Goal: Task Accomplishment & Management: Manage account settings

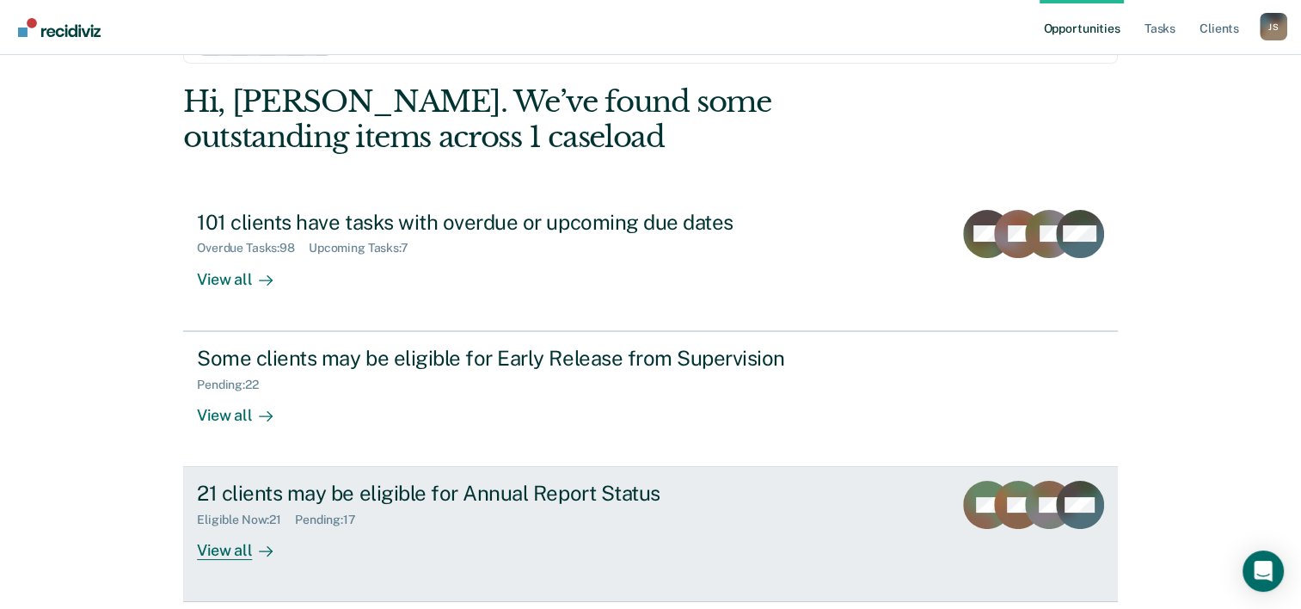
scroll to position [121, 0]
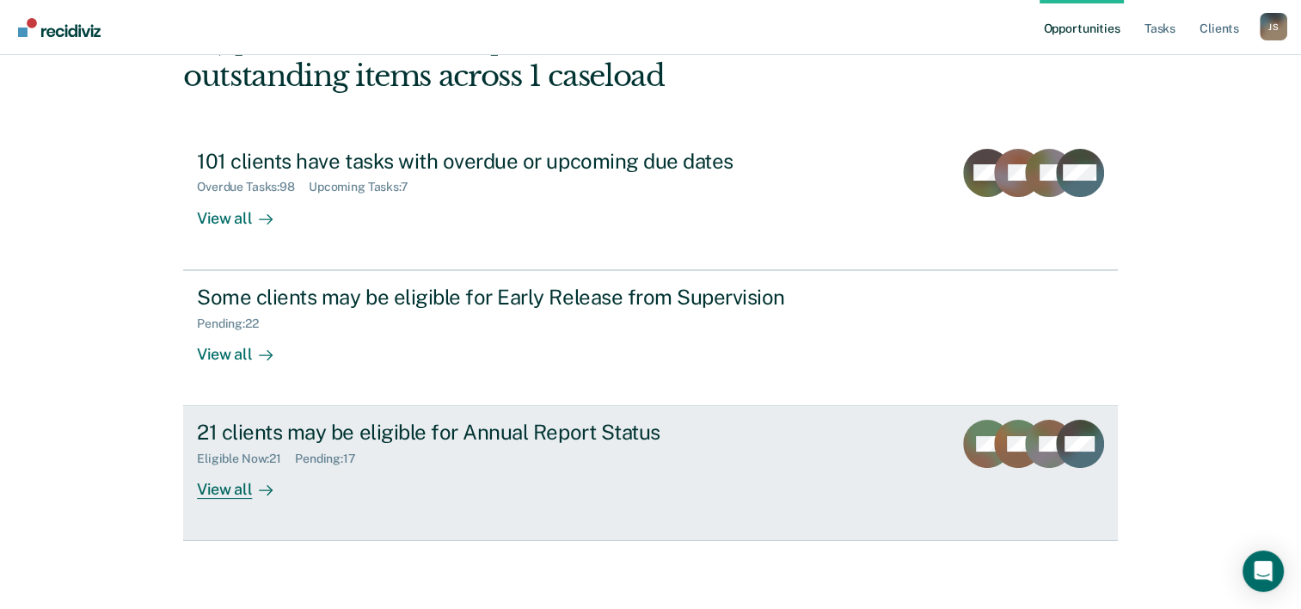
click at [220, 489] on div "View all" at bounding box center [245, 483] width 96 height 34
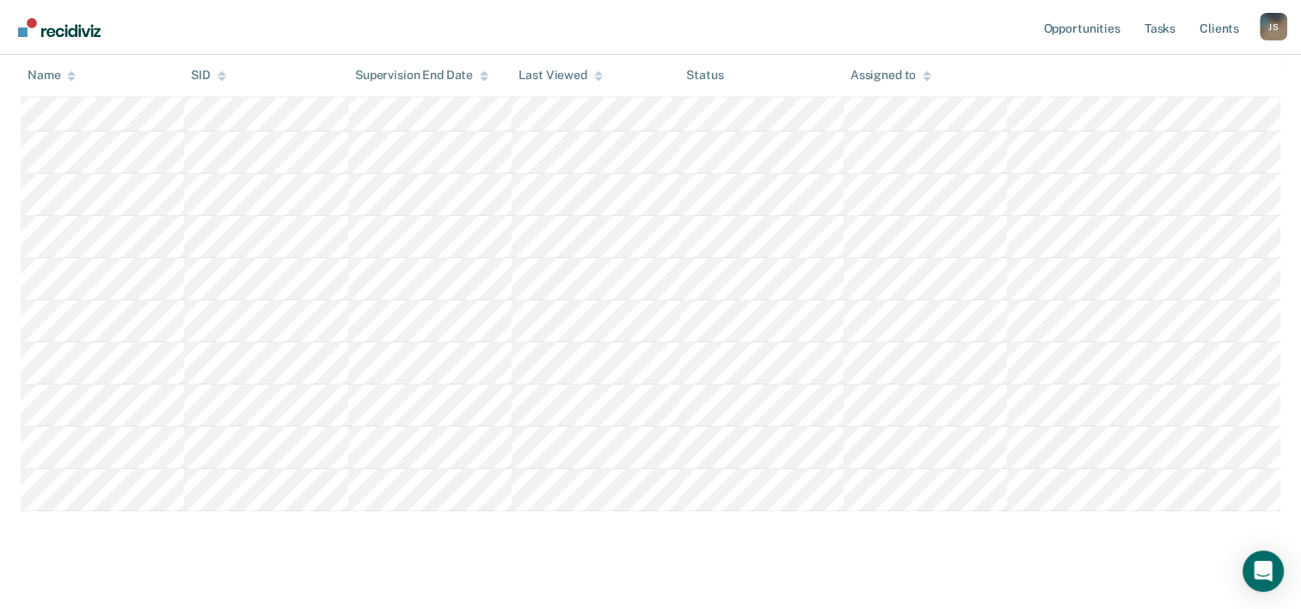
scroll to position [755, 0]
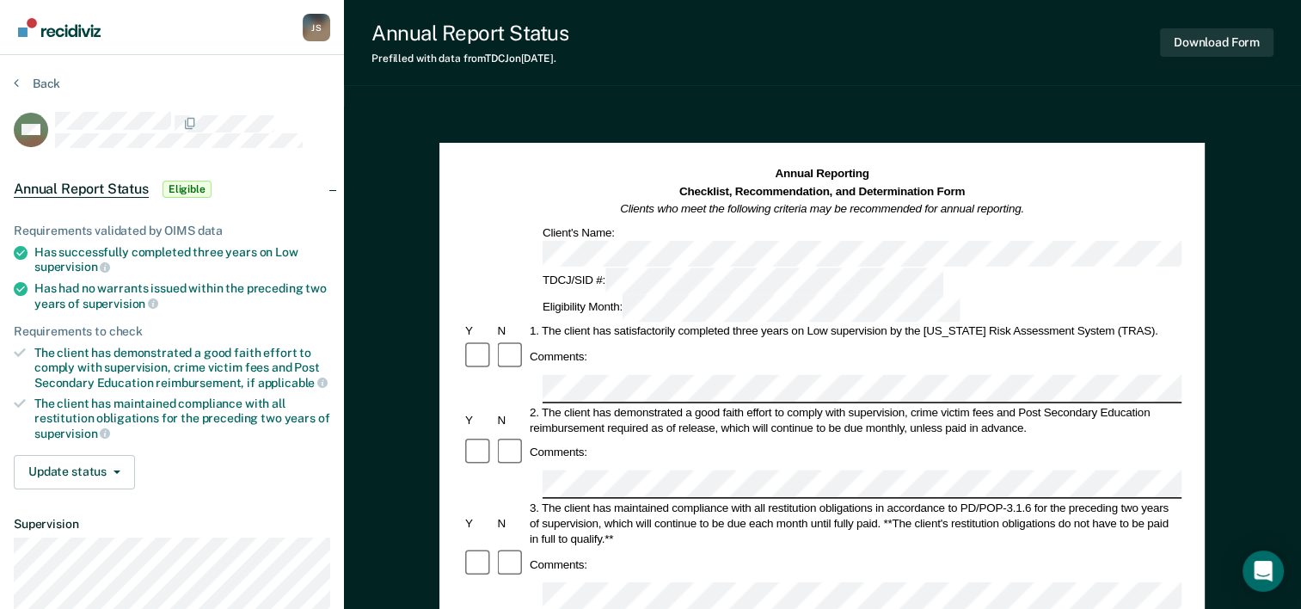
click at [12, 85] on section "Back MS Annual Report Status Eligible Requirements validated by OIMS data Has s…" at bounding box center [172, 429] width 344 height 749
click at [17, 83] on icon at bounding box center [16, 83] width 5 height 14
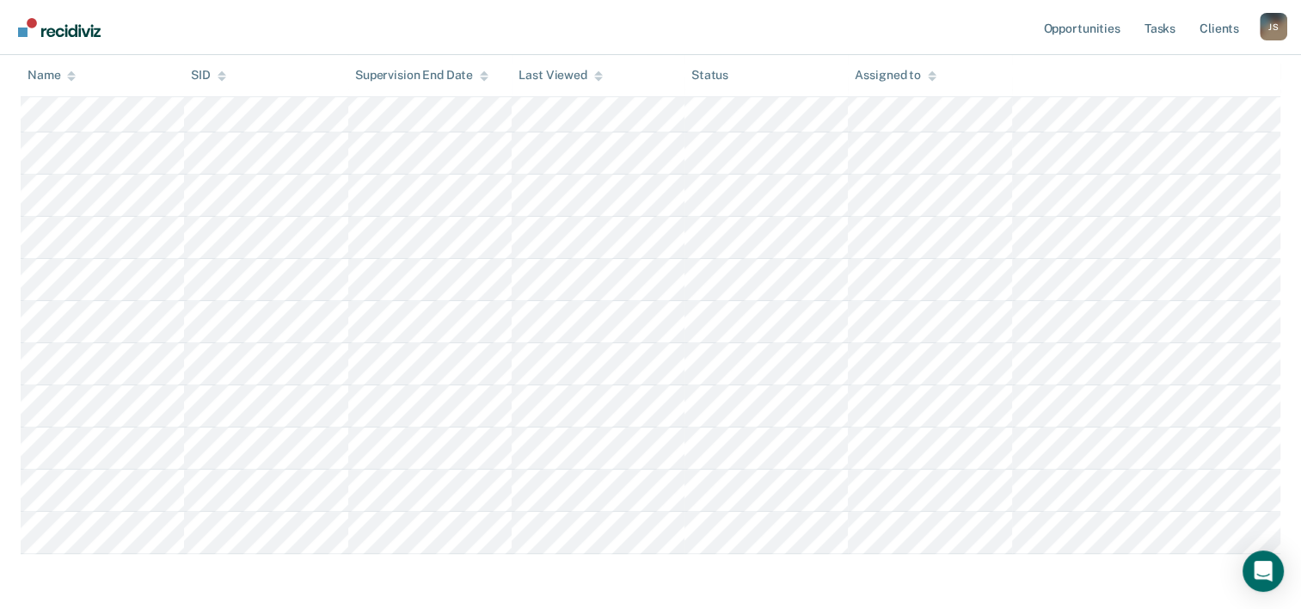
scroll to position [755, 0]
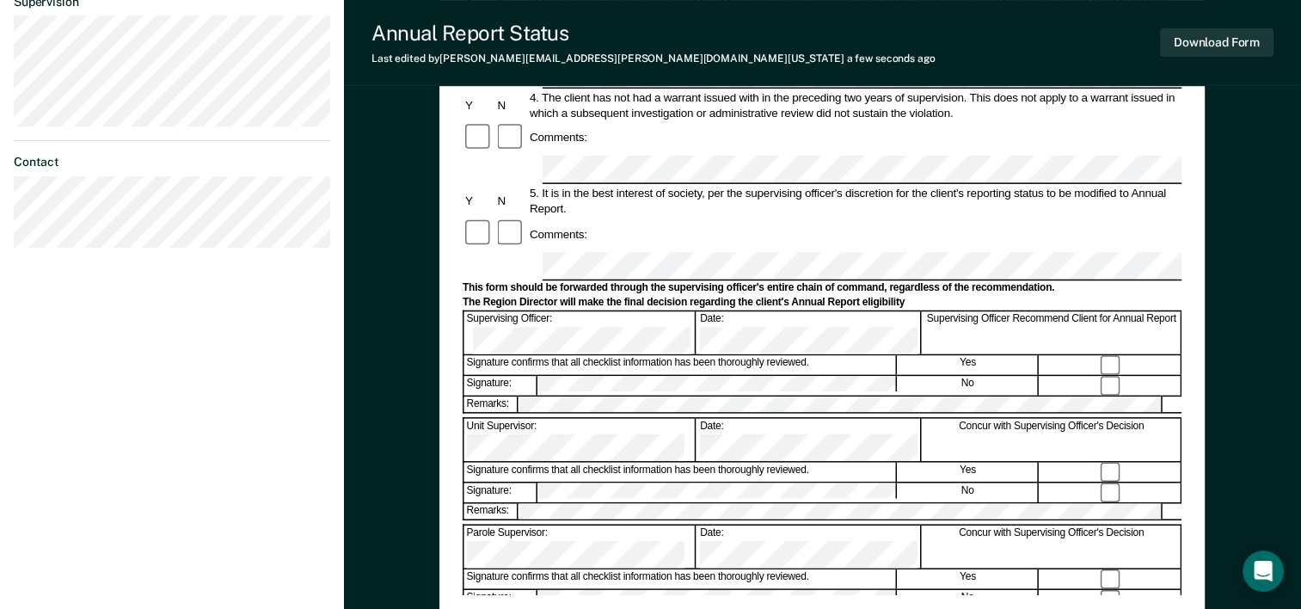
scroll to position [344, 0]
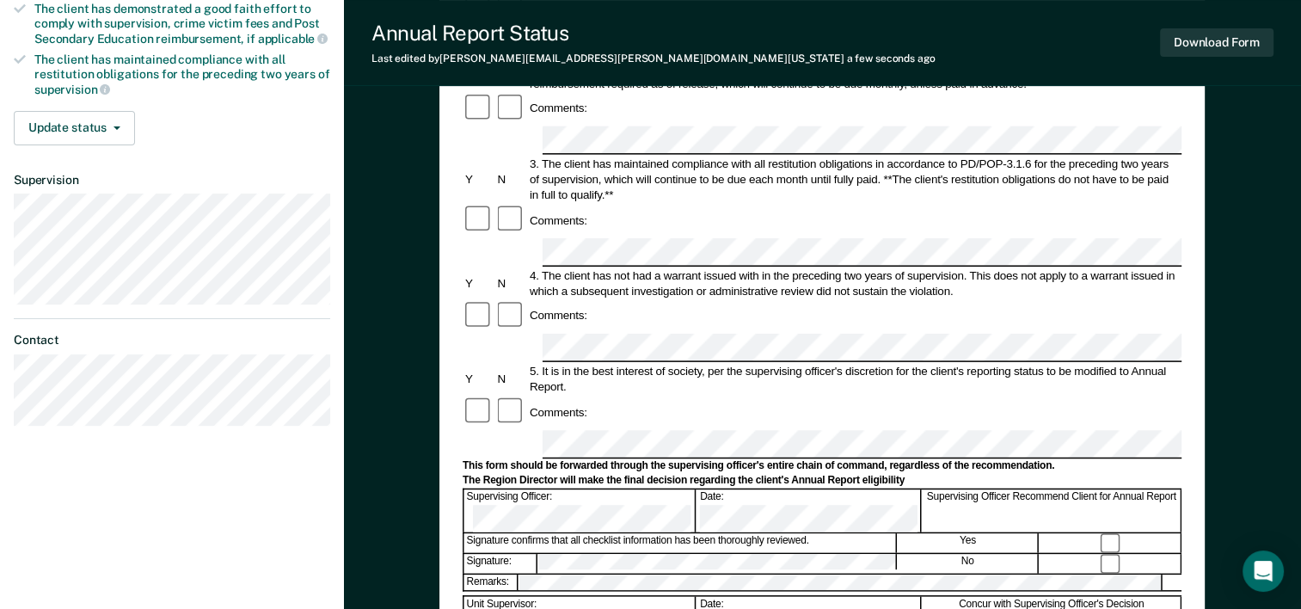
click at [868, 534] on div "Signature confirms that all checklist information has been thoroughly reviewed." at bounding box center [680, 543] width 432 height 19
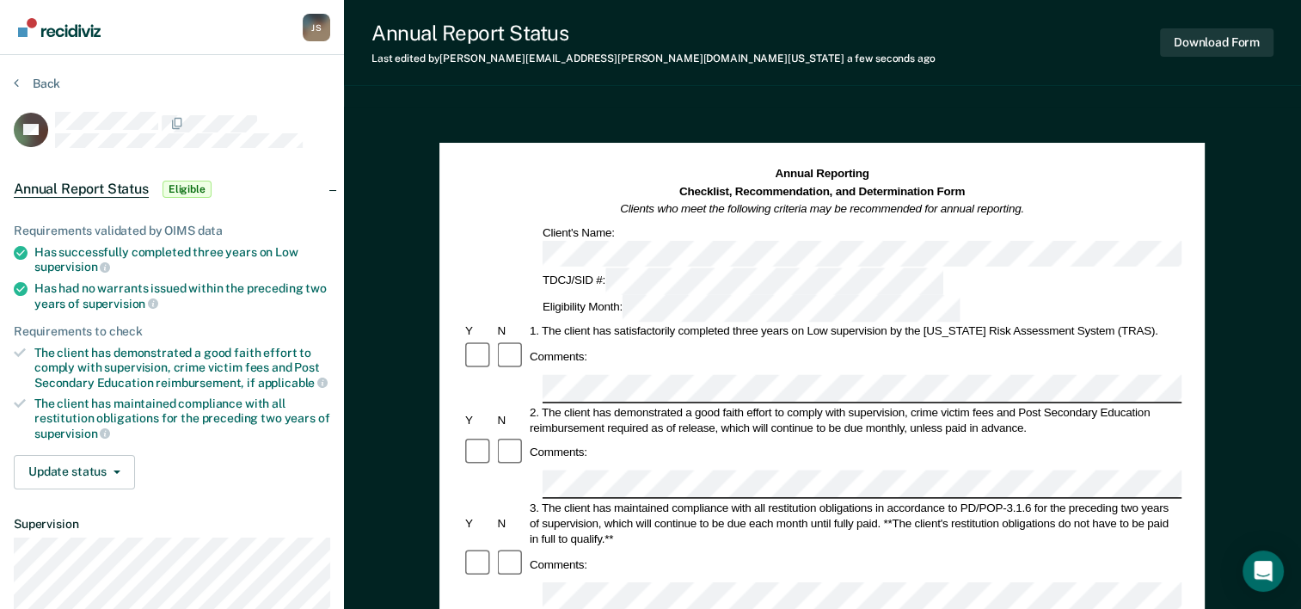
scroll to position [0, 0]
click at [1192, 51] on button "Download Form" at bounding box center [1216, 42] width 113 height 28
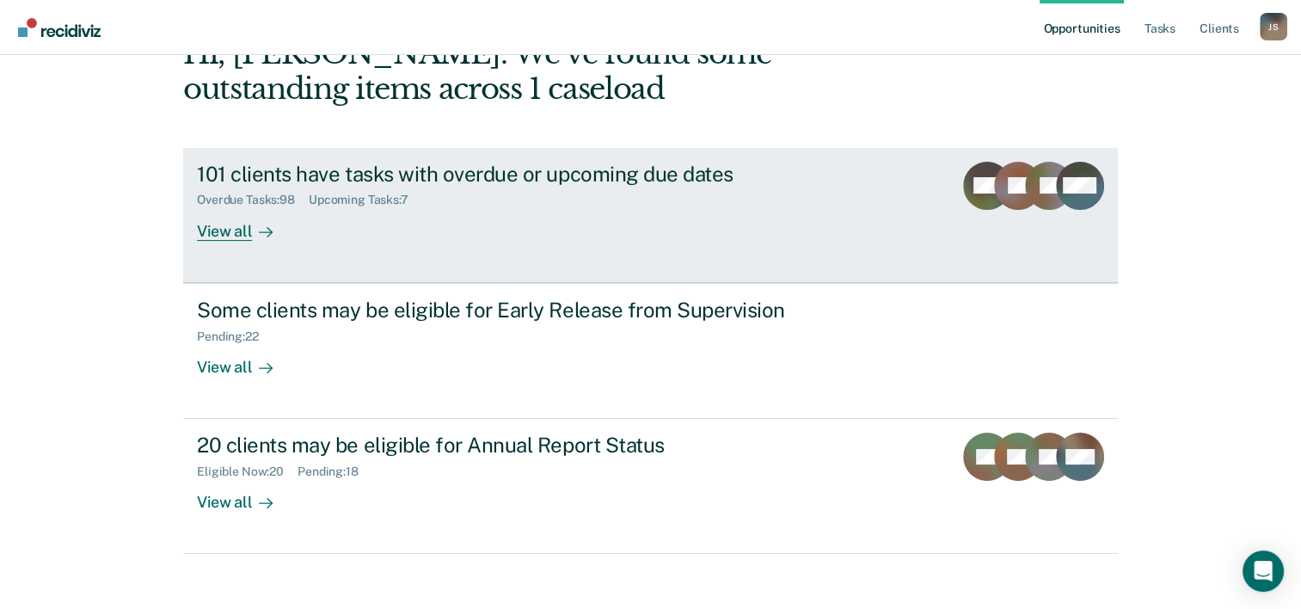
scroll to position [121, 0]
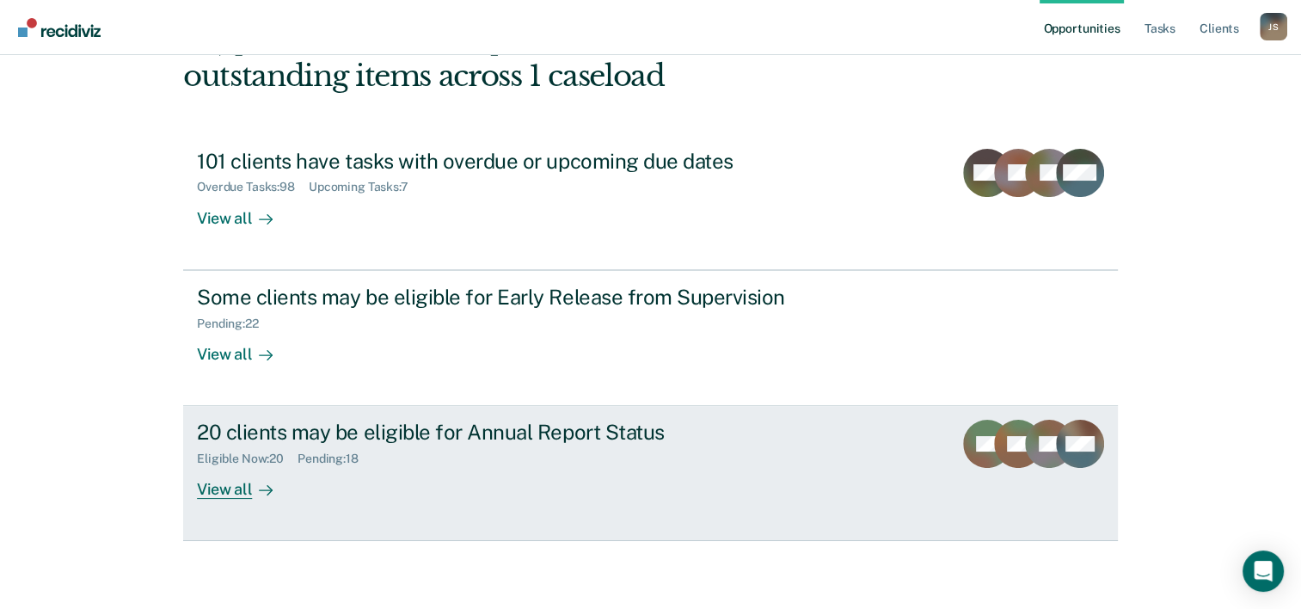
click at [225, 488] on div "View all" at bounding box center [245, 483] width 96 height 34
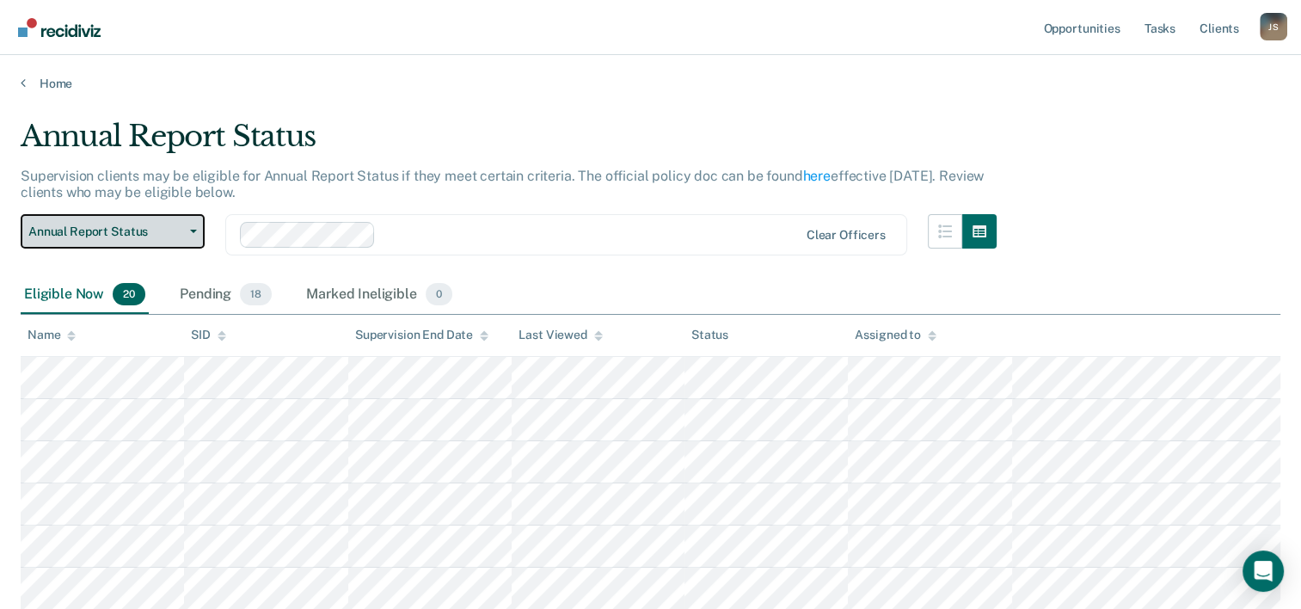
click at [187, 236] on button "Annual Report Status" at bounding box center [113, 231] width 184 height 34
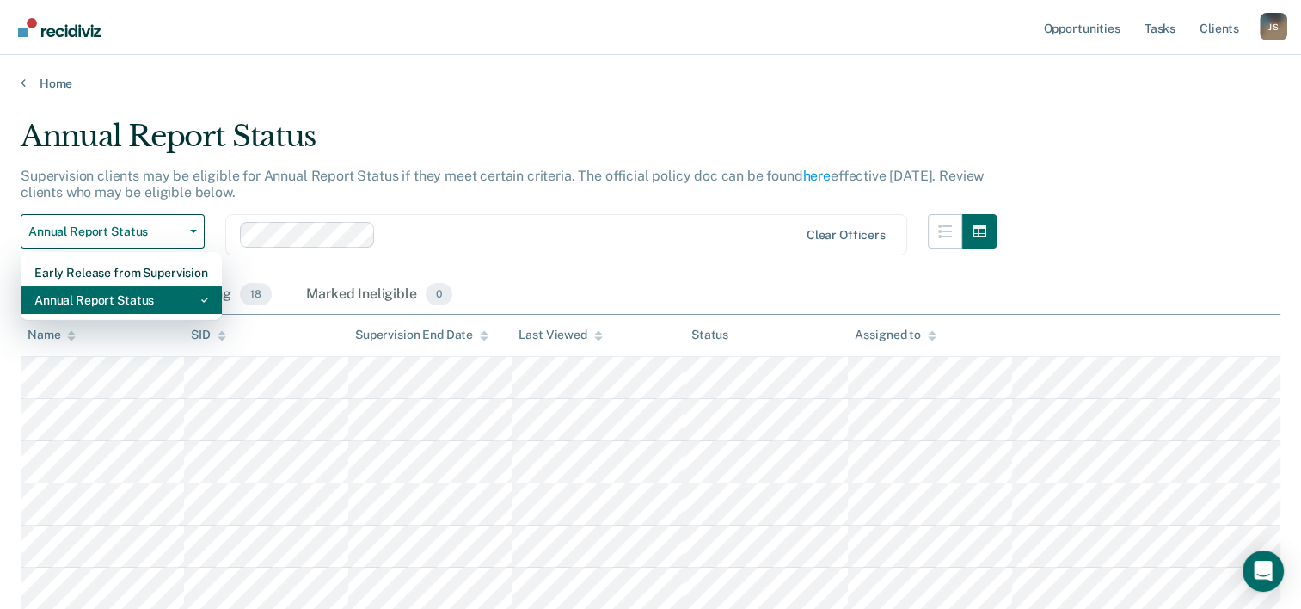
click at [149, 294] on div "Annual Report Status" at bounding box center [121, 300] width 174 height 28
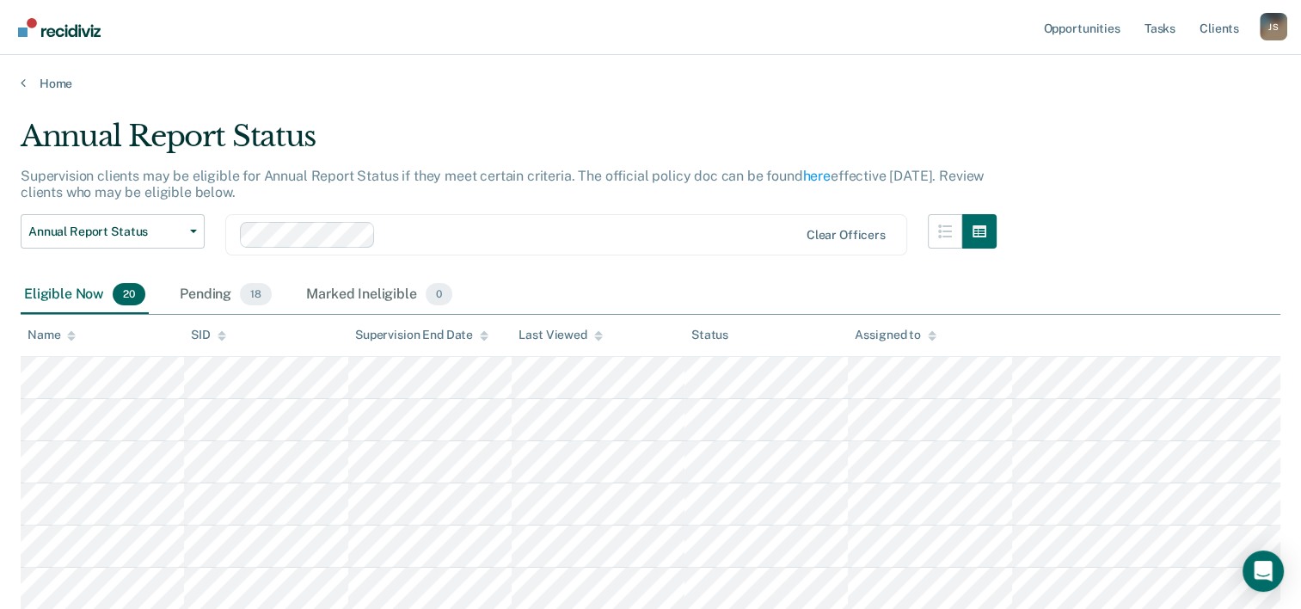
click at [74, 296] on div "Eligible Now 20" at bounding box center [85, 295] width 128 height 38
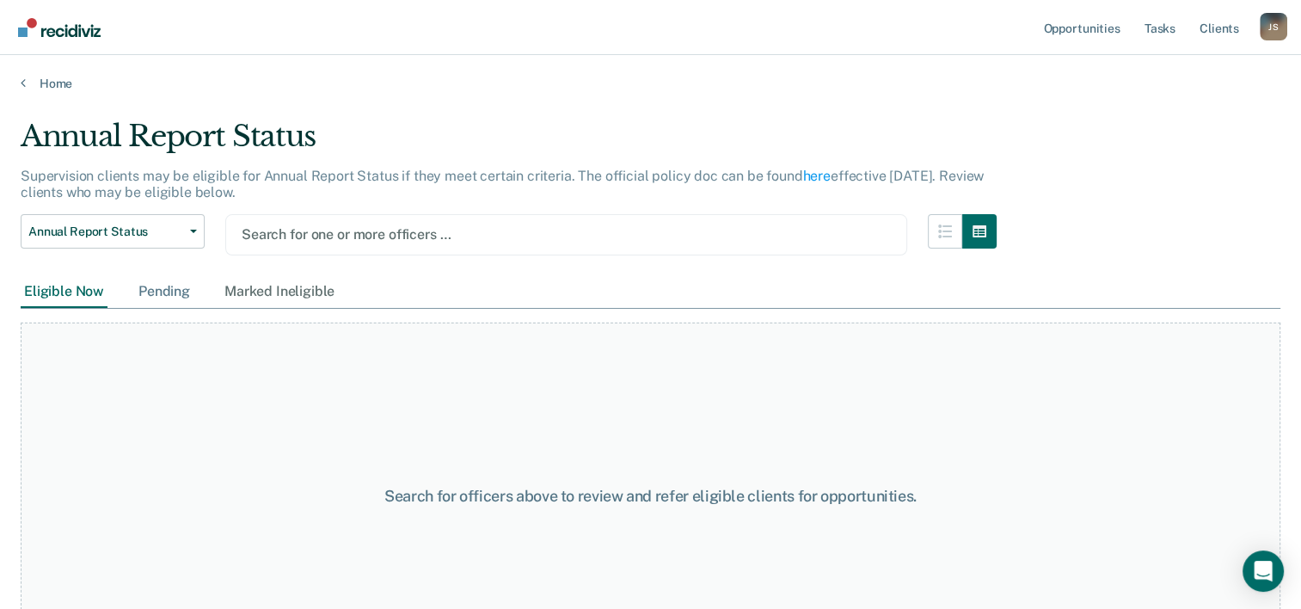
click at [163, 285] on div "Pending" at bounding box center [164, 292] width 58 height 32
click at [1083, 25] on link "Opportunities" at bounding box center [1080, 27] width 83 height 55
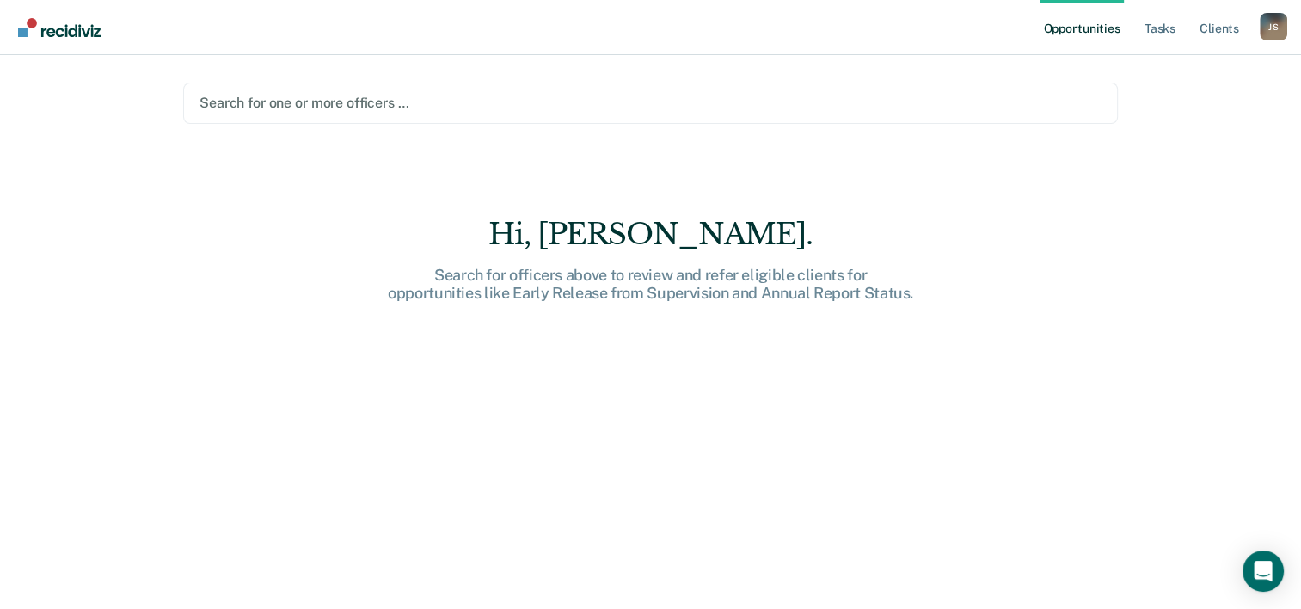
click at [1090, 37] on link "Opportunities" at bounding box center [1080, 27] width 83 height 55
click at [1043, 26] on link "Opportunities" at bounding box center [1080, 27] width 83 height 55
click at [521, 118] on div "Search for one or more officers …" at bounding box center [650, 103] width 935 height 41
click at [1090, 28] on link "Opportunities" at bounding box center [1080, 27] width 83 height 55
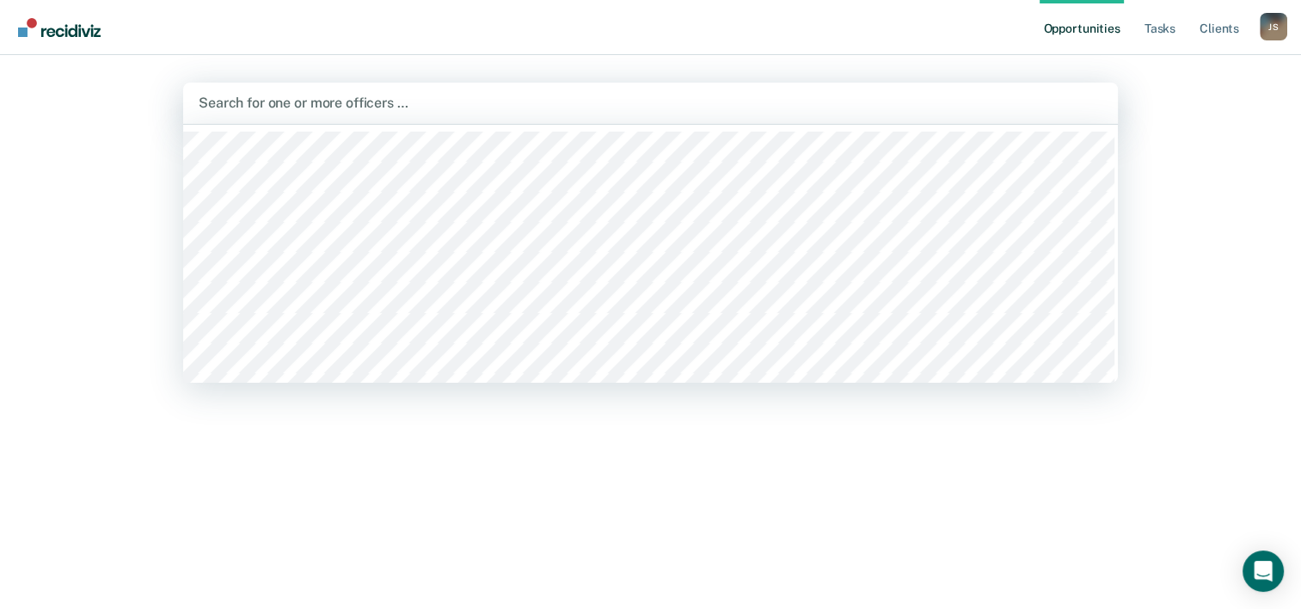
click at [330, 102] on div at bounding box center [651, 103] width 904 height 20
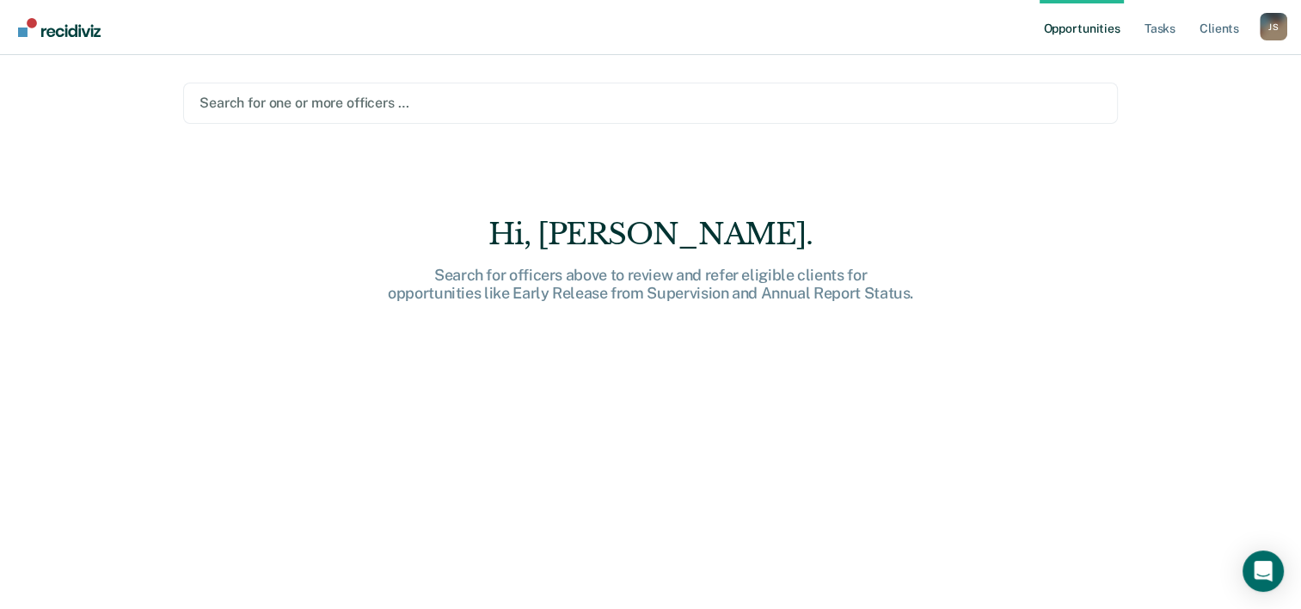
scroll to position [24, 0]
click at [1055, 30] on link "Opportunities" at bounding box center [1080, 27] width 83 height 55
click at [438, 104] on div at bounding box center [650, 103] width 902 height 20
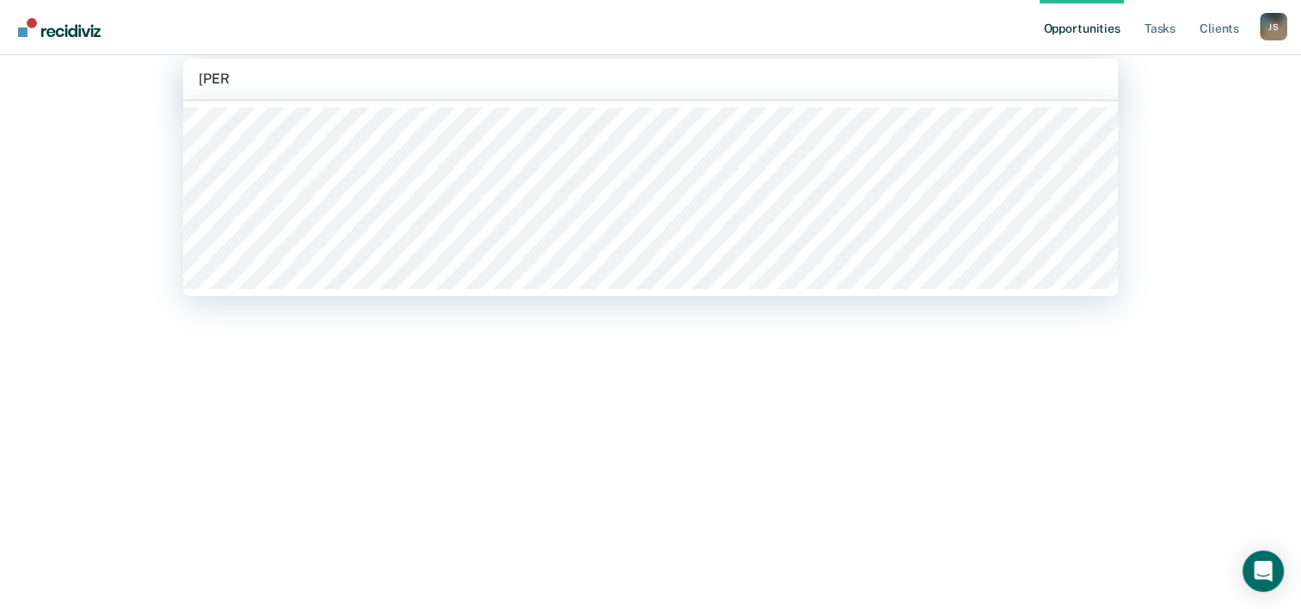
type input "Alvar"
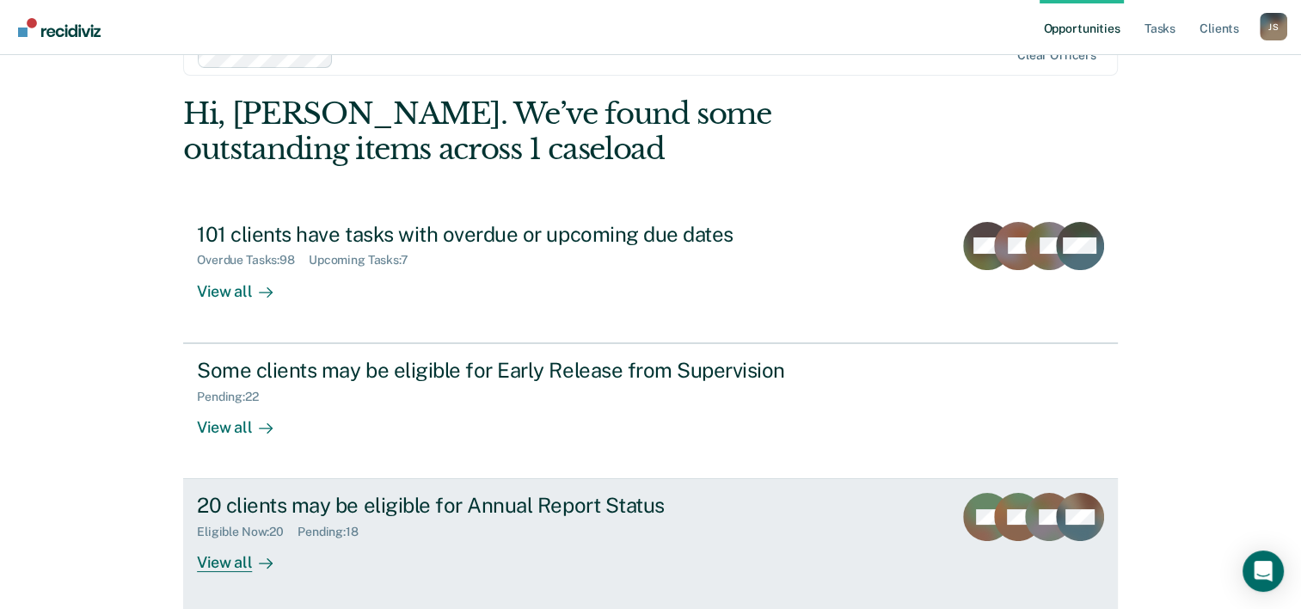
scroll to position [86, 0]
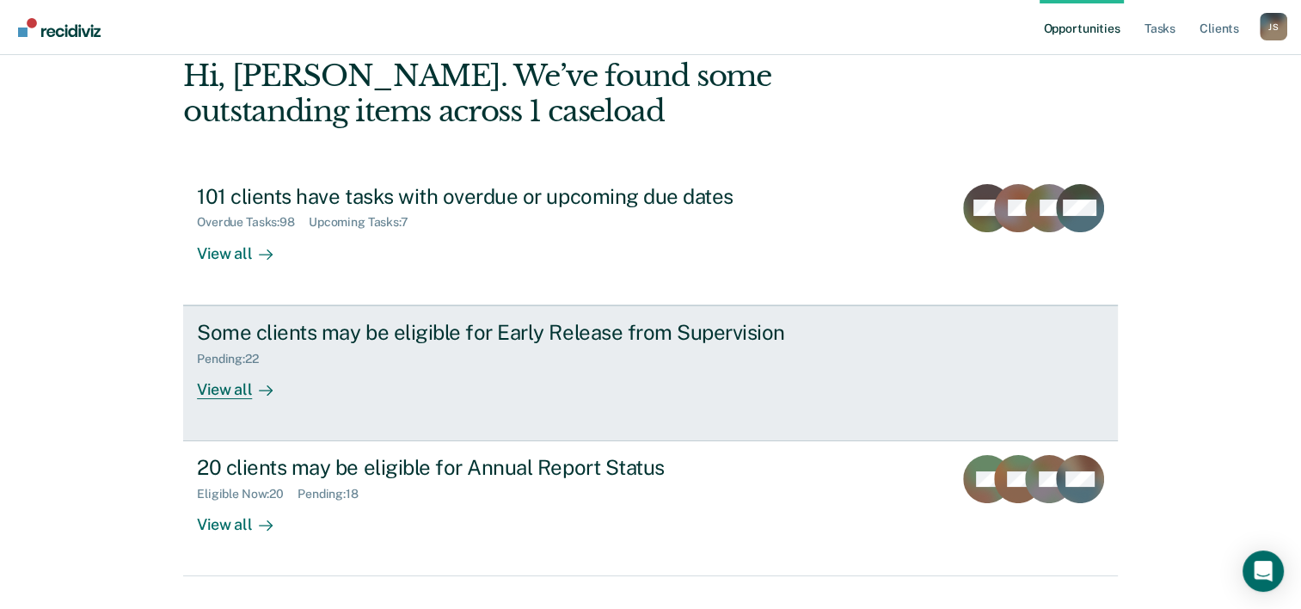
click at [252, 395] on div at bounding box center [262, 389] width 21 height 20
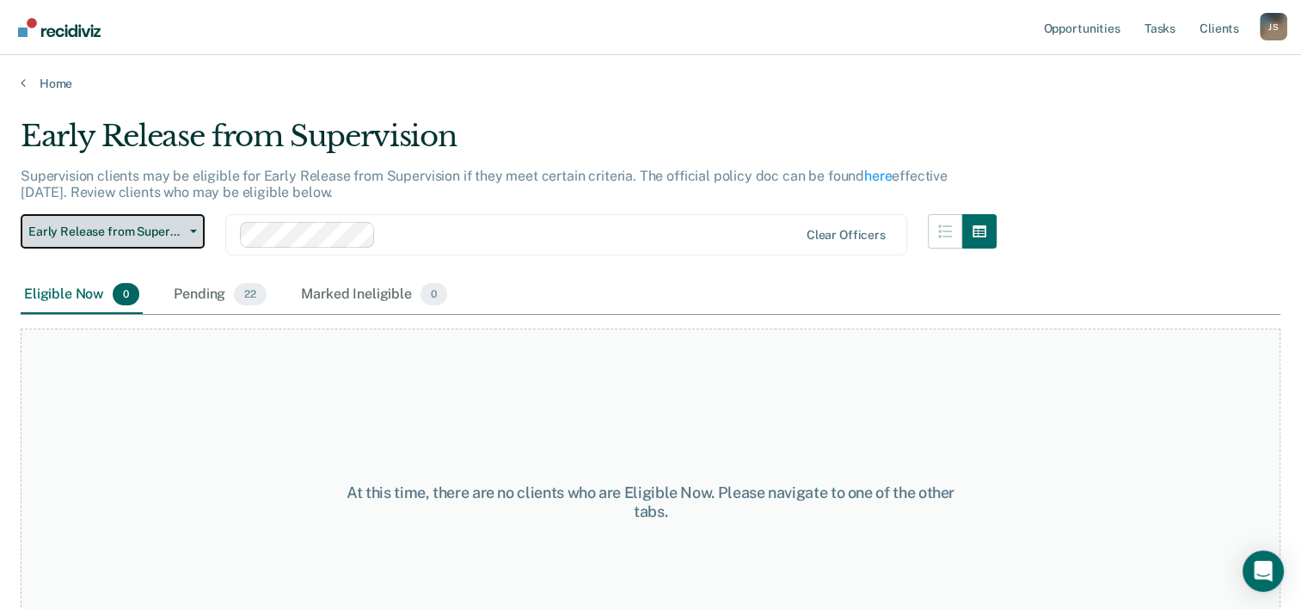
click at [187, 230] on span "button" at bounding box center [190, 231] width 14 height 3
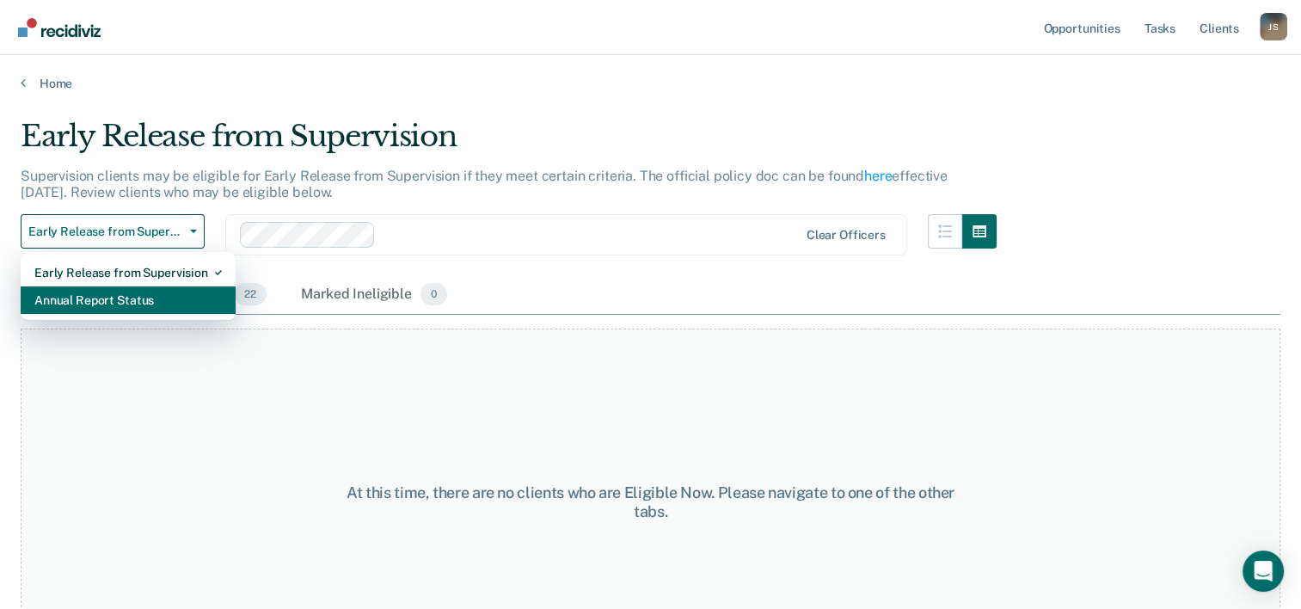
click at [137, 292] on div "Annual Report Status" at bounding box center [127, 300] width 187 height 28
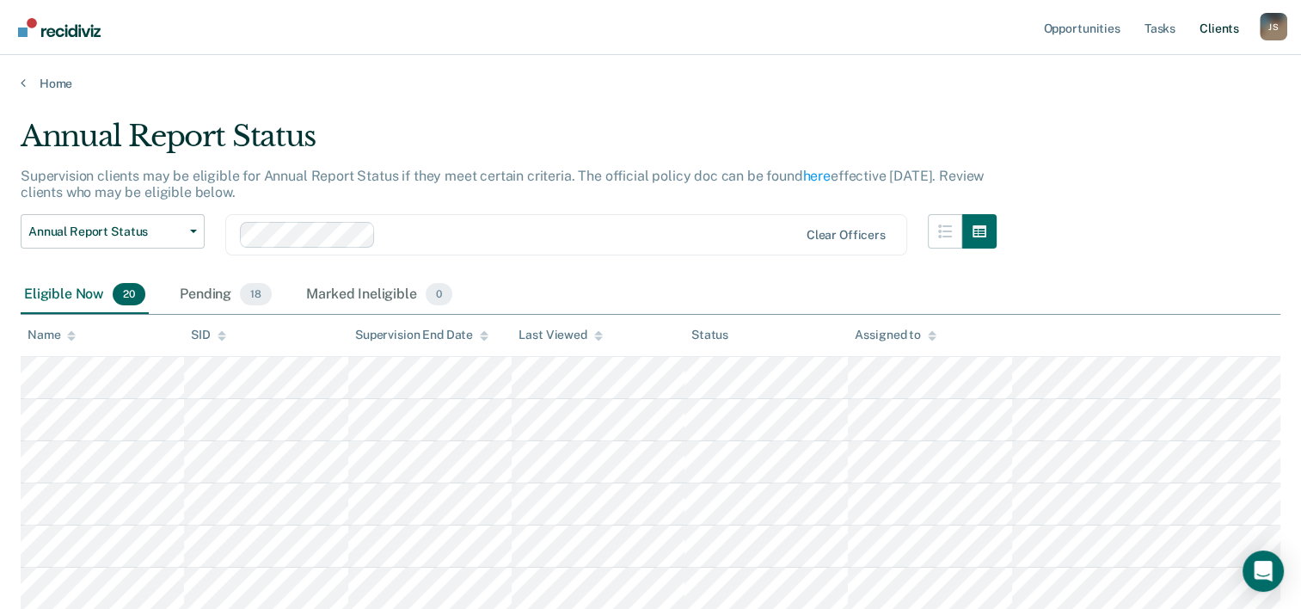
click at [1228, 29] on link "Client s" at bounding box center [1219, 27] width 46 height 55
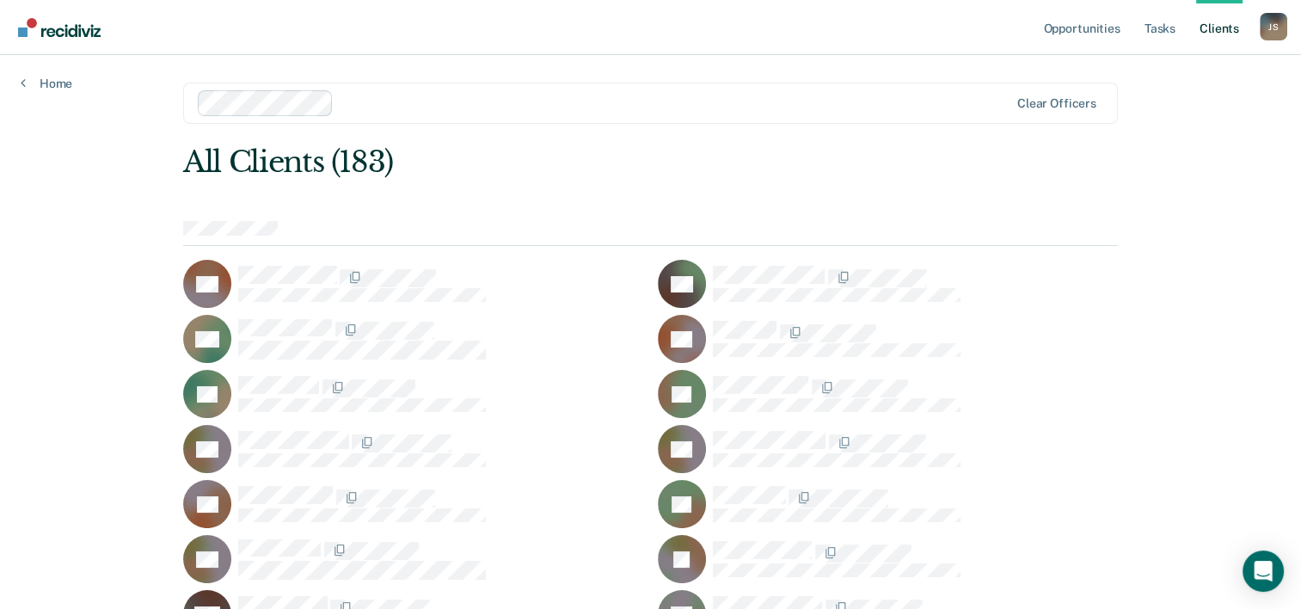
click at [1213, 30] on link "Client s" at bounding box center [1219, 27] width 46 height 55
click at [935, 100] on div at bounding box center [674, 103] width 668 height 20
click at [21, 82] on icon at bounding box center [23, 83] width 5 height 14
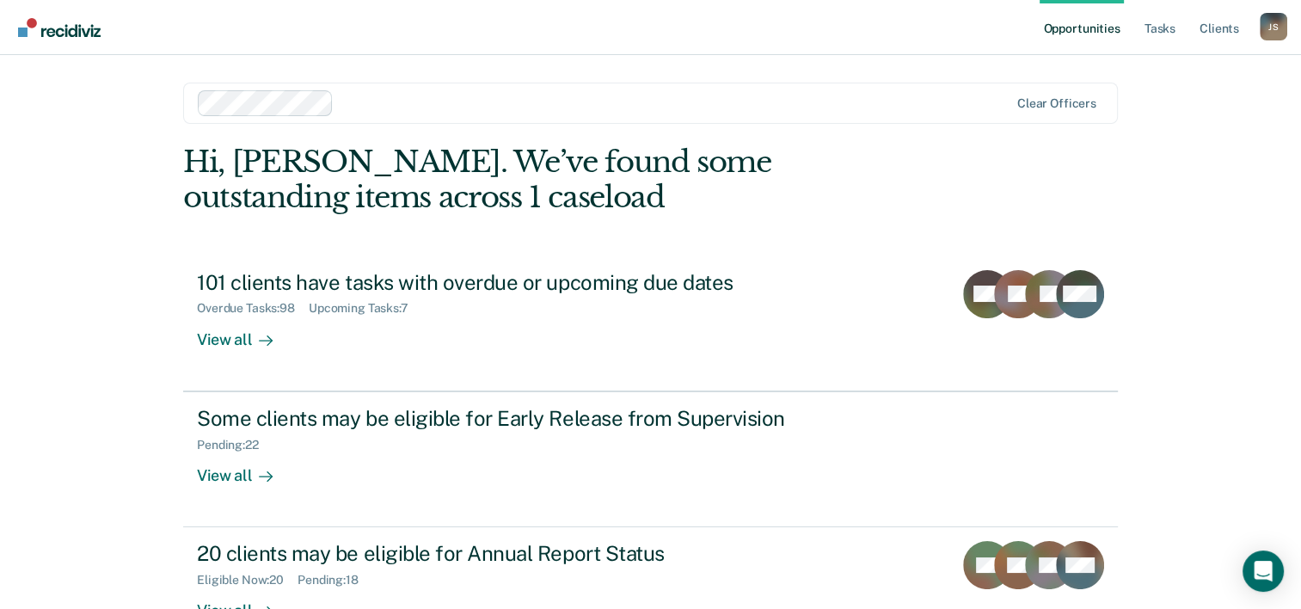
click at [21, 82] on div "Opportunities Tasks Client s [PERSON_NAME] [PERSON_NAME] Profile How it works L…" at bounding box center [650, 365] width 1301 height 731
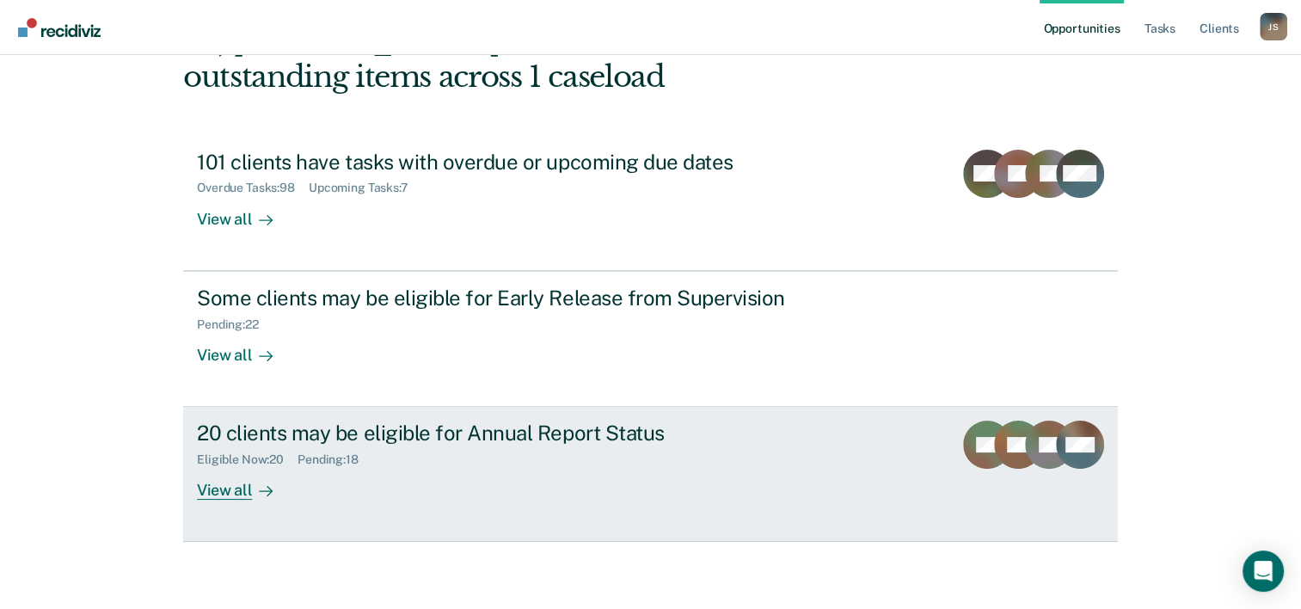
scroll to position [121, 0]
click at [228, 486] on div "View all" at bounding box center [245, 483] width 96 height 34
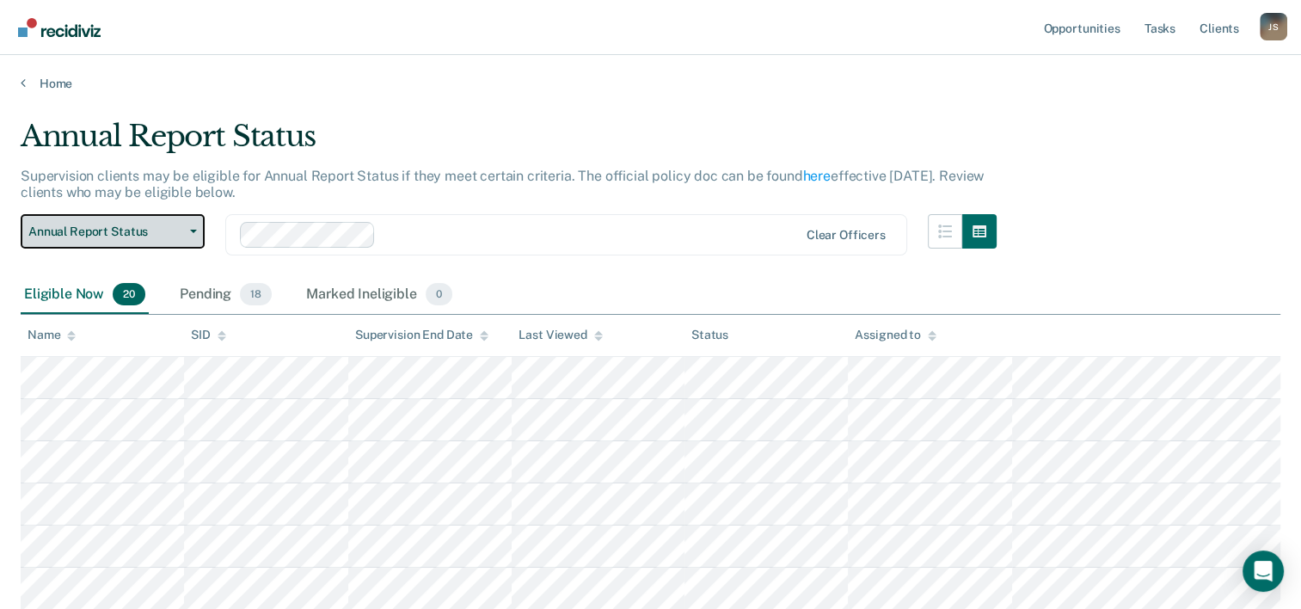
click at [187, 235] on button "Annual Report Status" at bounding box center [113, 231] width 184 height 34
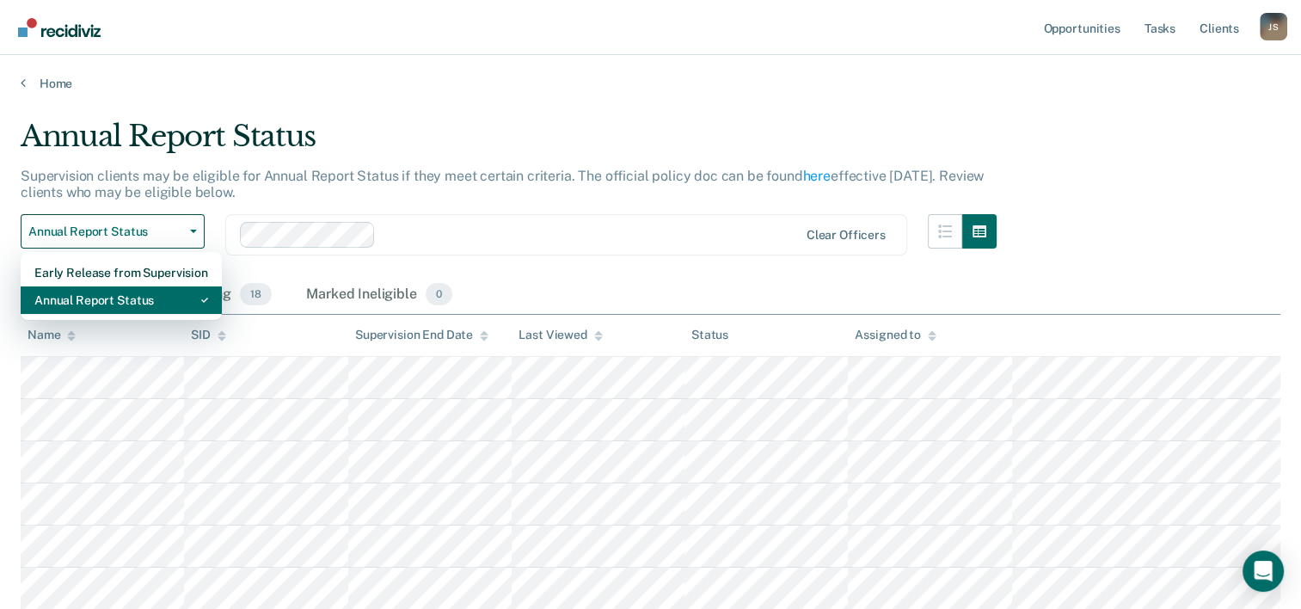
click at [151, 299] on div "Annual Report Status" at bounding box center [121, 300] width 174 height 28
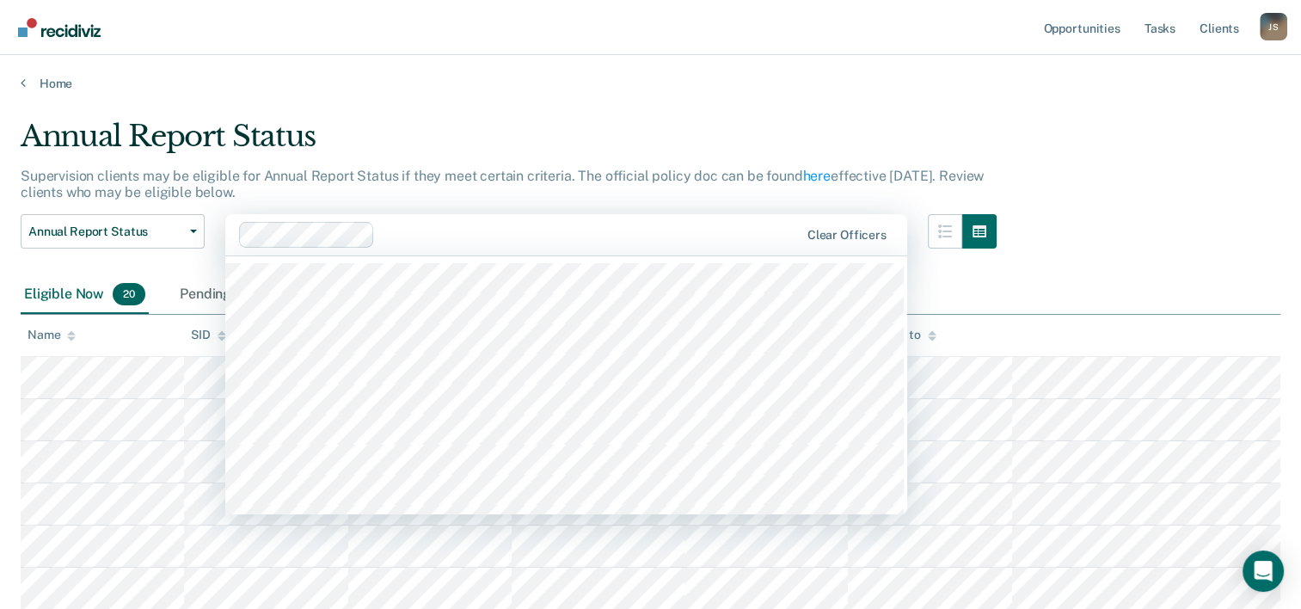
click at [879, 243] on div "Clear officers" at bounding box center [566, 234] width 682 height 41
type input "Alv"
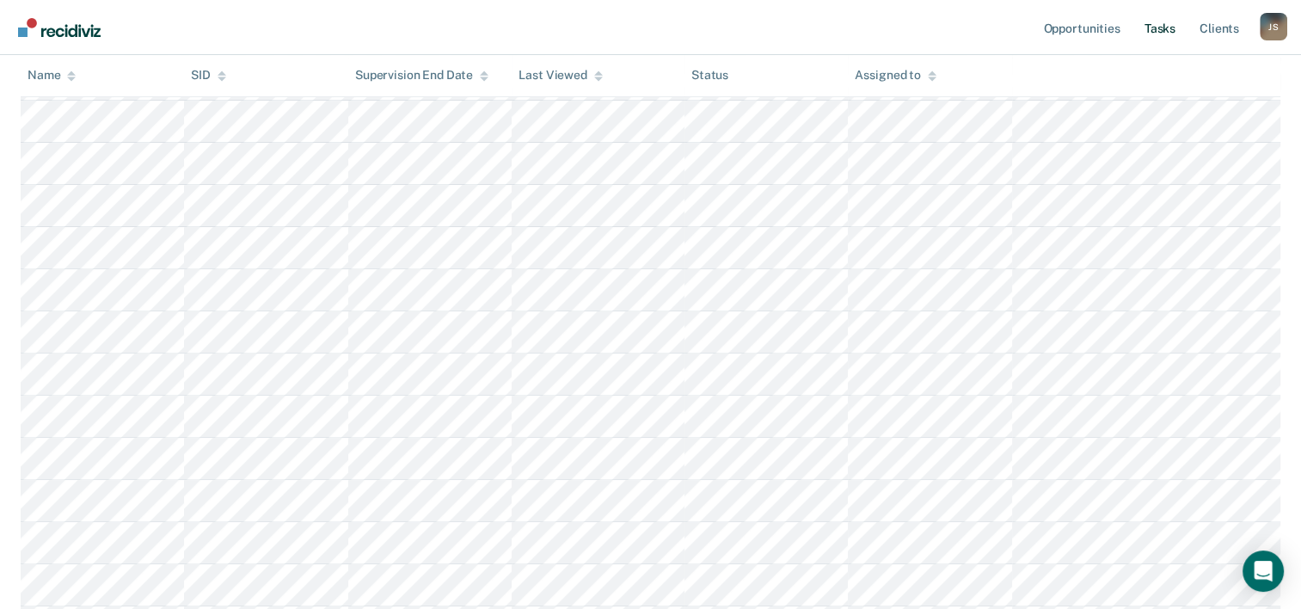
scroll to position [540, 0]
click at [1090, 32] on link "Opportunities" at bounding box center [1080, 27] width 83 height 55
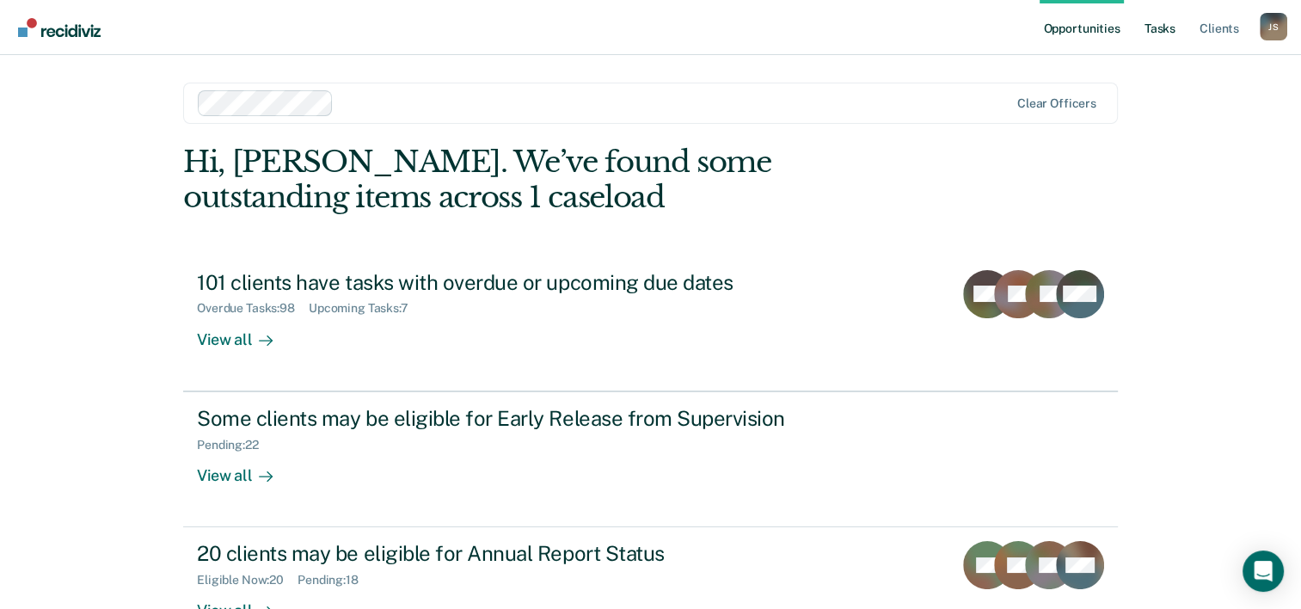
click at [1160, 34] on link "Tasks" at bounding box center [1160, 27] width 38 height 55
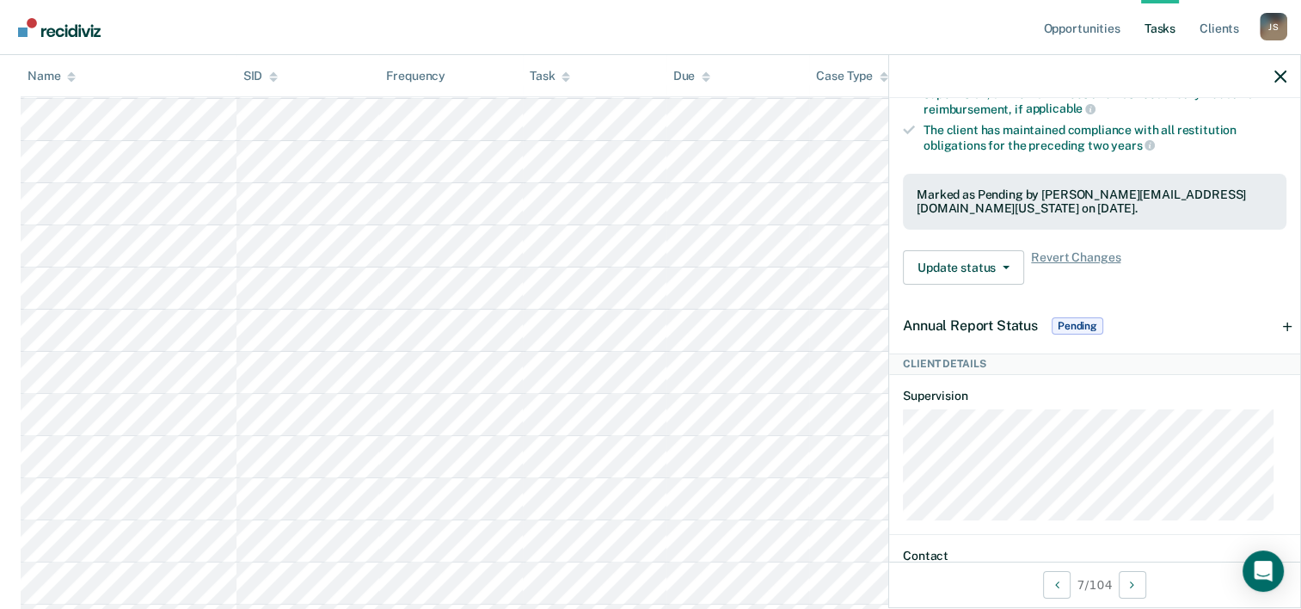
scroll to position [602, 0]
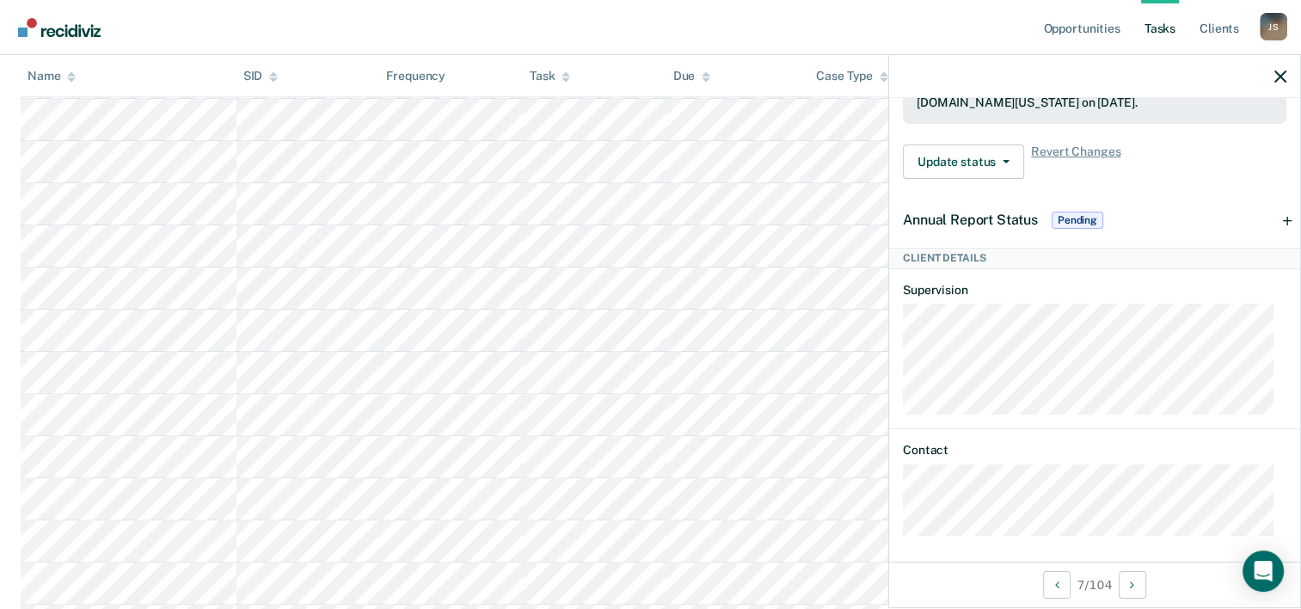
click at [1076, 216] on span "Pending" at bounding box center [1078, 220] width 52 height 17
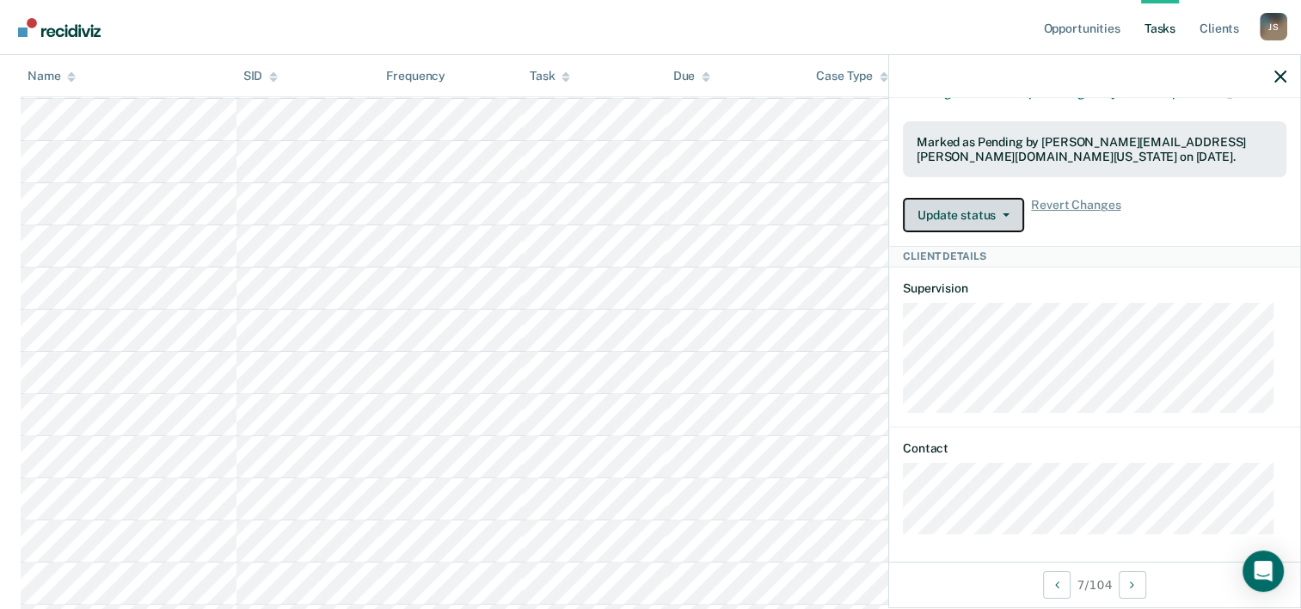
click at [972, 210] on button "Update status" at bounding box center [963, 215] width 121 height 34
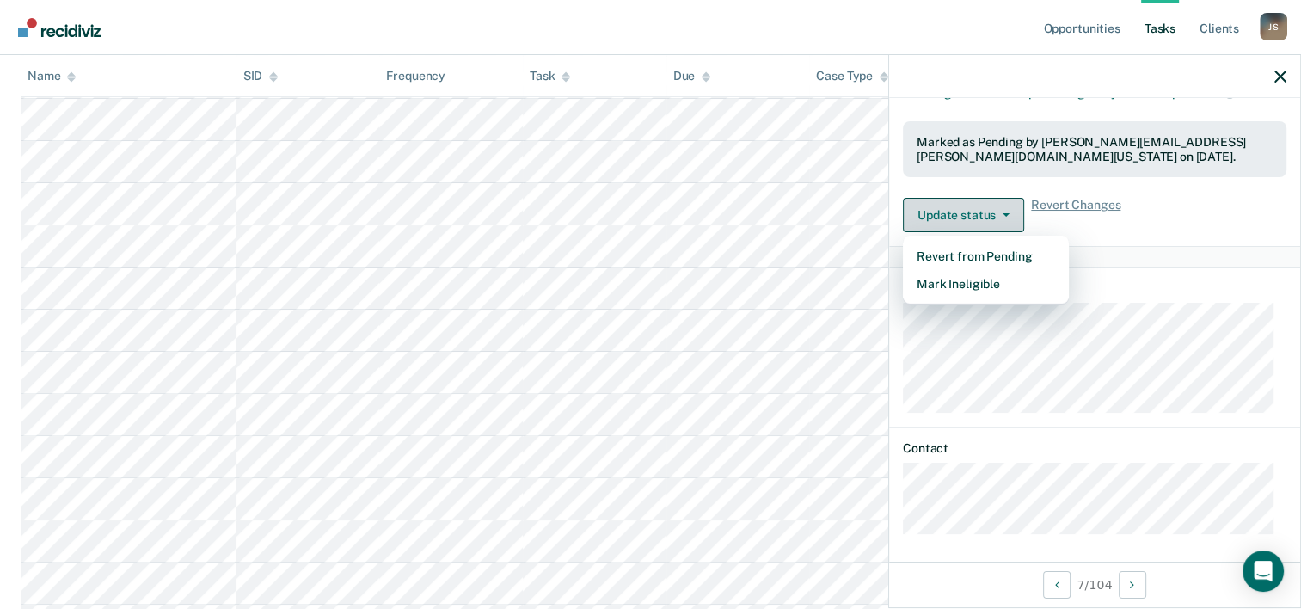
click at [1003, 213] on icon "button" at bounding box center [1006, 214] width 7 height 3
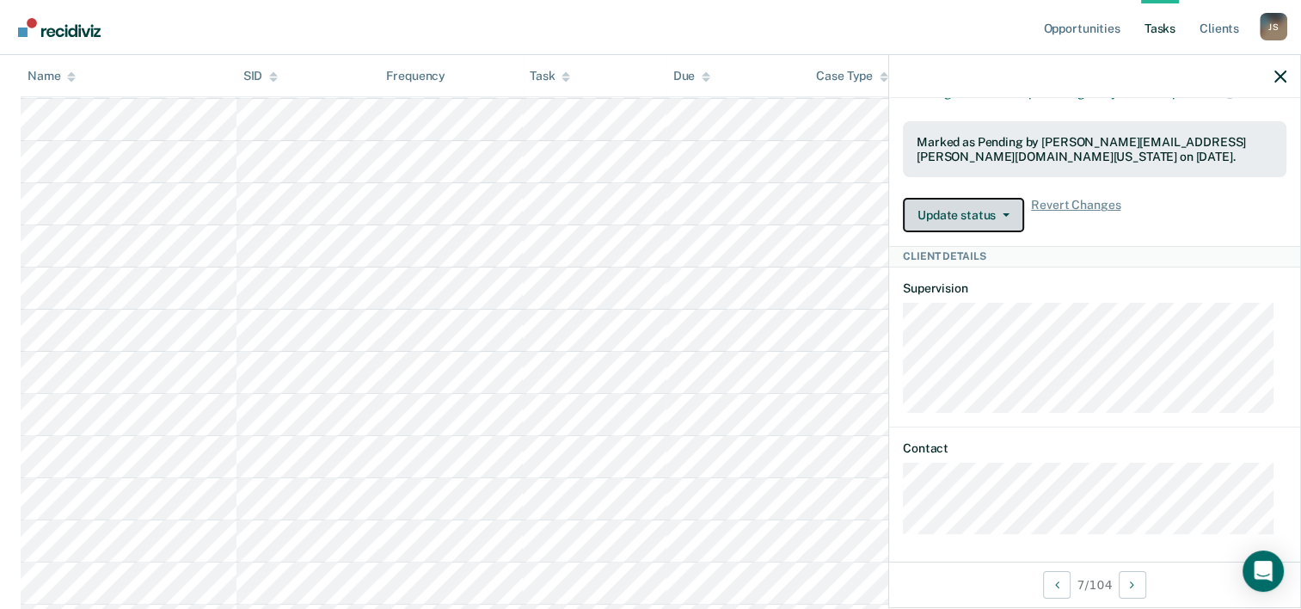
click at [960, 213] on button "Update status" at bounding box center [963, 215] width 121 height 34
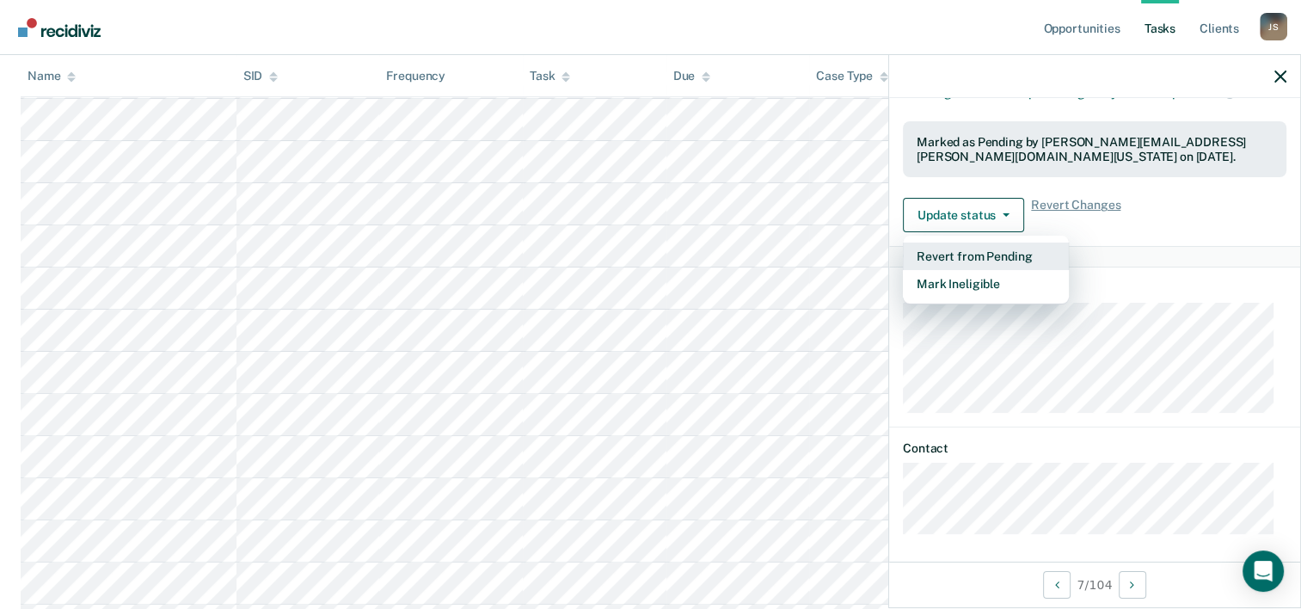
click at [984, 254] on button "Revert from Pending" at bounding box center [986, 256] width 166 height 28
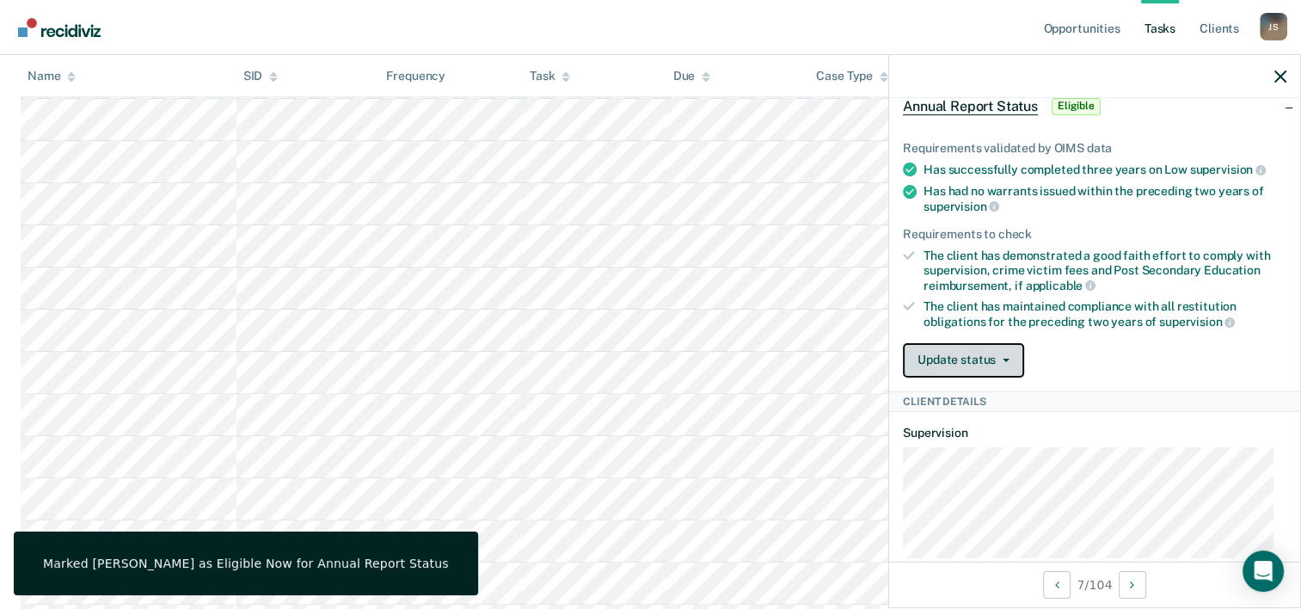
scroll to position [248, 0]
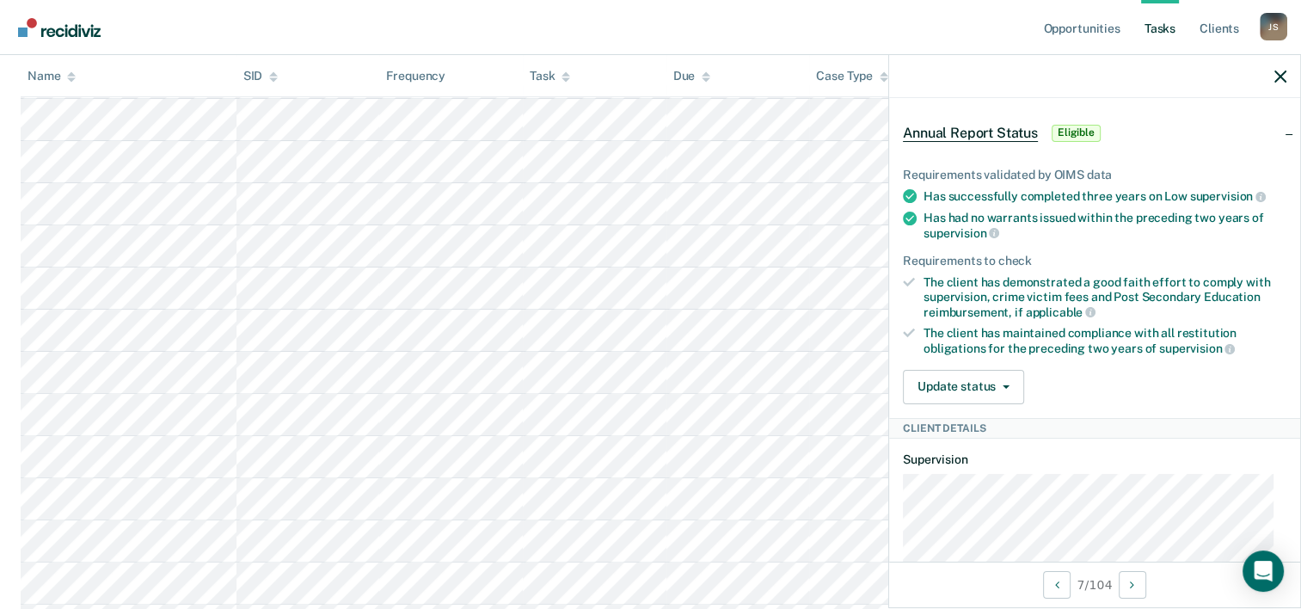
click at [990, 126] on span "Annual Report Status" at bounding box center [970, 133] width 135 height 17
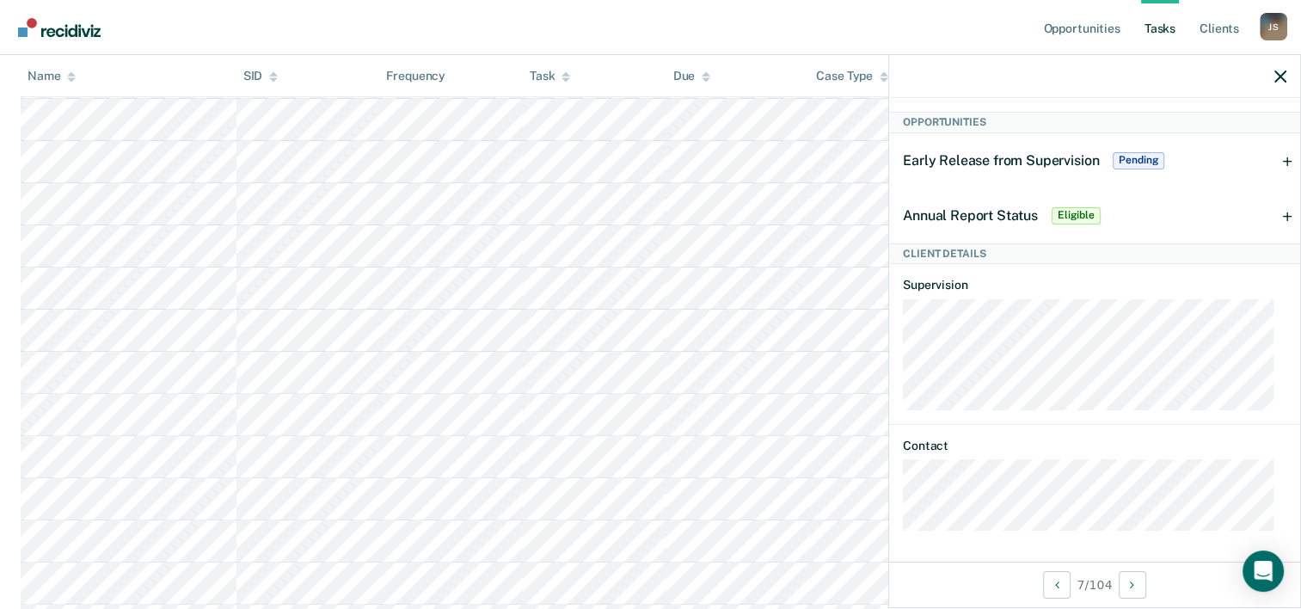
click at [1089, 209] on span "Eligible" at bounding box center [1076, 215] width 49 height 17
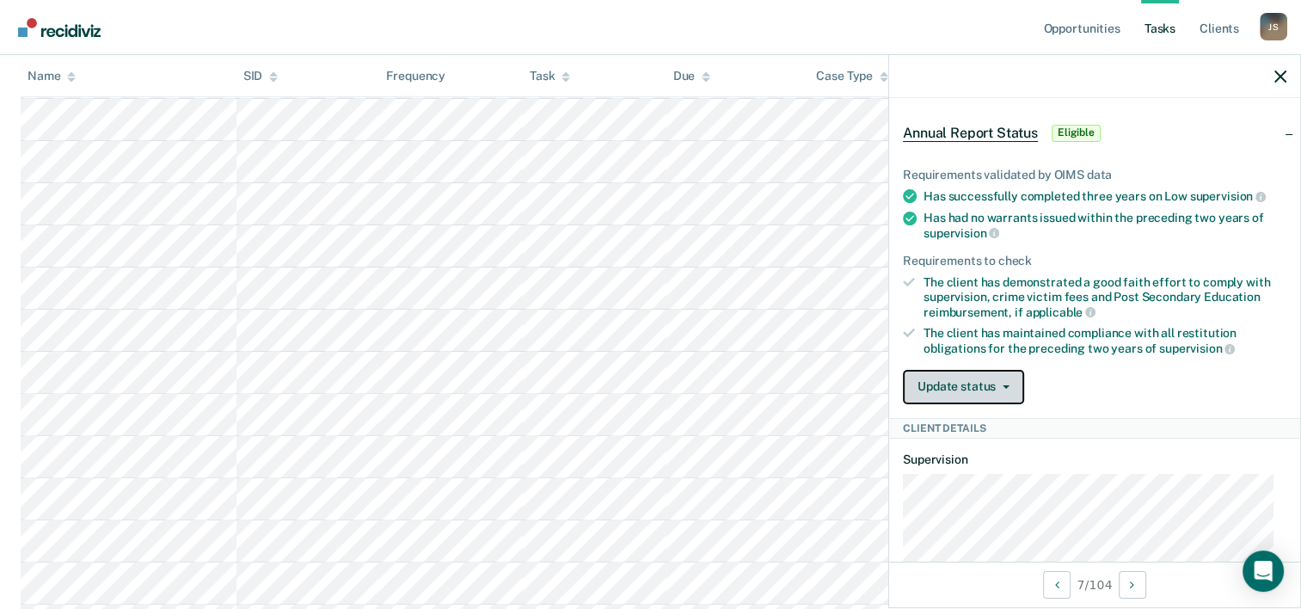
click at [955, 381] on button "Update status" at bounding box center [963, 387] width 121 height 34
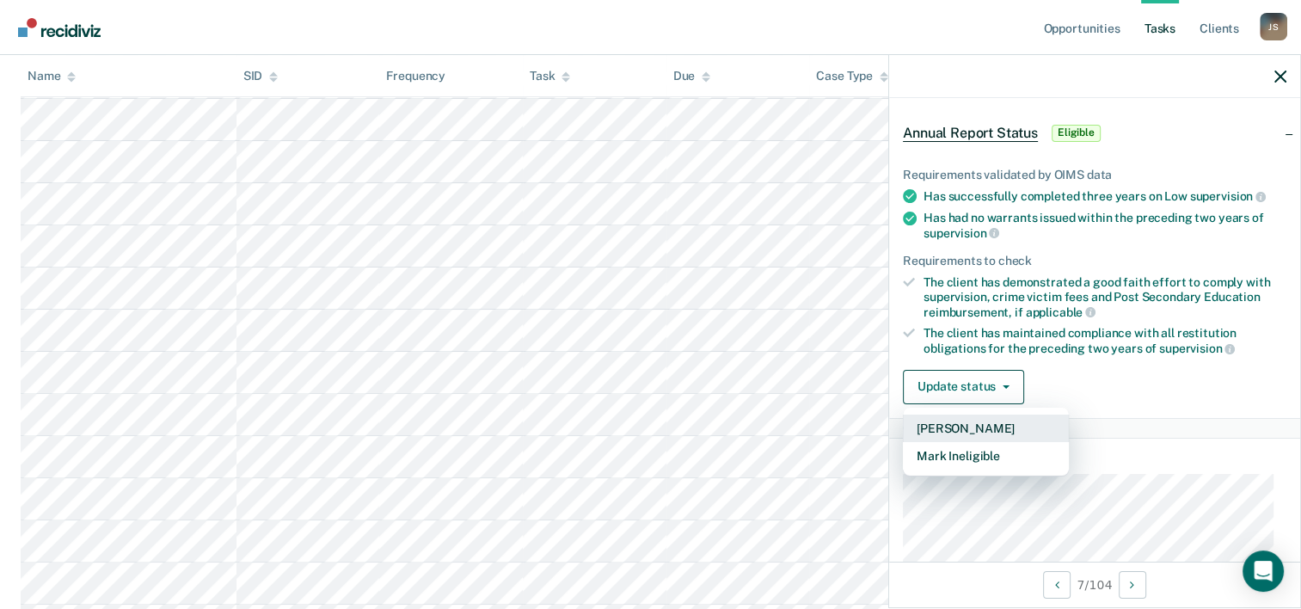
click at [963, 423] on button "[PERSON_NAME]" at bounding box center [986, 428] width 166 height 28
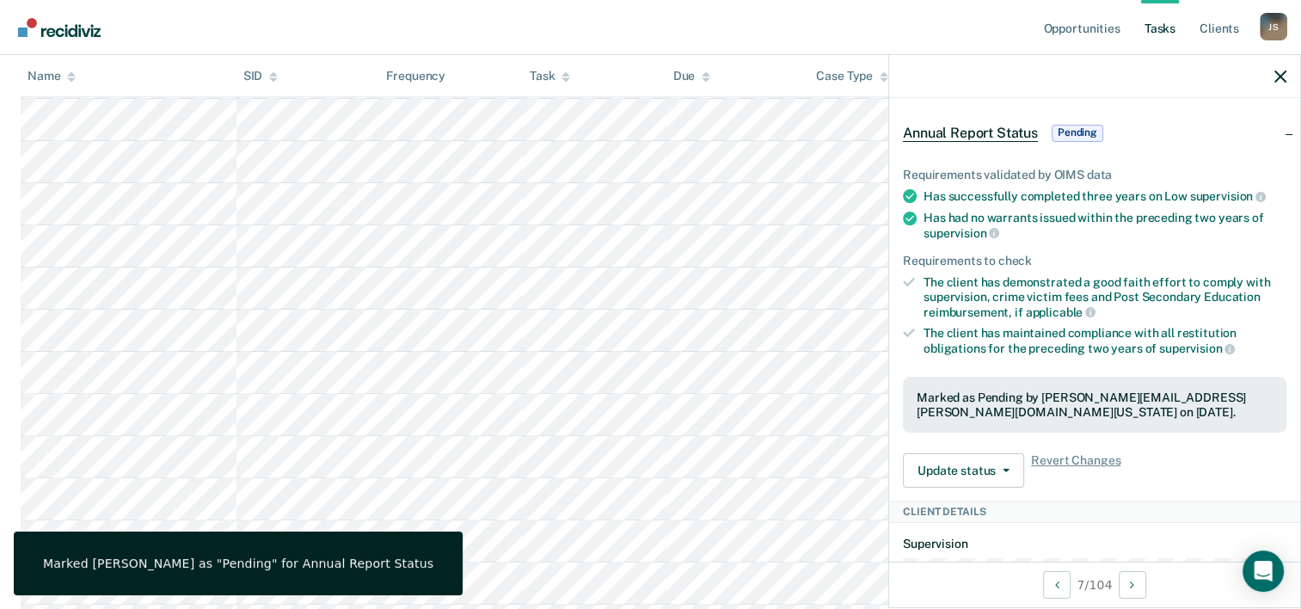
click at [247, 564] on div "Marked [PERSON_NAME] as "Pending" for Annual Report Status" at bounding box center [238, 562] width 390 height 15
click at [946, 467] on button "Update status" at bounding box center [963, 470] width 121 height 34
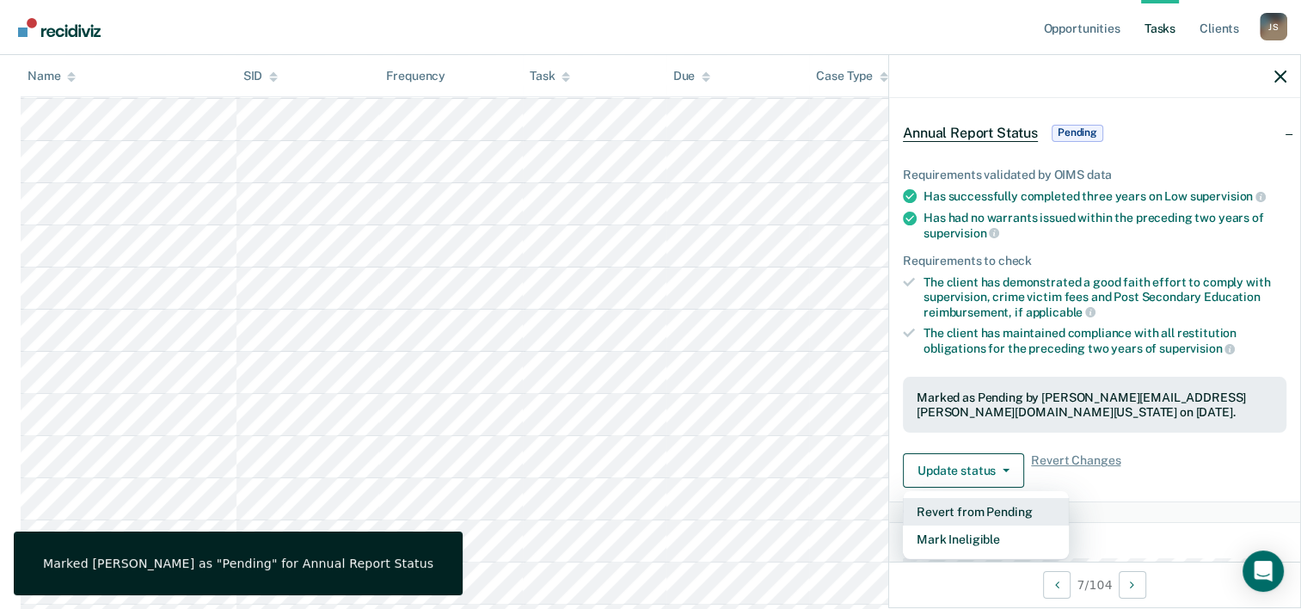
click at [990, 506] on button "Revert from Pending" at bounding box center [986, 512] width 166 height 28
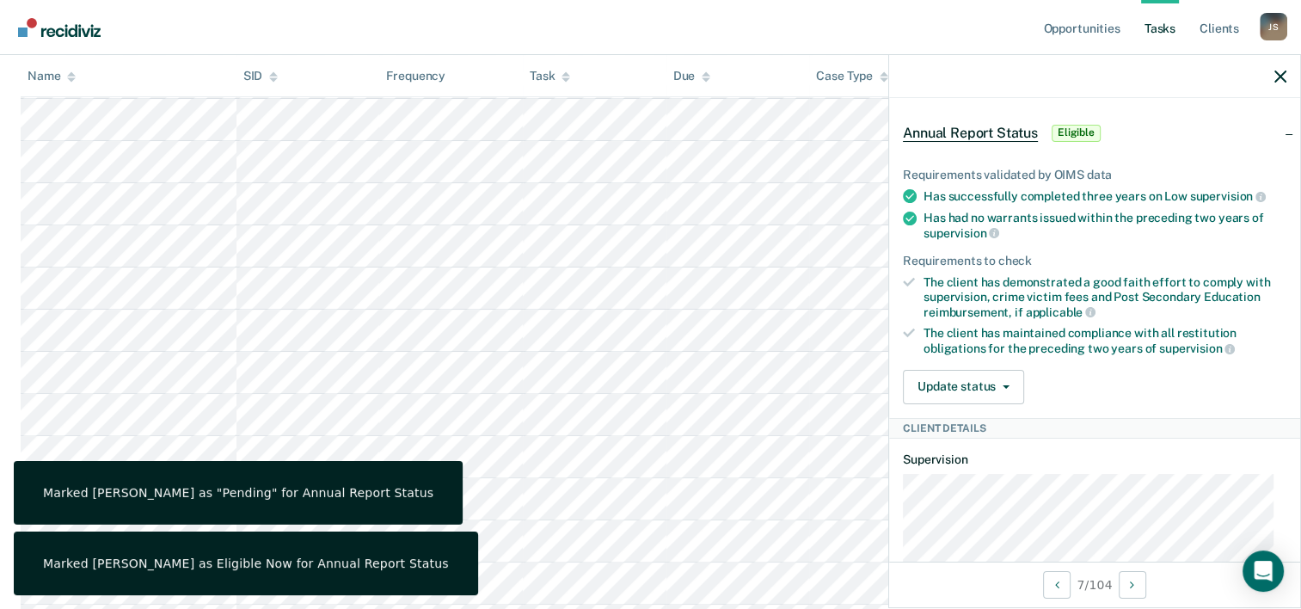
click at [1071, 418] on div "Client Details" at bounding box center [1094, 428] width 411 height 21
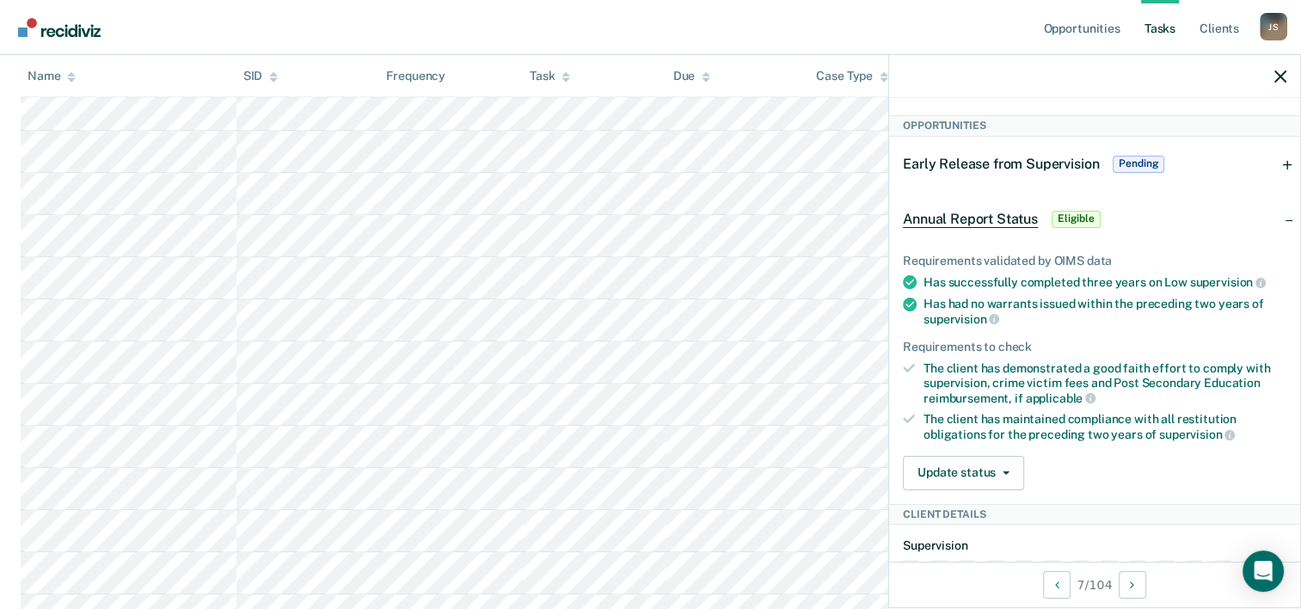
scroll to position [0, 0]
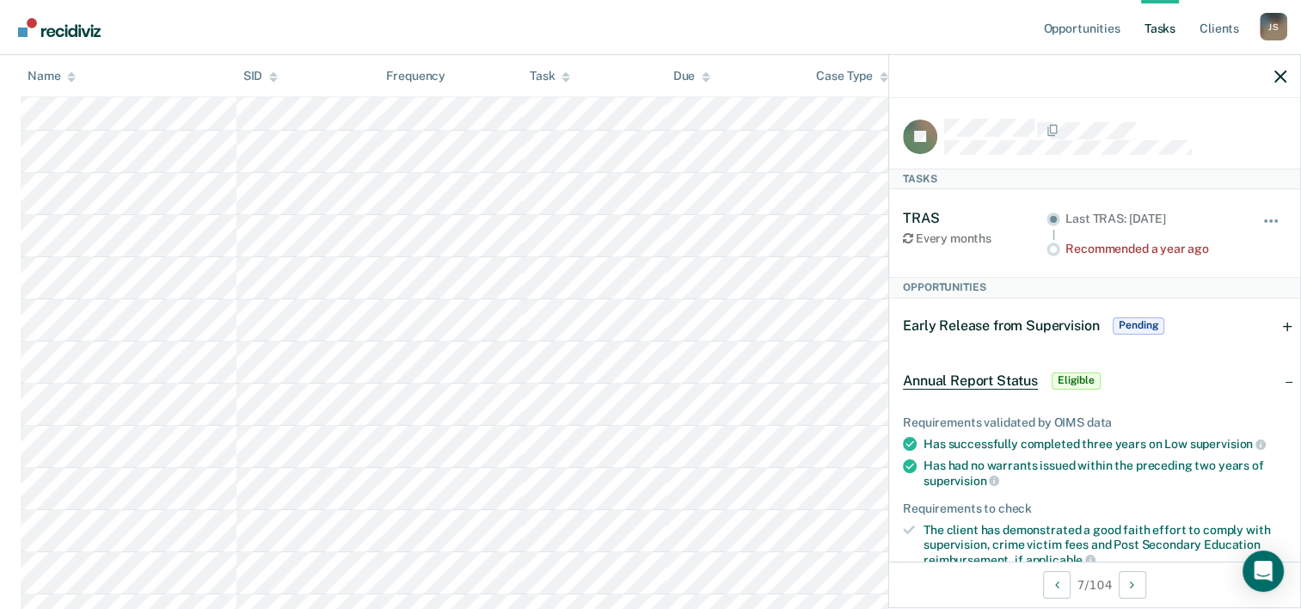
click at [1137, 322] on span "Pending" at bounding box center [1139, 325] width 52 height 17
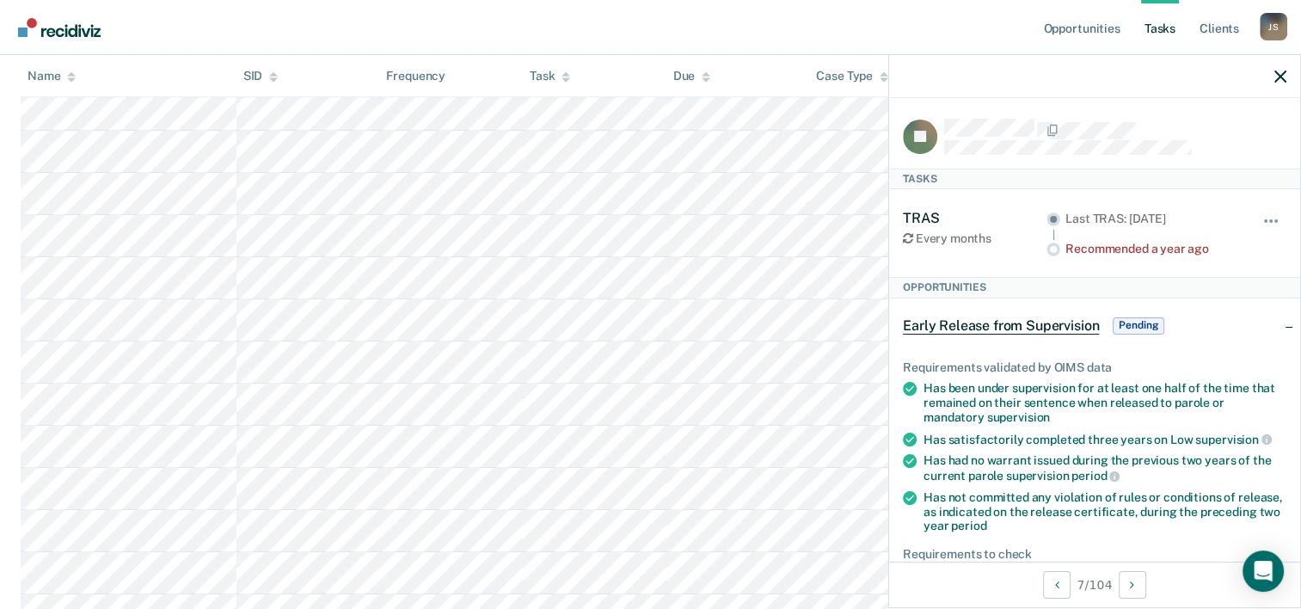
click at [972, 289] on div "Opportunities" at bounding box center [1094, 287] width 411 height 21
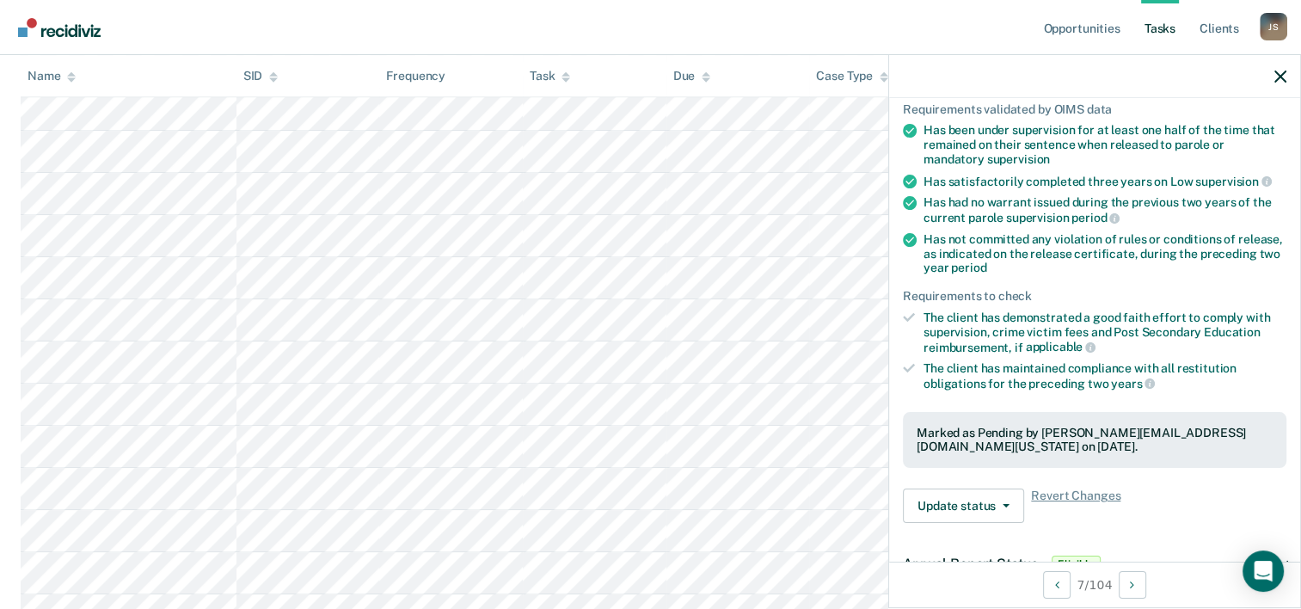
scroll to position [430, 0]
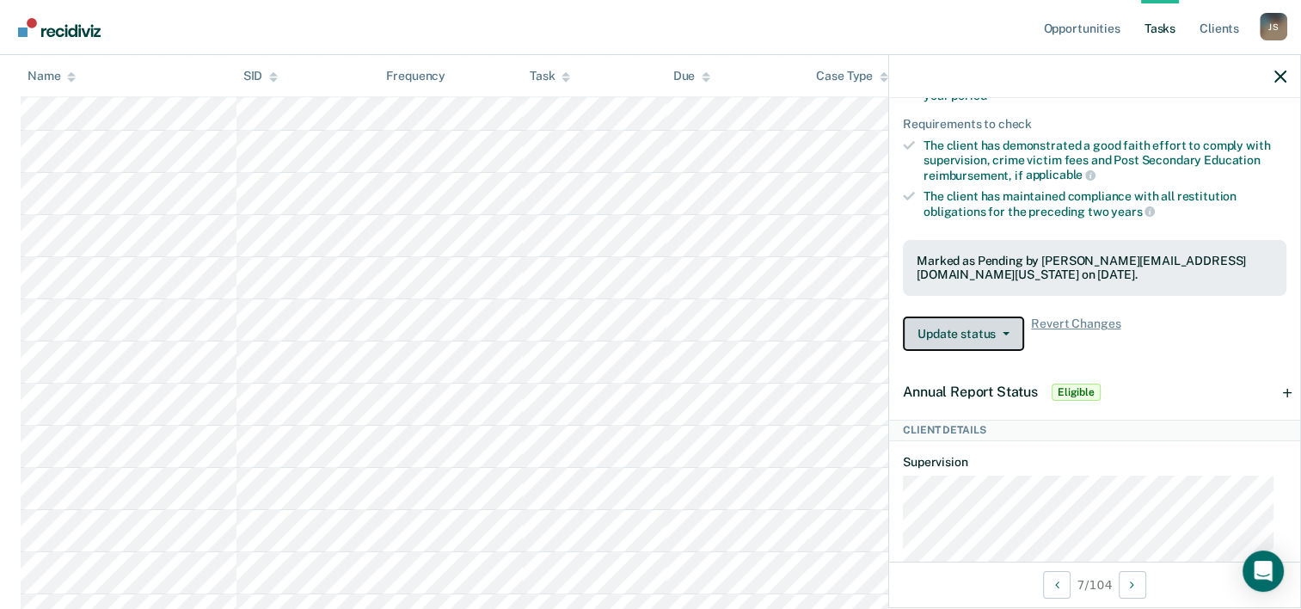
click at [970, 334] on button "Update status" at bounding box center [963, 333] width 121 height 34
click at [1131, 339] on div "Update status Revert from Pending Mark Ineligible Revert Changes" at bounding box center [1094, 333] width 383 height 34
click at [1281, 76] on icon "button" at bounding box center [1280, 77] width 12 height 12
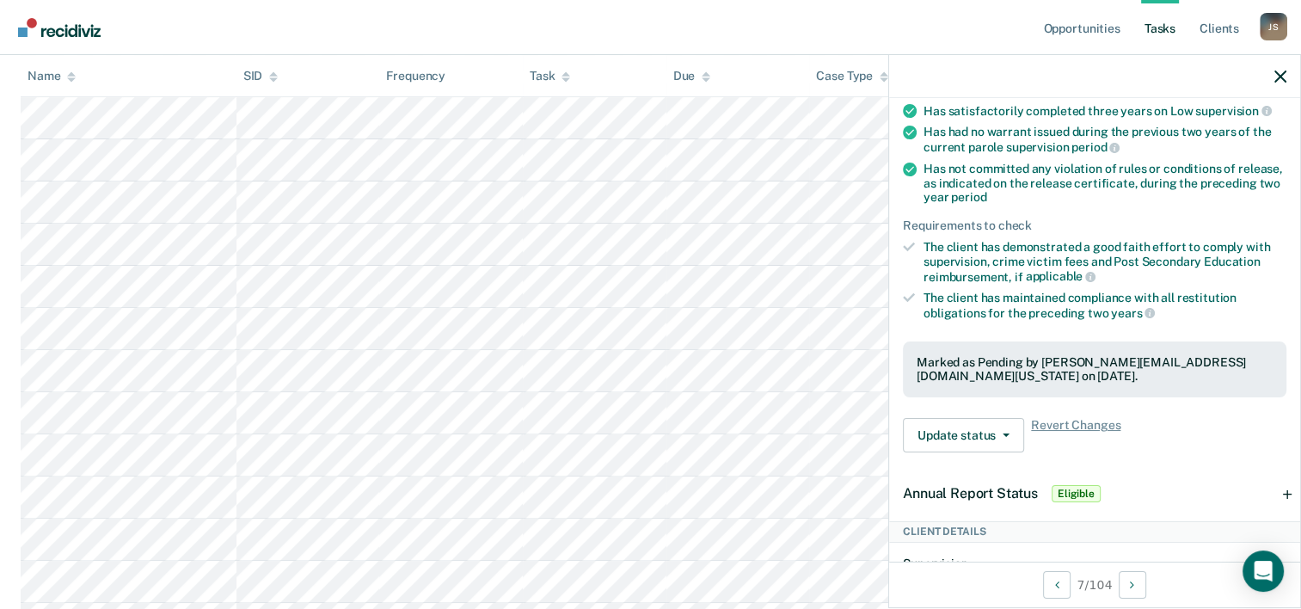
scroll to position [430, 0]
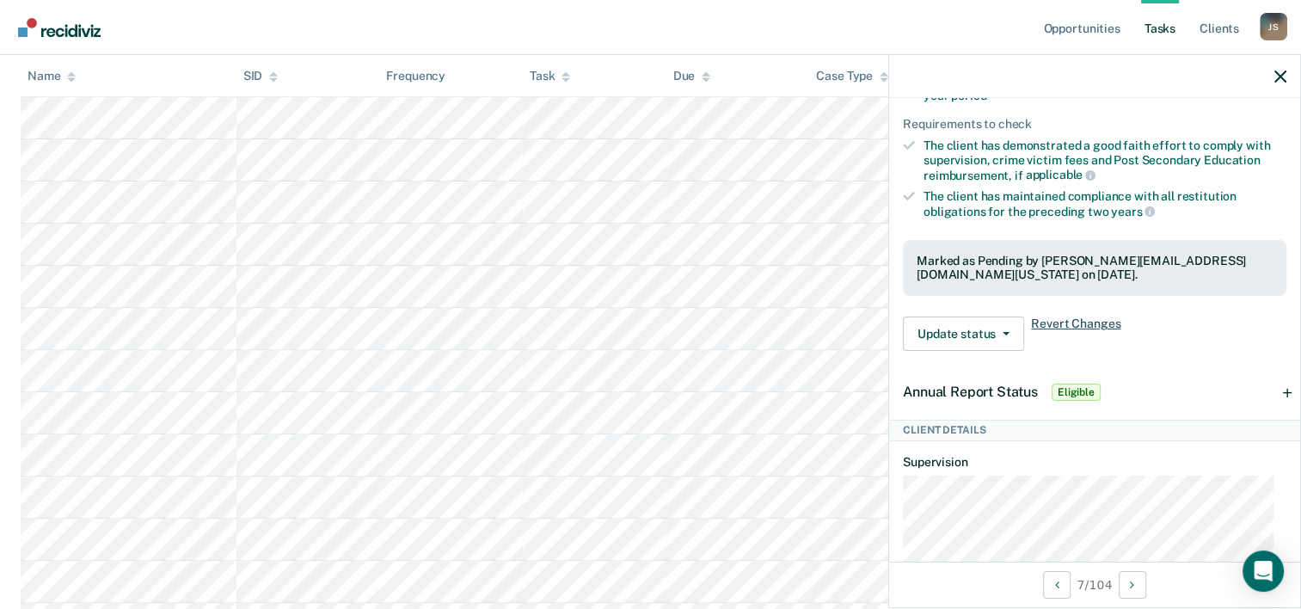
click at [1065, 319] on span "Revert Changes" at bounding box center [1075, 333] width 89 height 34
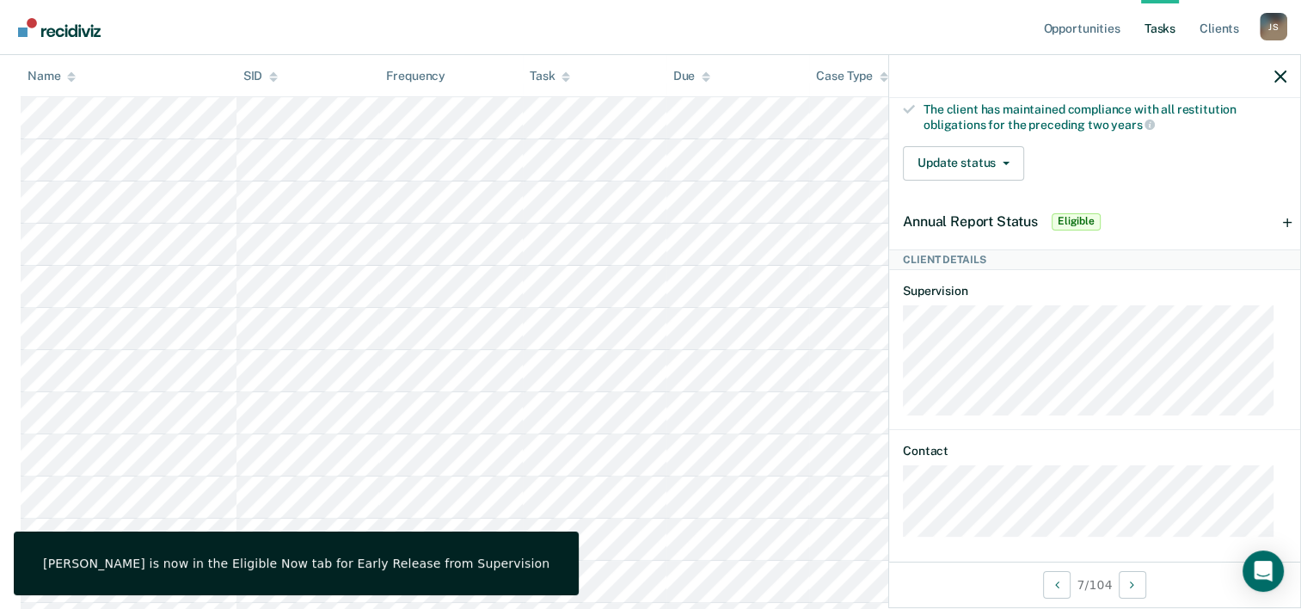
scroll to position [519, 0]
click at [1125, 579] on button "Next Client" at bounding box center [1133, 585] width 28 height 28
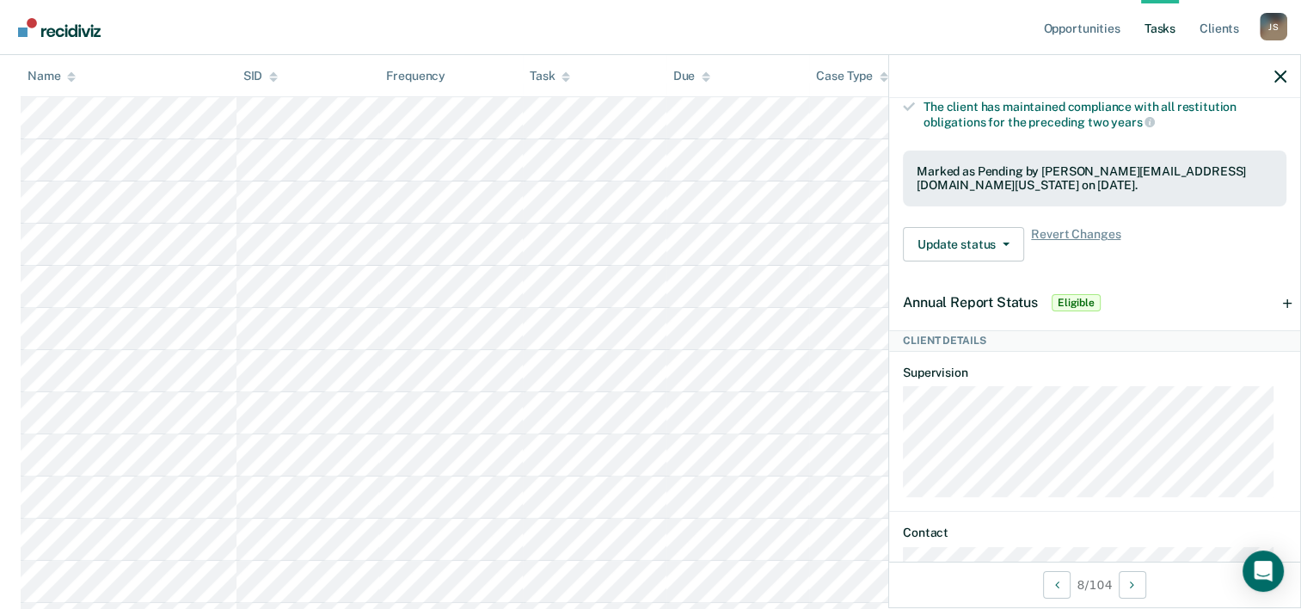
click at [1062, 296] on span "Eligible" at bounding box center [1076, 302] width 49 height 17
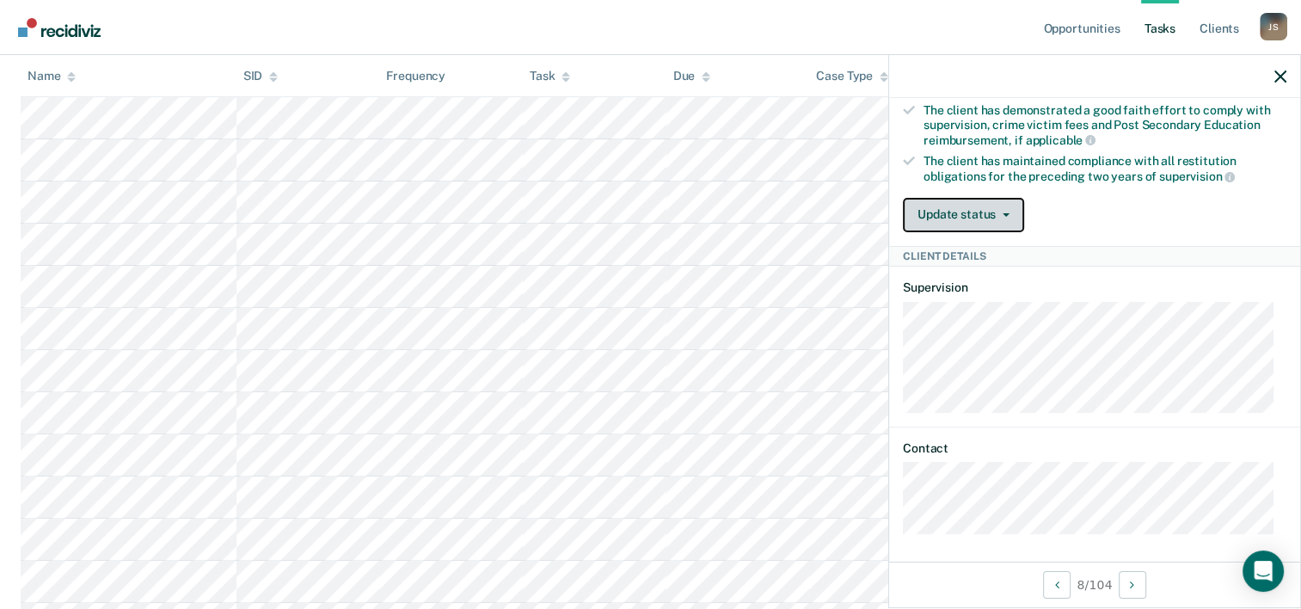
click at [983, 215] on button "Update status" at bounding box center [963, 215] width 121 height 34
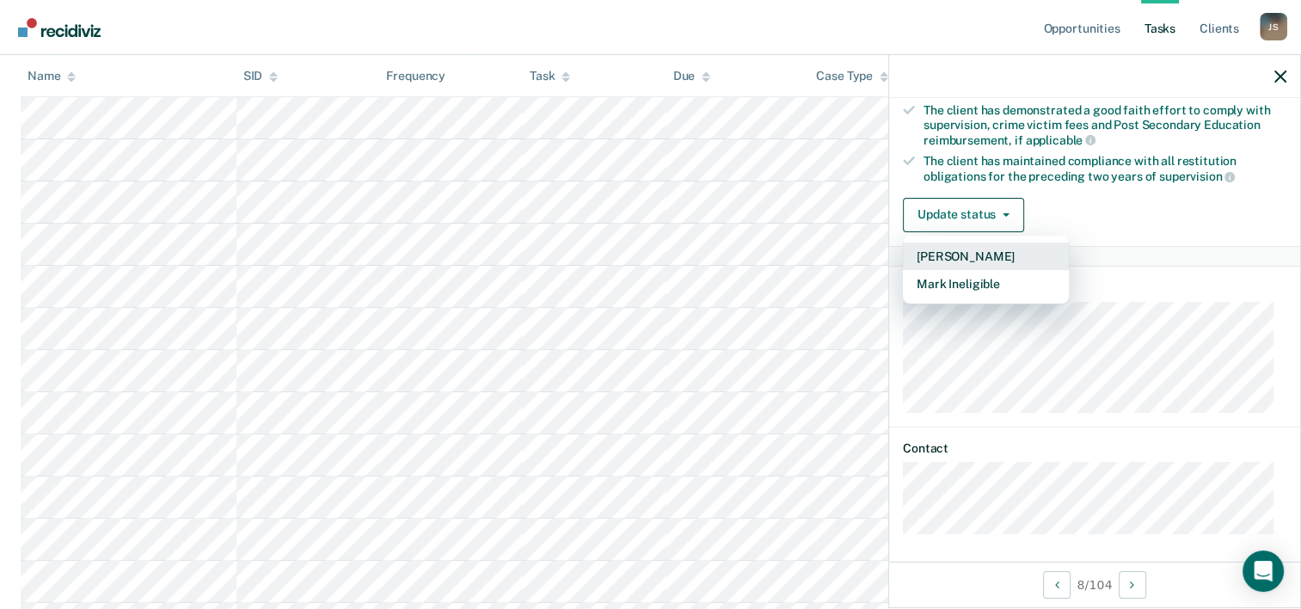
click at [958, 252] on button "[PERSON_NAME]" at bounding box center [986, 256] width 166 height 28
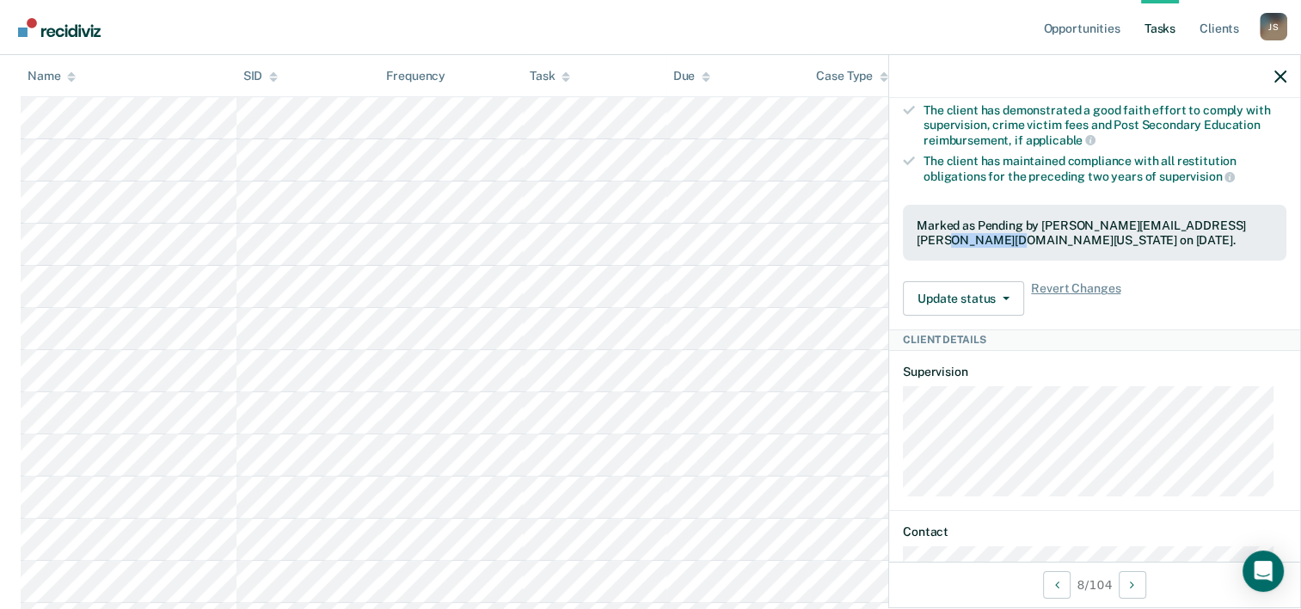
click at [958, 252] on div "Marked as Pending by [PERSON_NAME][EMAIL_ADDRESS][PERSON_NAME][DOMAIN_NAME][US_…" at bounding box center [1094, 233] width 383 height 57
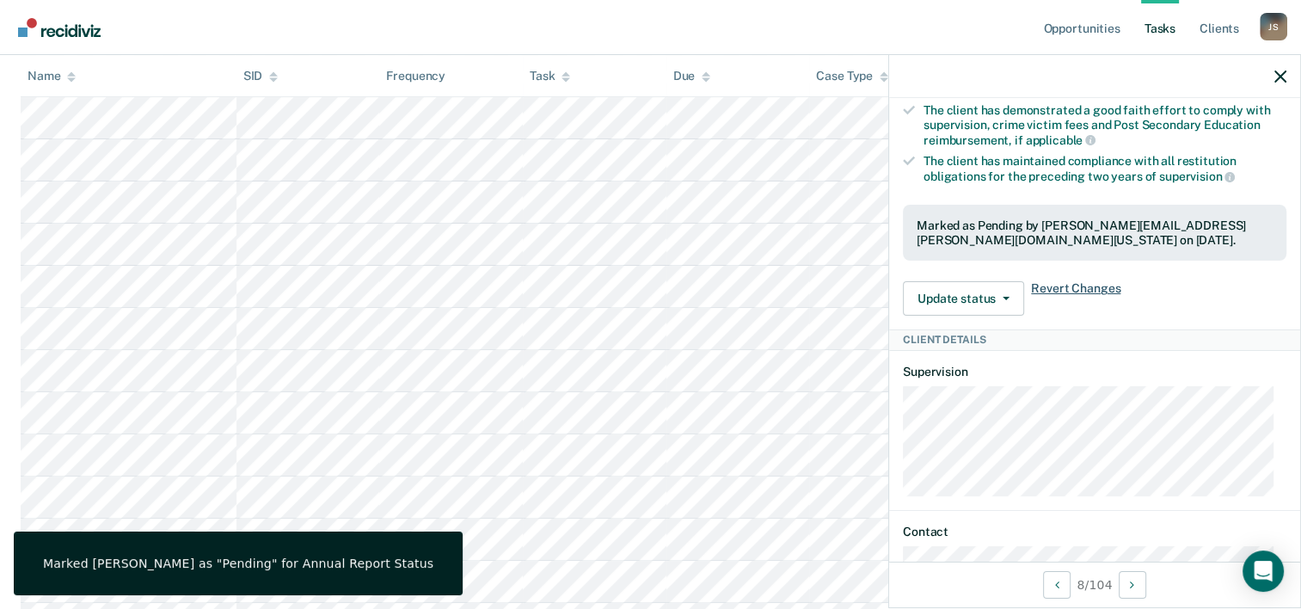
drag, startPoint x: 958, startPoint y: 252, endPoint x: 1056, endPoint y: 279, distance: 101.8
click at [1056, 281] on span "Revert Changes" at bounding box center [1075, 298] width 89 height 34
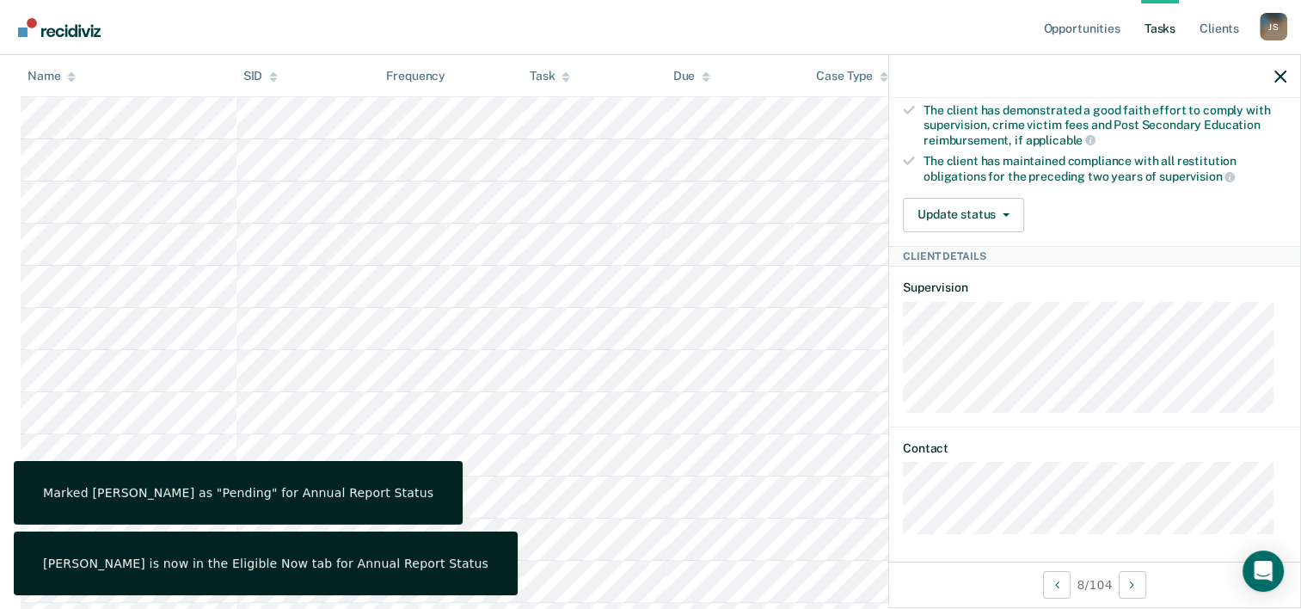
click at [1044, 424] on article "RV Tasks TRAS Every months Last TRAS: [DATE] Recommended a year ago Hide from t…" at bounding box center [1094, 116] width 383 height 835
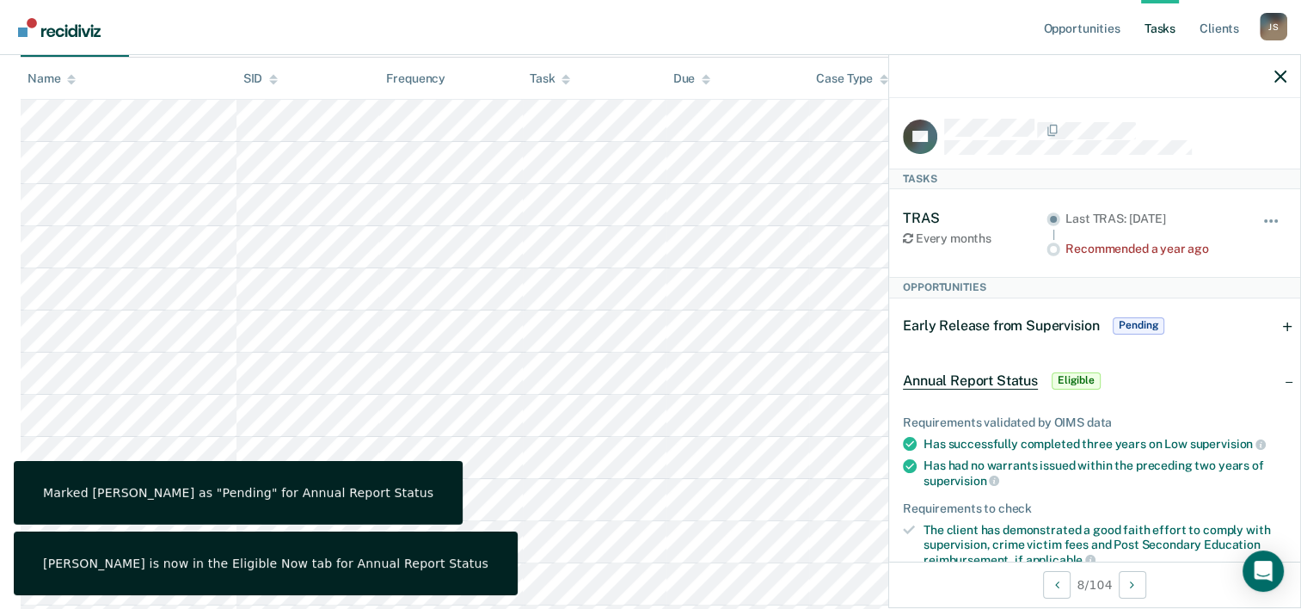
scroll to position [172, 0]
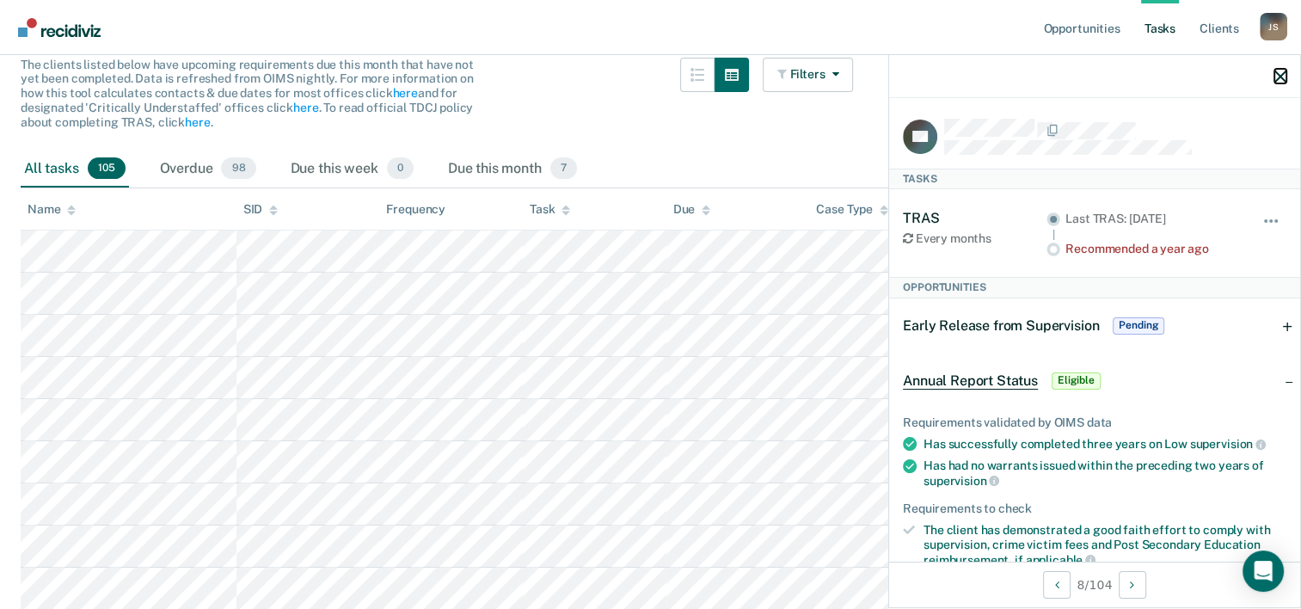
click at [1278, 73] on icon "button" at bounding box center [1280, 77] width 12 height 12
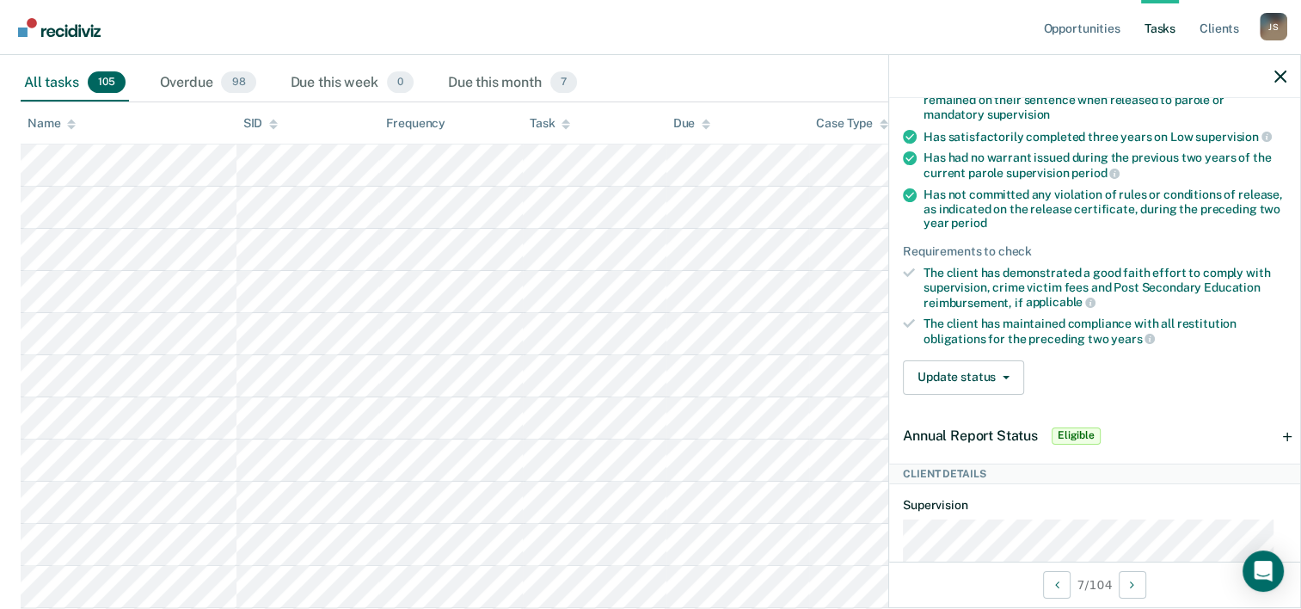
scroll to position [344, 0]
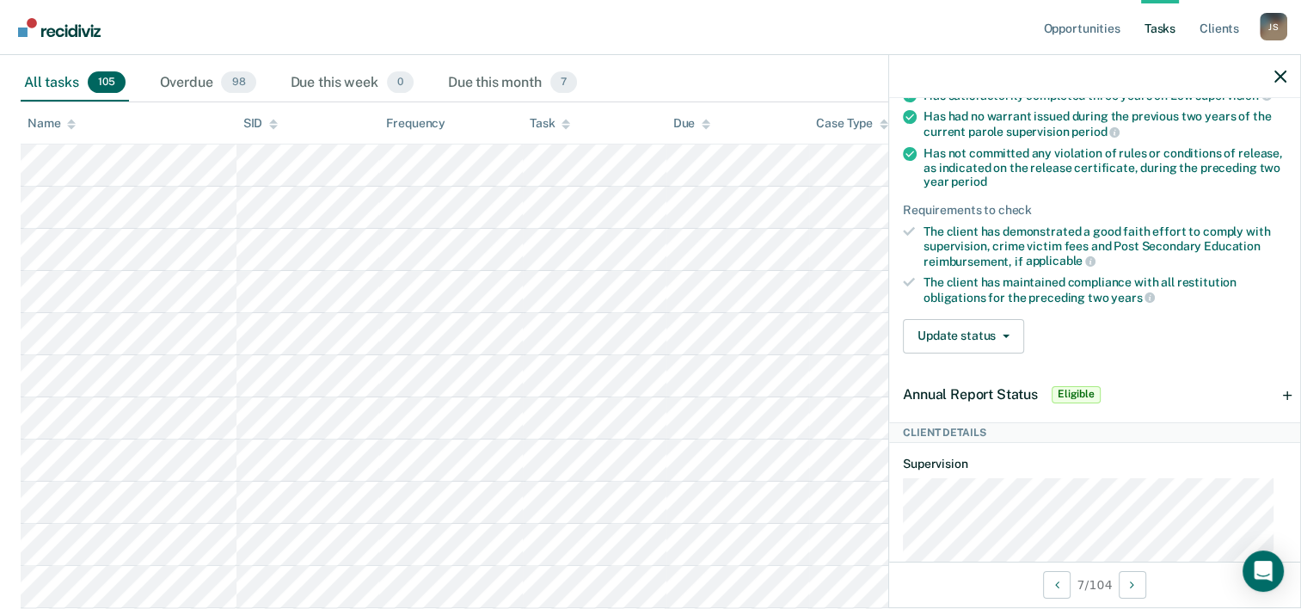
click at [1279, 389] on div "Annual Report Status Eligible" at bounding box center [1094, 394] width 411 height 55
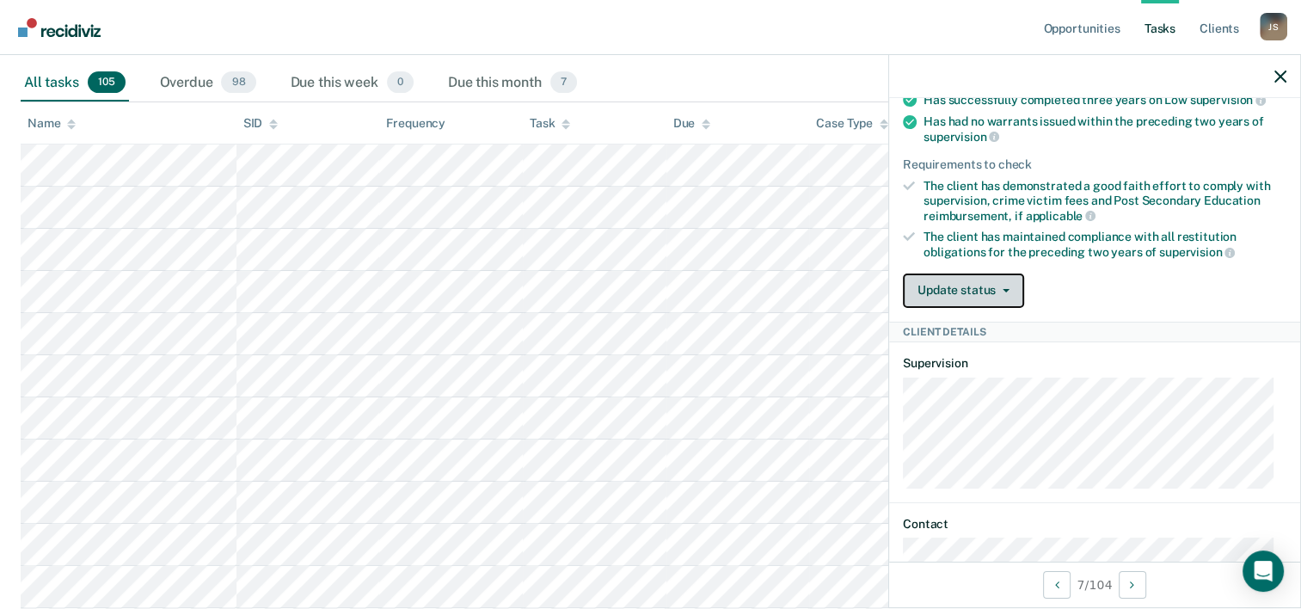
click at [973, 290] on button "Update status" at bounding box center [963, 290] width 121 height 34
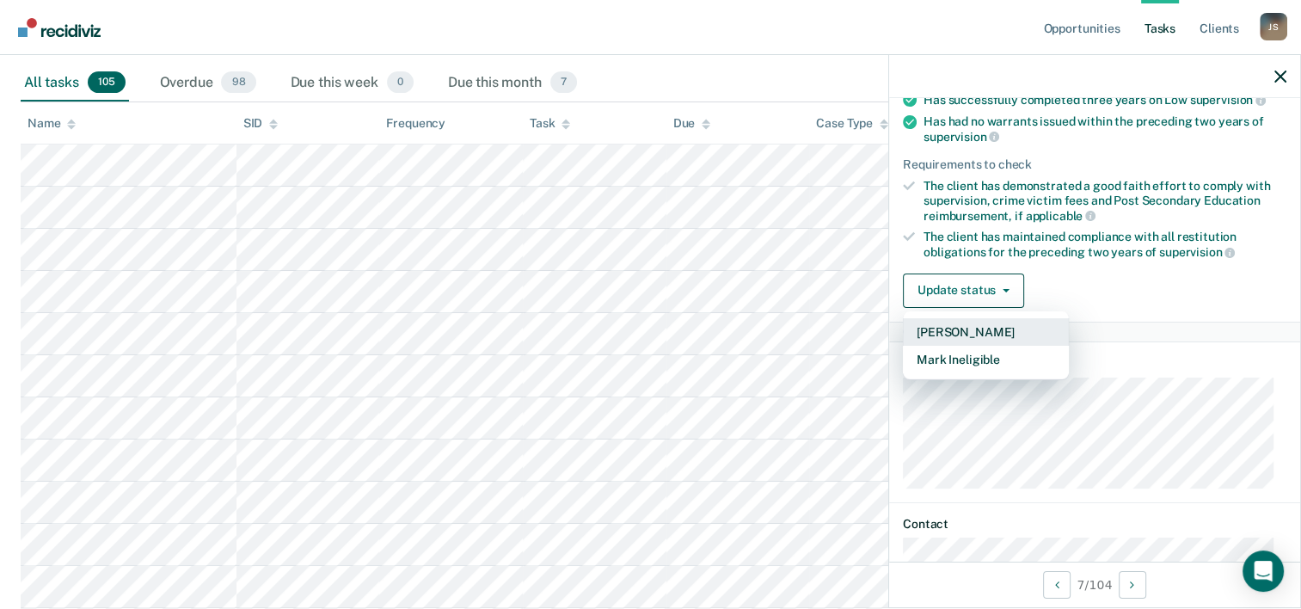
click at [957, 318] on button "[PERSON_NAME]" at bounding box center [986, 332] width 166 height 28
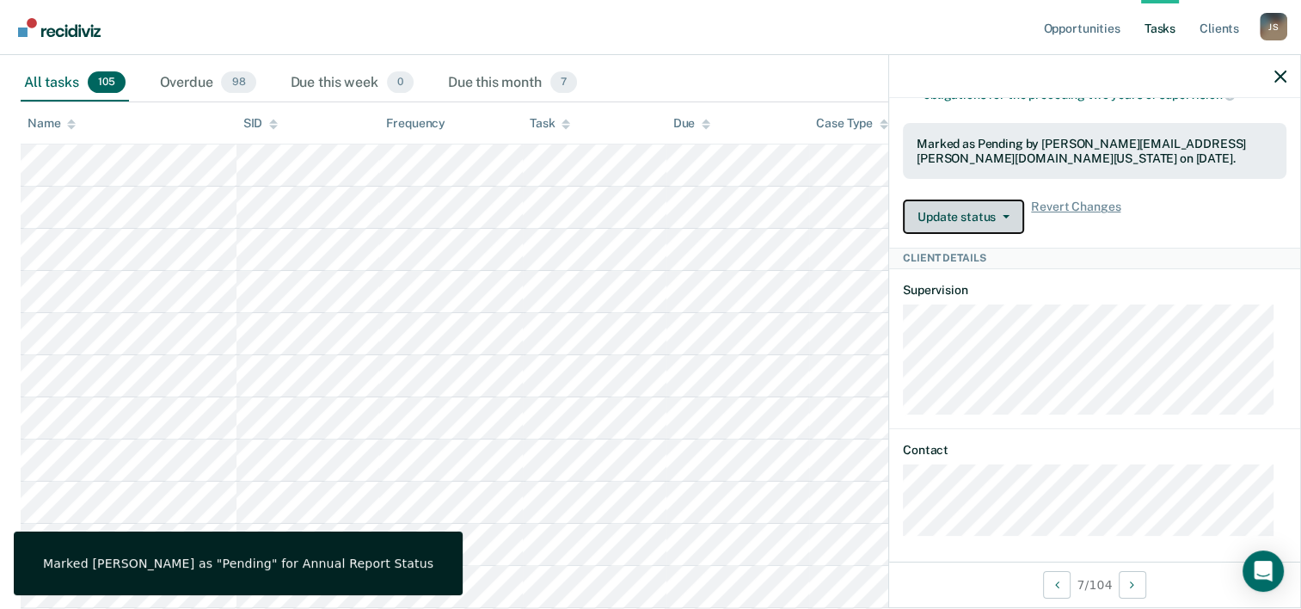
scroll to position [503, 0]
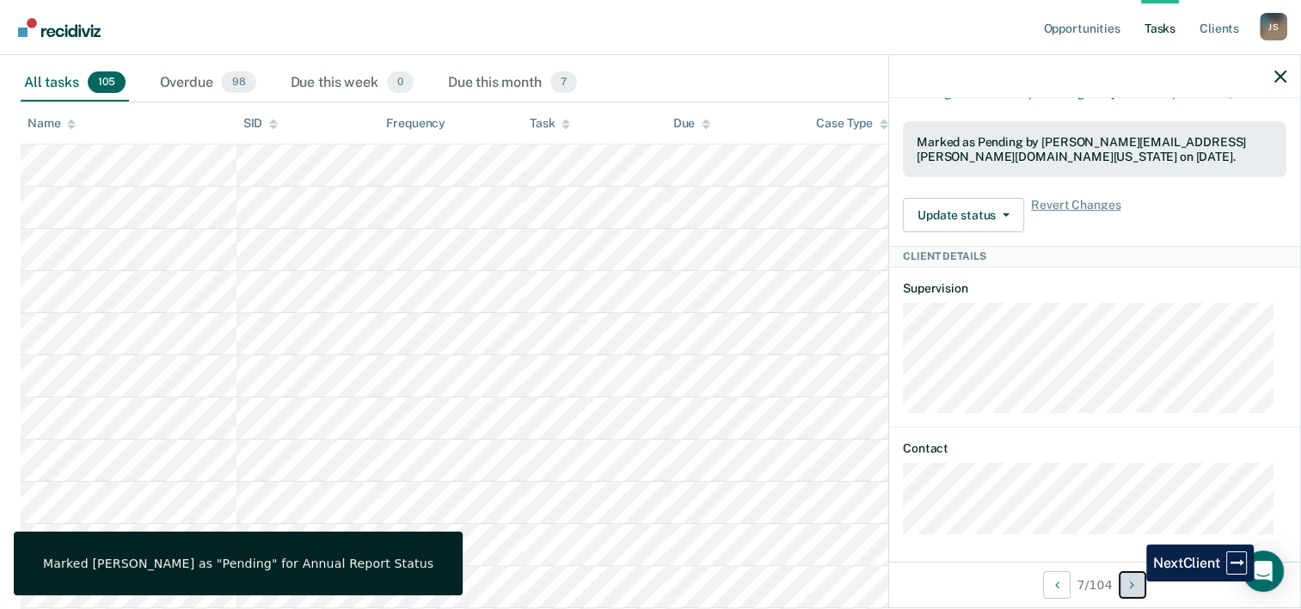
click at [1133, 581] on icon "Next Client" at bounding box center [1132, 585] width 4 height 12
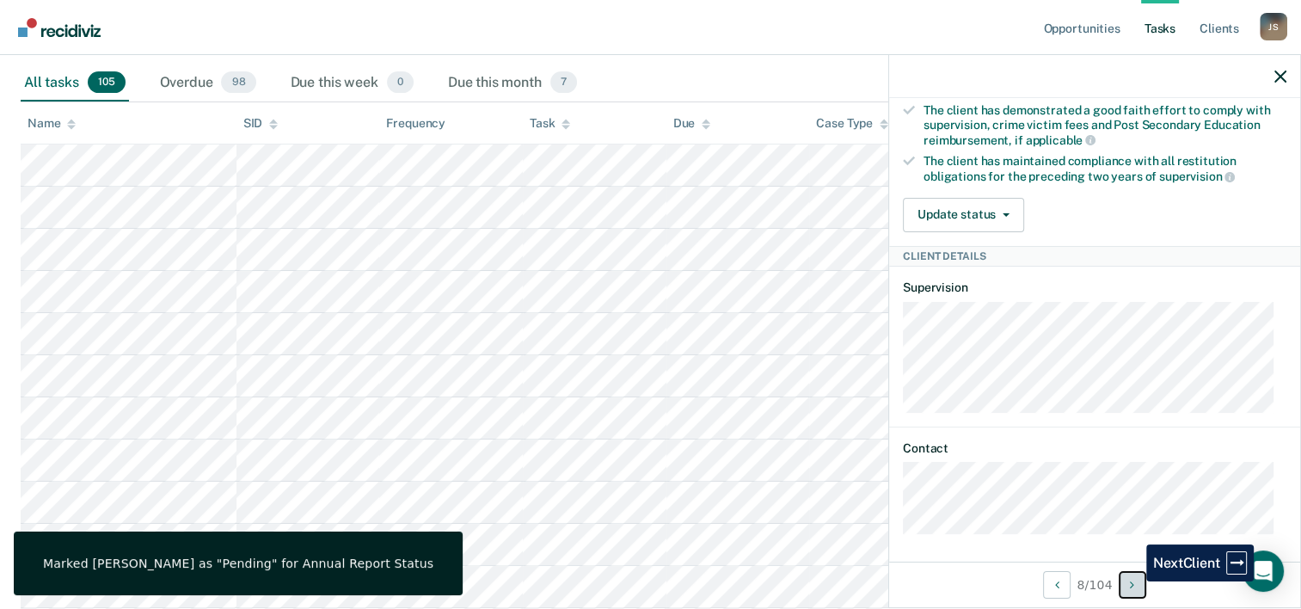
click at [1133, 581] on icon "Next Client" at bounding box center [1132, 585] width 4 height 12
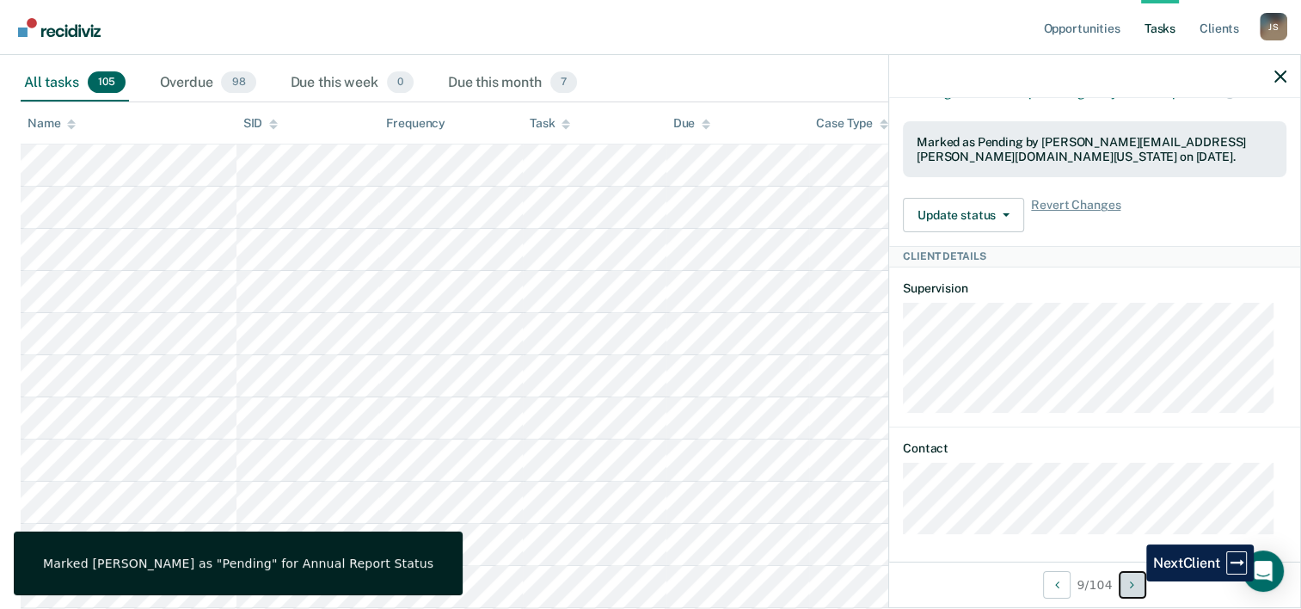
click at [1133, 581] on icon "Next Client" at bounding box center [1132, 585] width 4 height 12
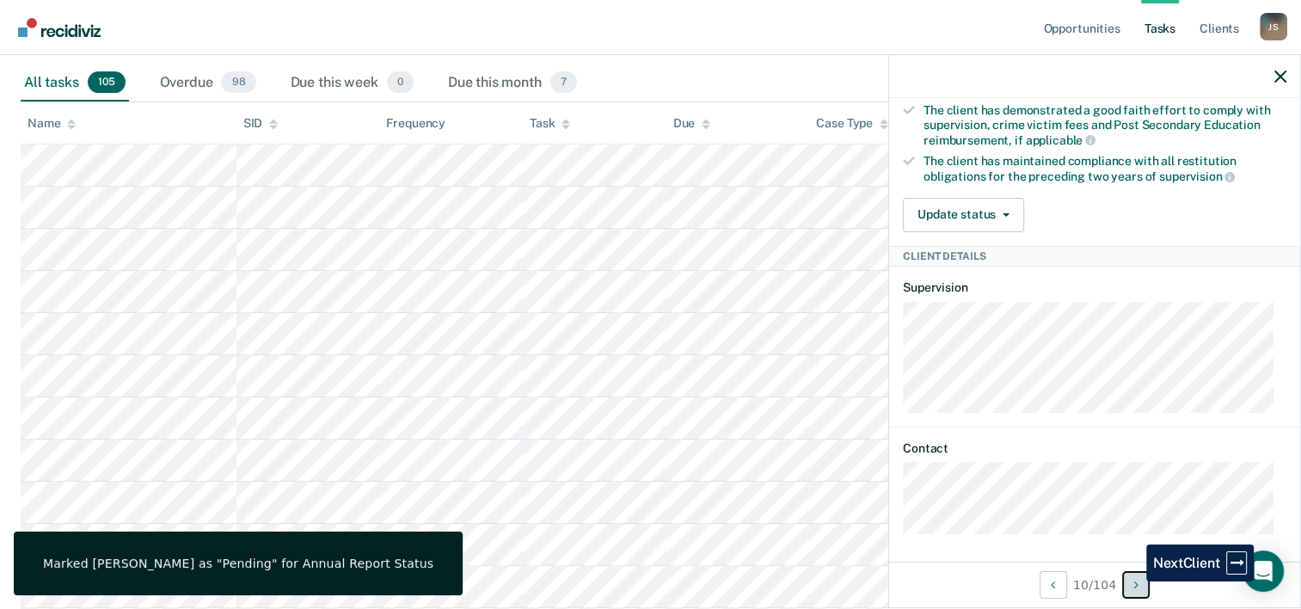
click at [1133, 581] on button "Next Client" at bounding box center [1136, 585] width 28 height 28
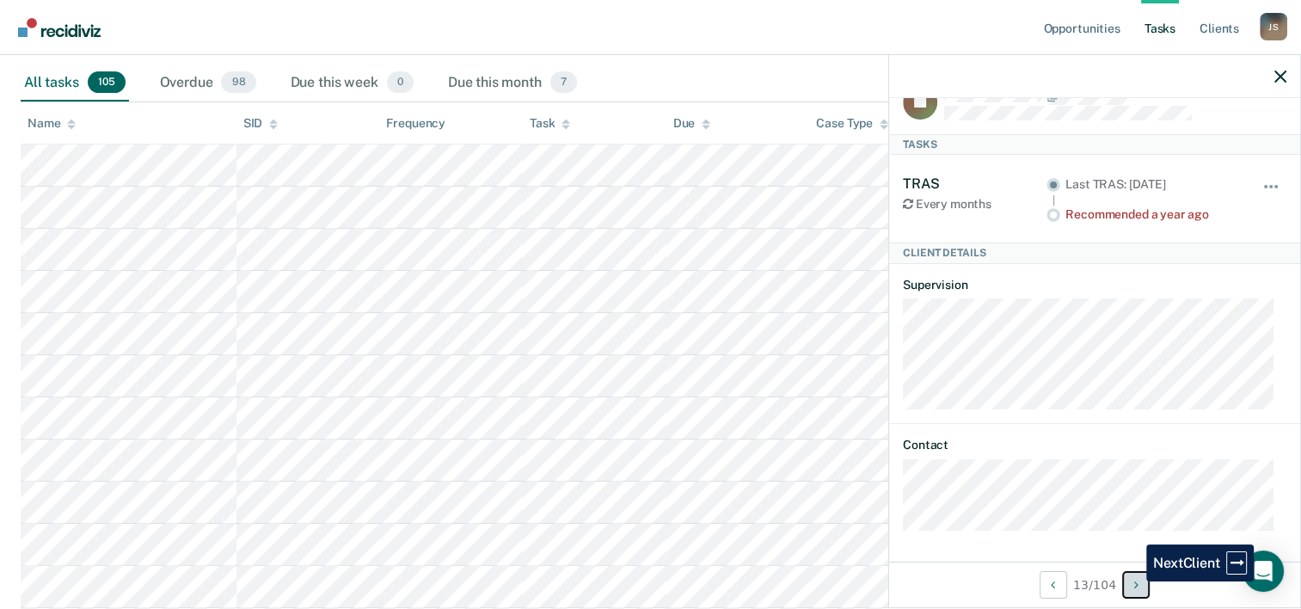
click at [1133, 581] on button "Next Client" at bounding box center [1136, 585] width 28 height 28
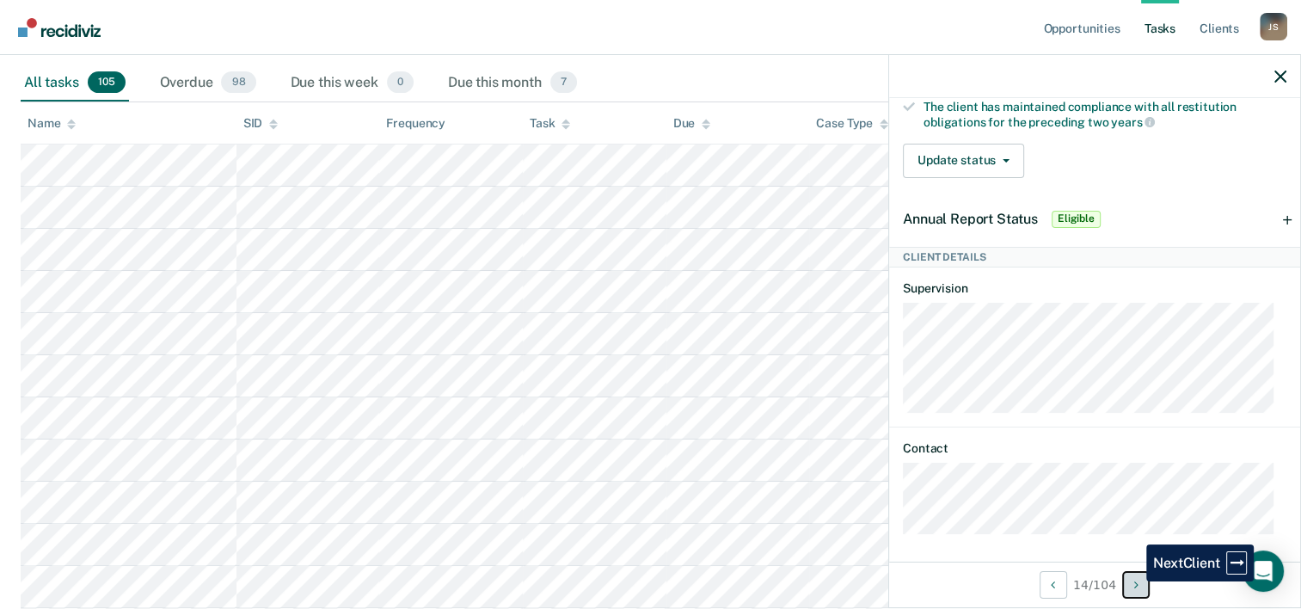
scroll to position [604, 0]
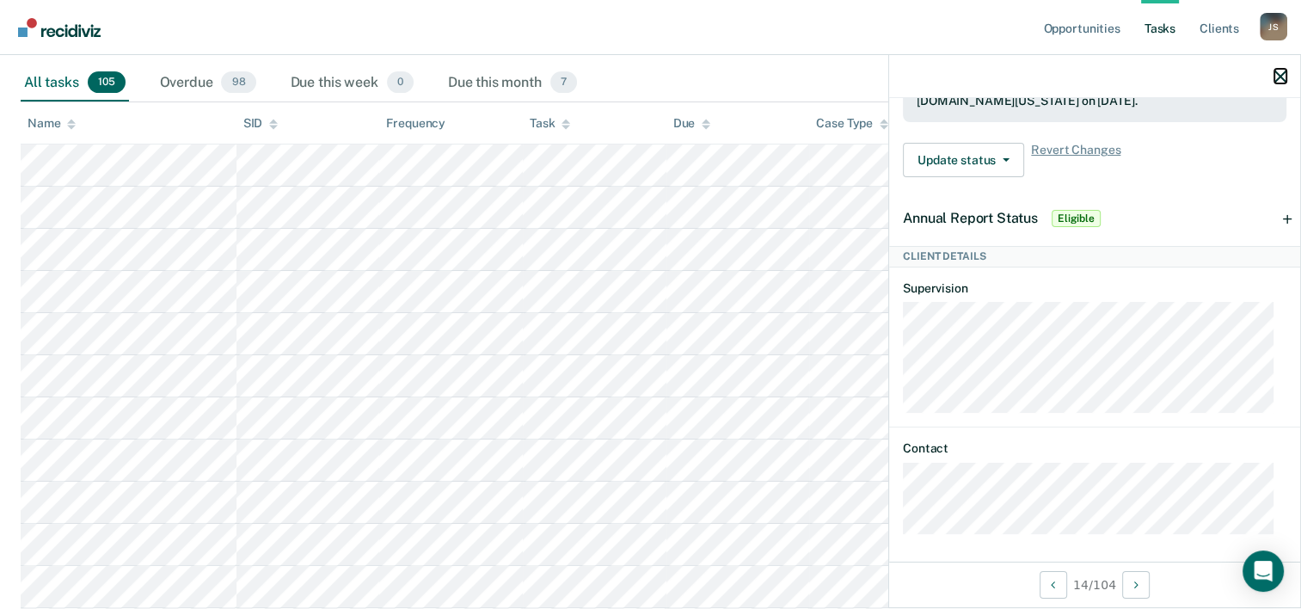
click at [1275, 76] on icon "button" at bounding box center [1280, 77] width 12 height 12
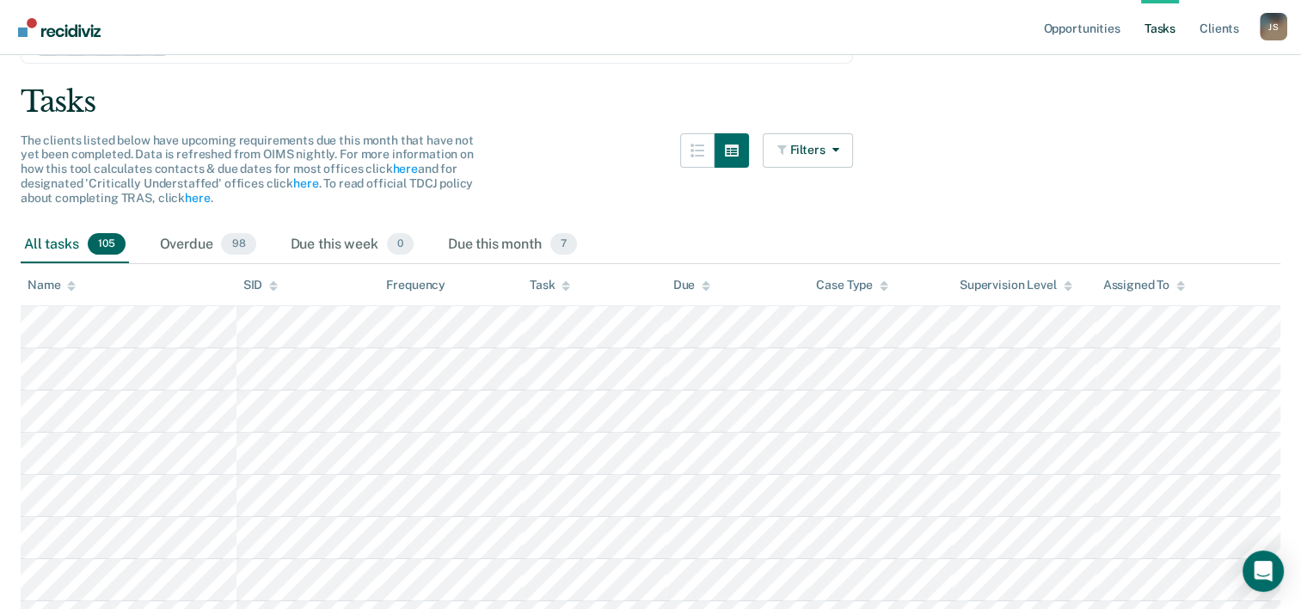
scroll to position [86, 0]
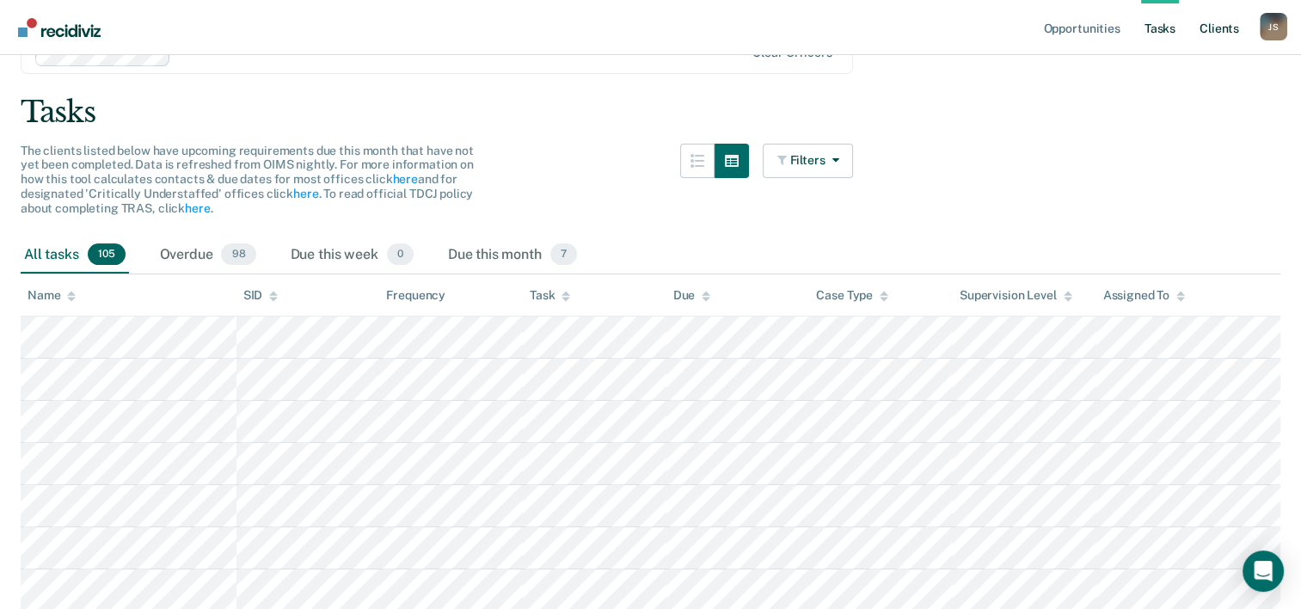
click at [1202, 31] on link "Client s" at bounding box center [1219, 27] width 46 height 55
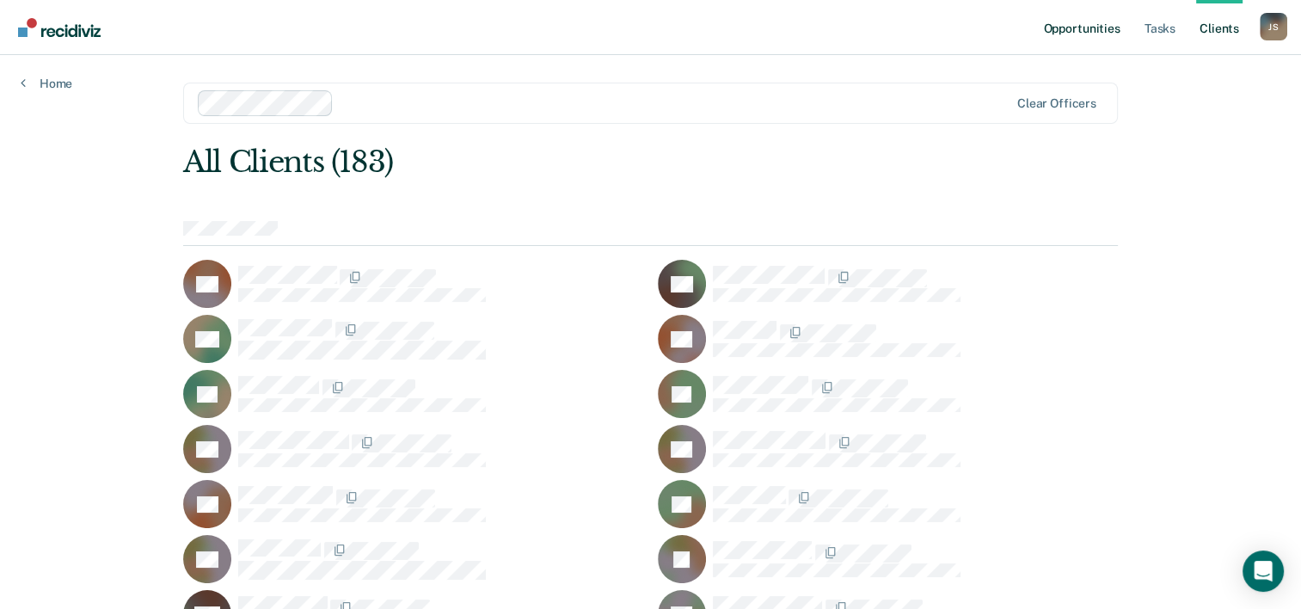
click at [1067, 20] on link "Opportunities" at bounding box center [1080, 27] width 83 height 55
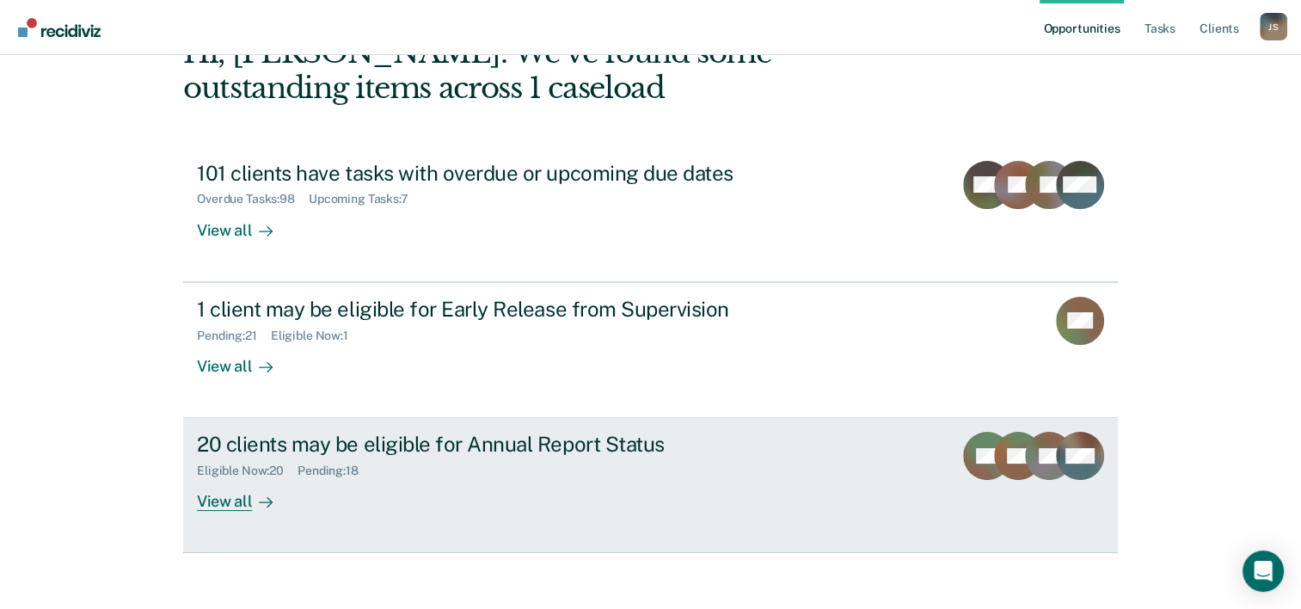
scroll to position [121, 0]
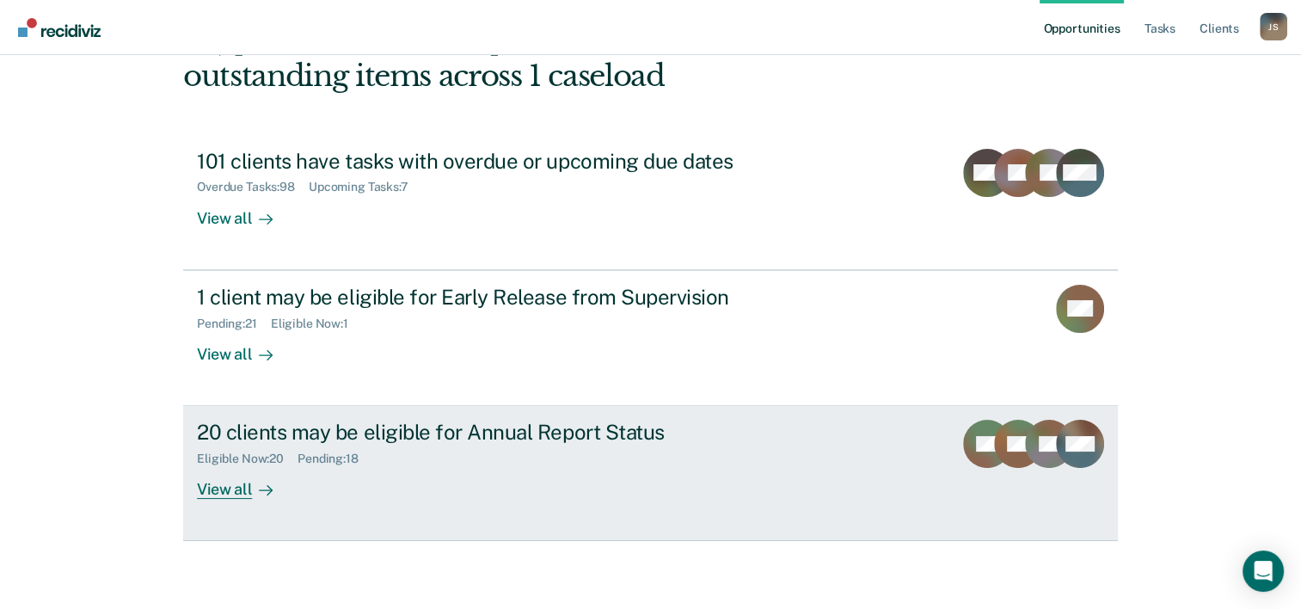
click at [223, 474] on div "View all" at bounding box center [245, 483] width 96 height 34
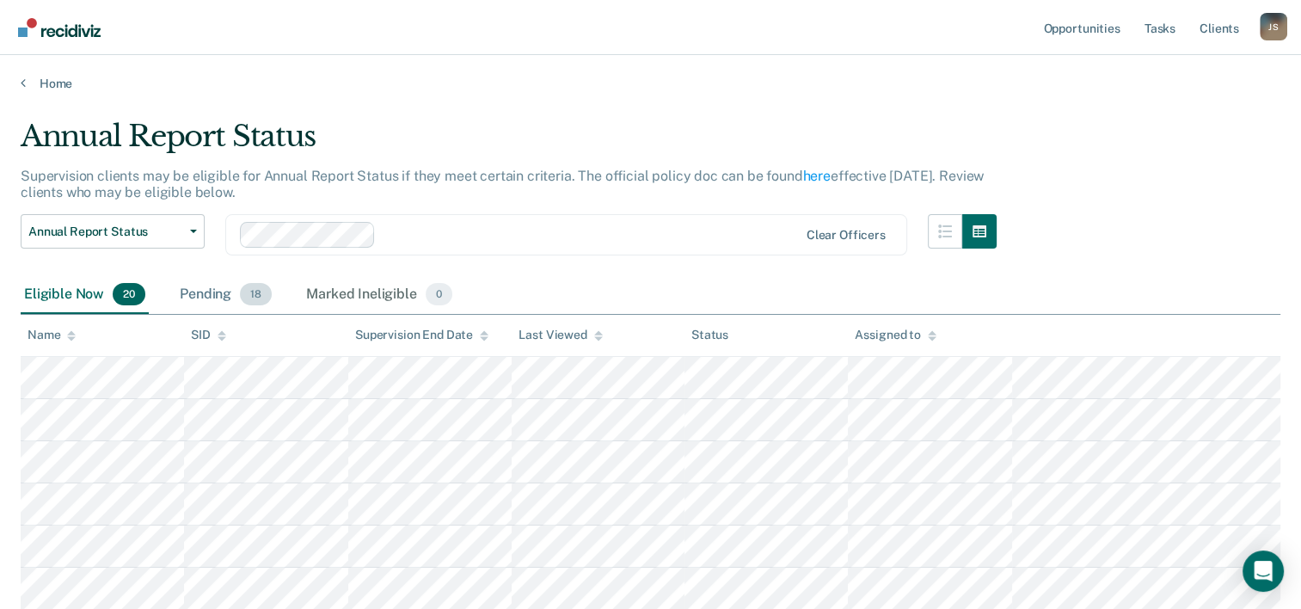
click at [219, 290] on div "Pending 18" at bounding box center [225, 295] width 99 height 38
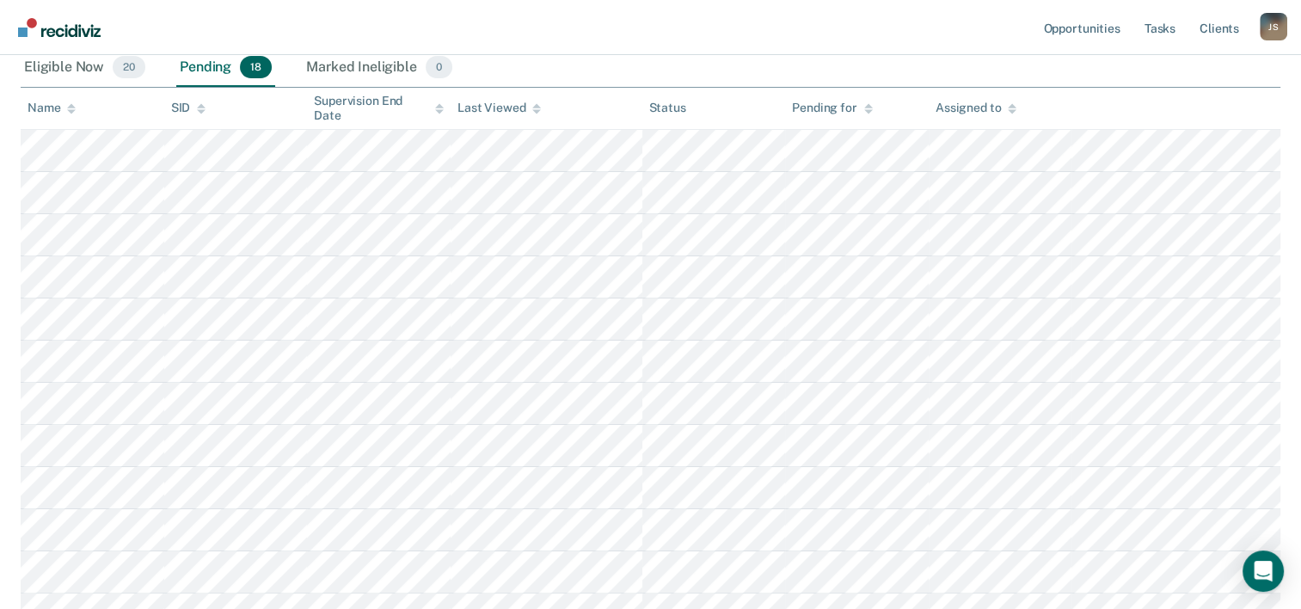
scroll to position [258, 0]
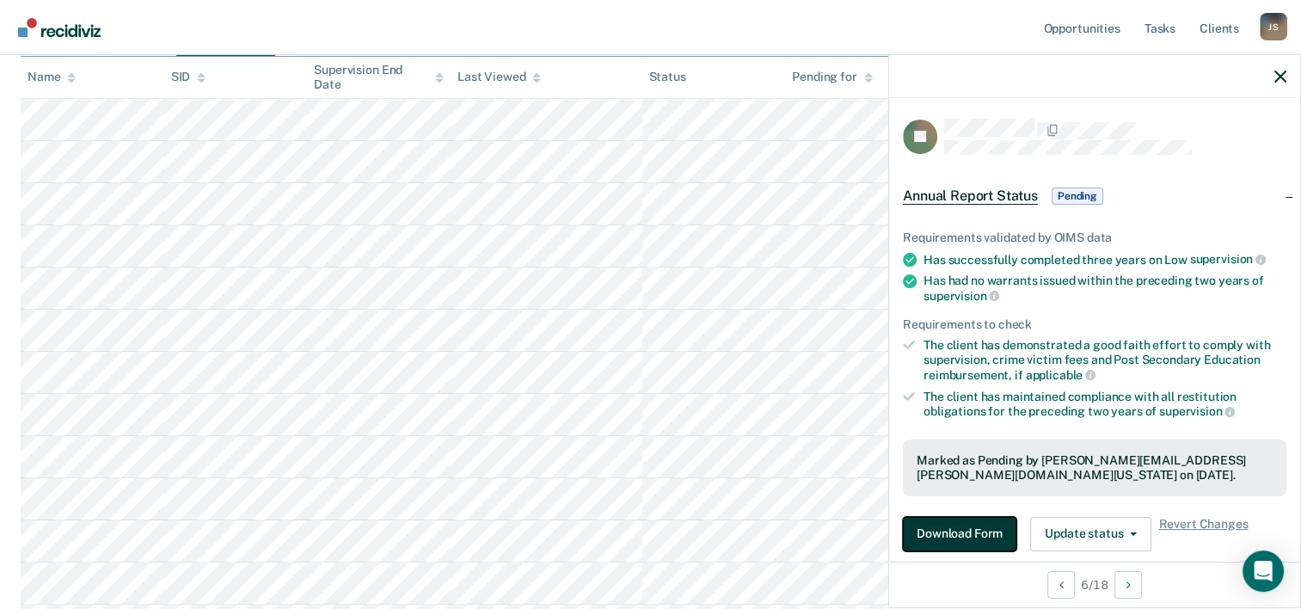
click at [975, 530] on button "Download Form" at bounding box center [959, 534] width 113 height 34
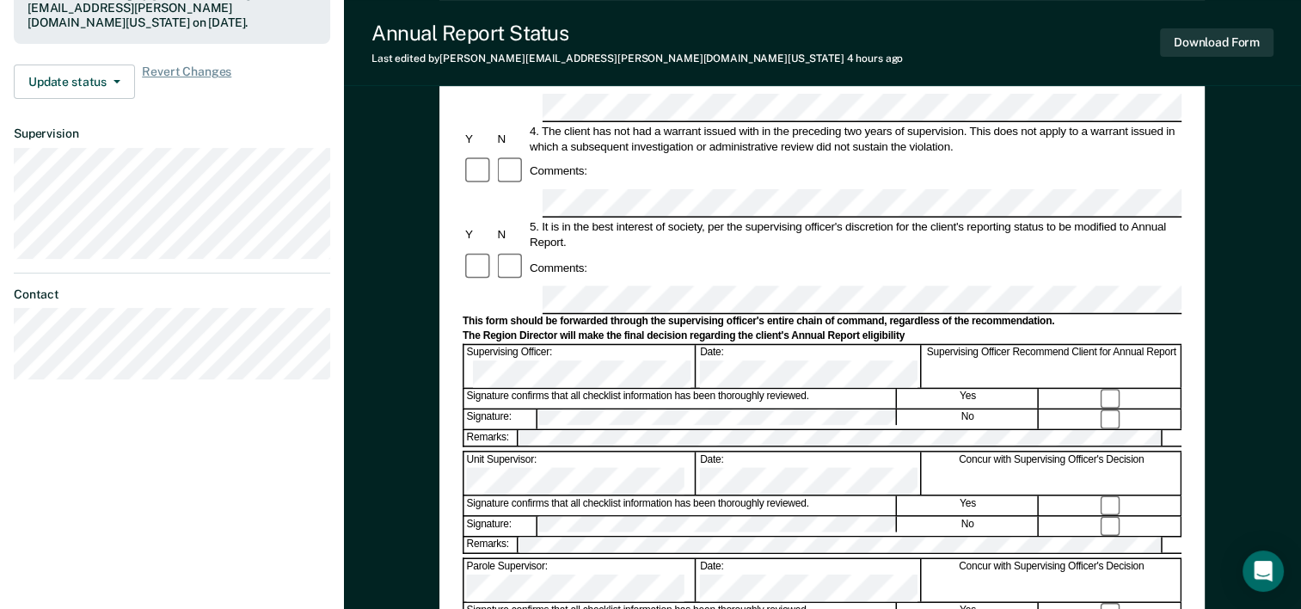
scroll to position [516, 0]
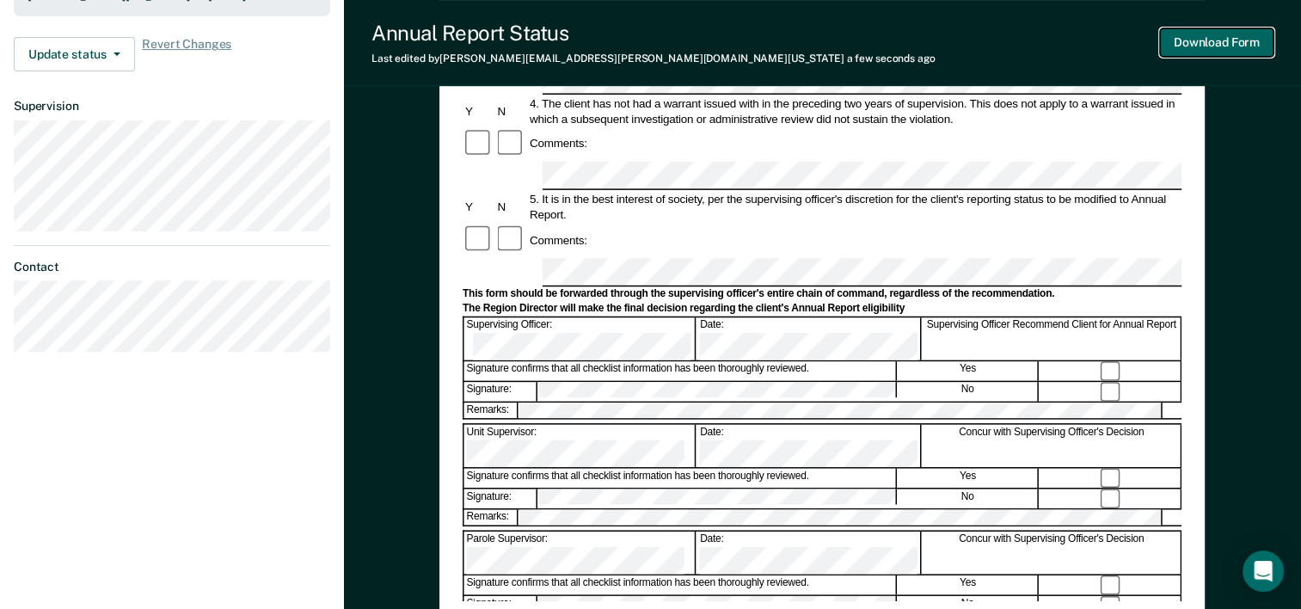
click at [1238, 55] on button "Download Form" at bounding box center [1216, 42] width 113 height 28
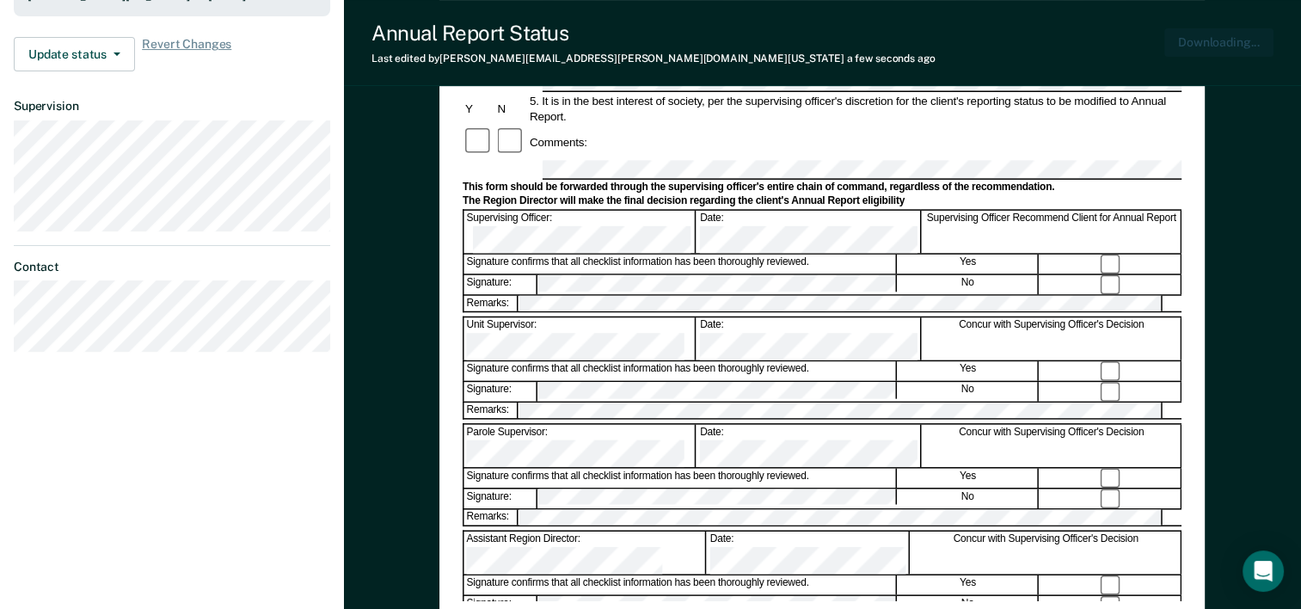
scroll to position [0, 0]
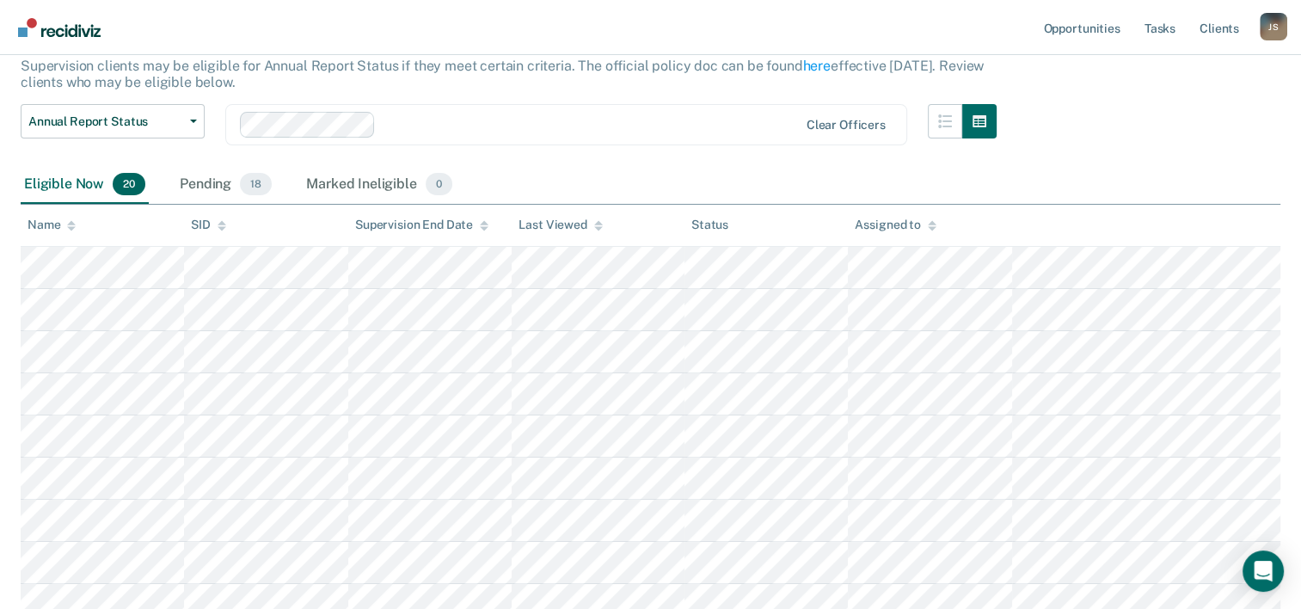
scroll to position [196, 0]
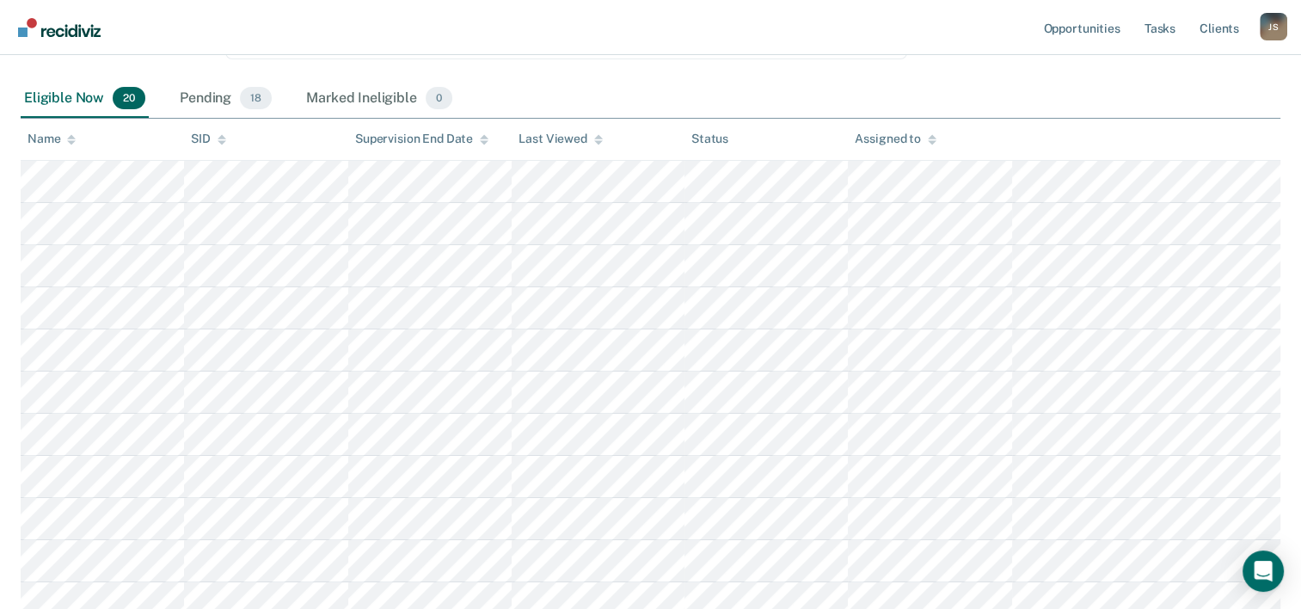
scroll to position [121, 0]
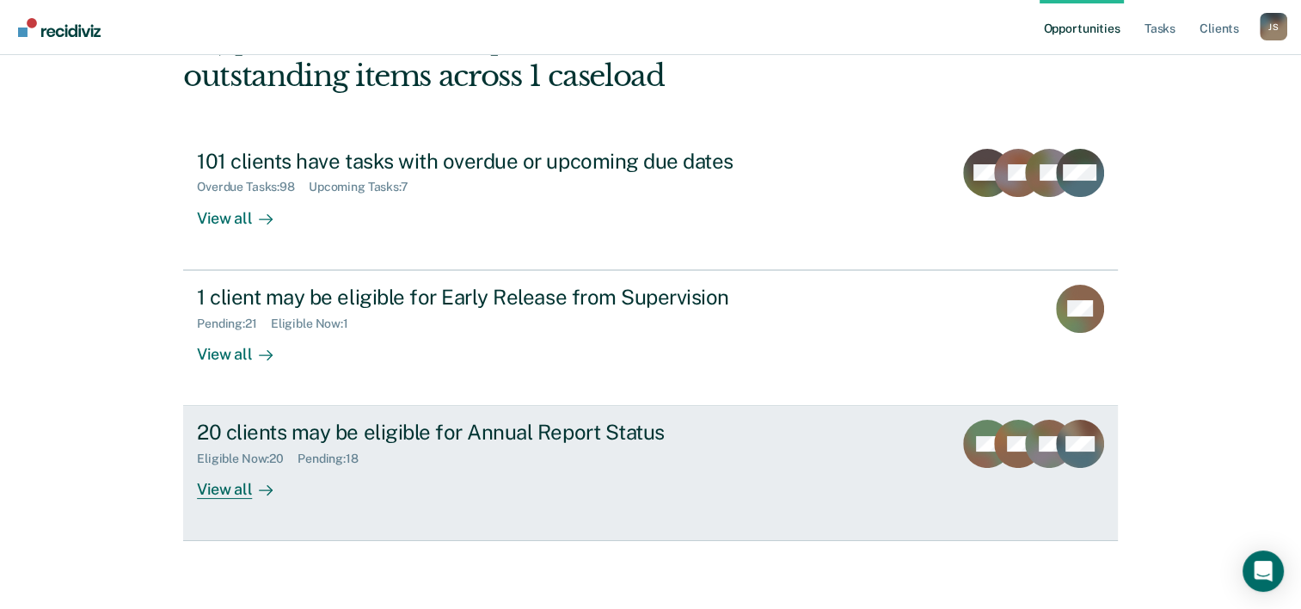
click at [228, 484] on div "View all" at bounding box center [245, 483] width 96 height 34
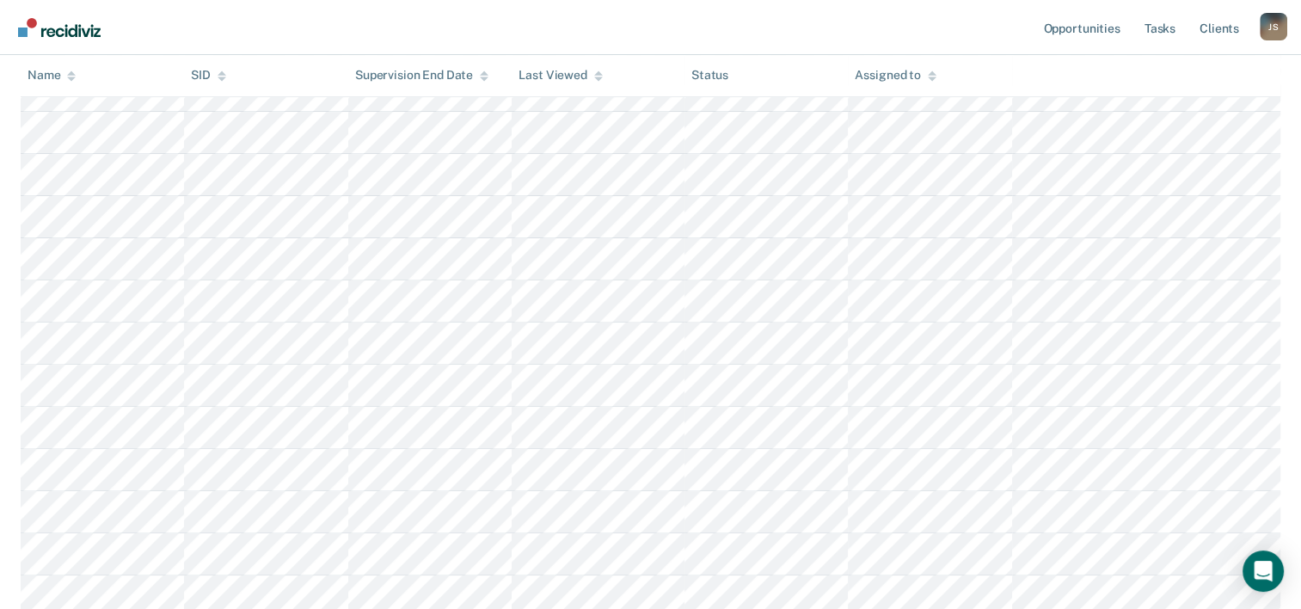
scroll to position [626, 0]
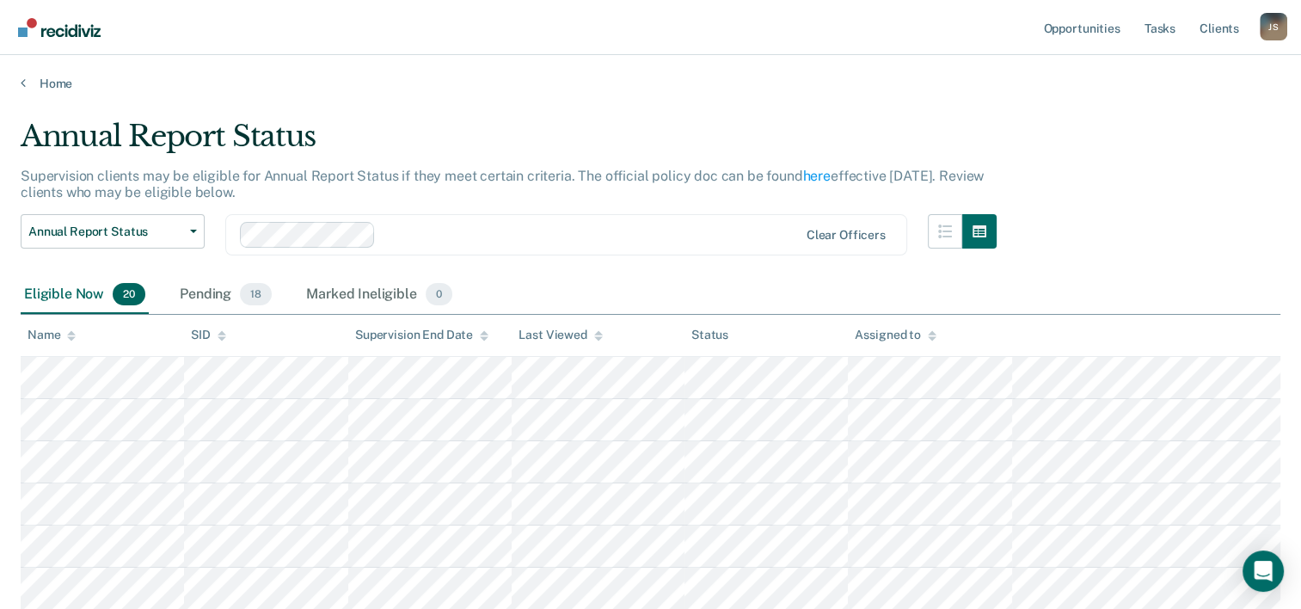
scroll to position [626, 0]
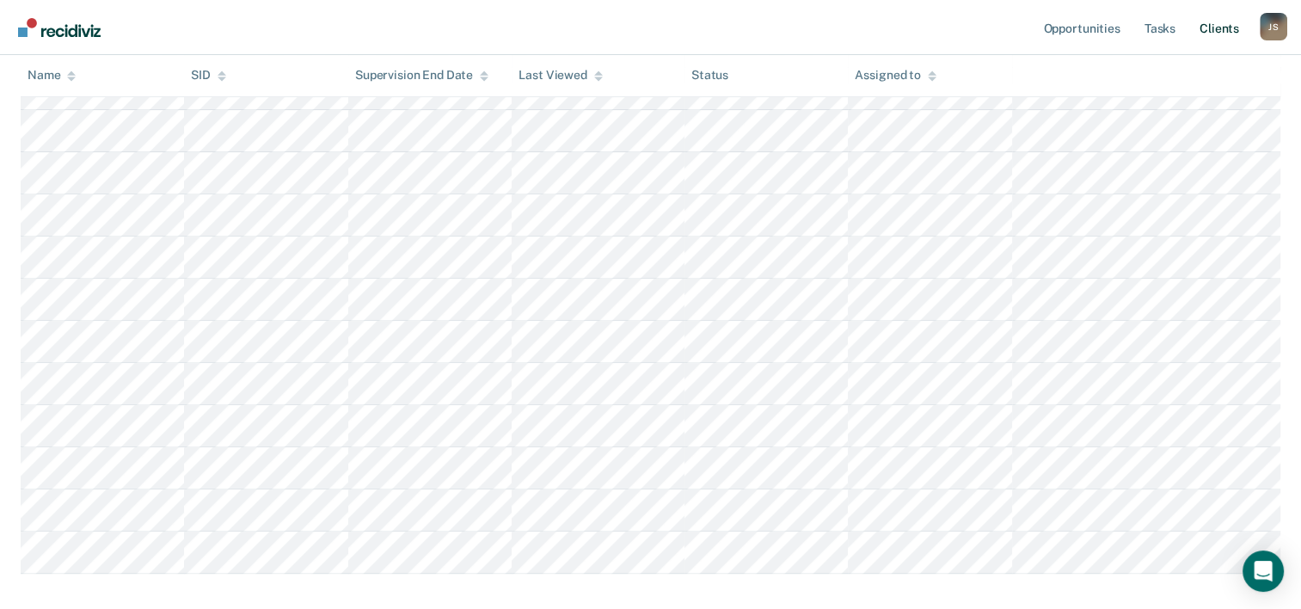
click at [1220, 28] on link "Client s" at bounding box center [1219, 27] width 46 height 55
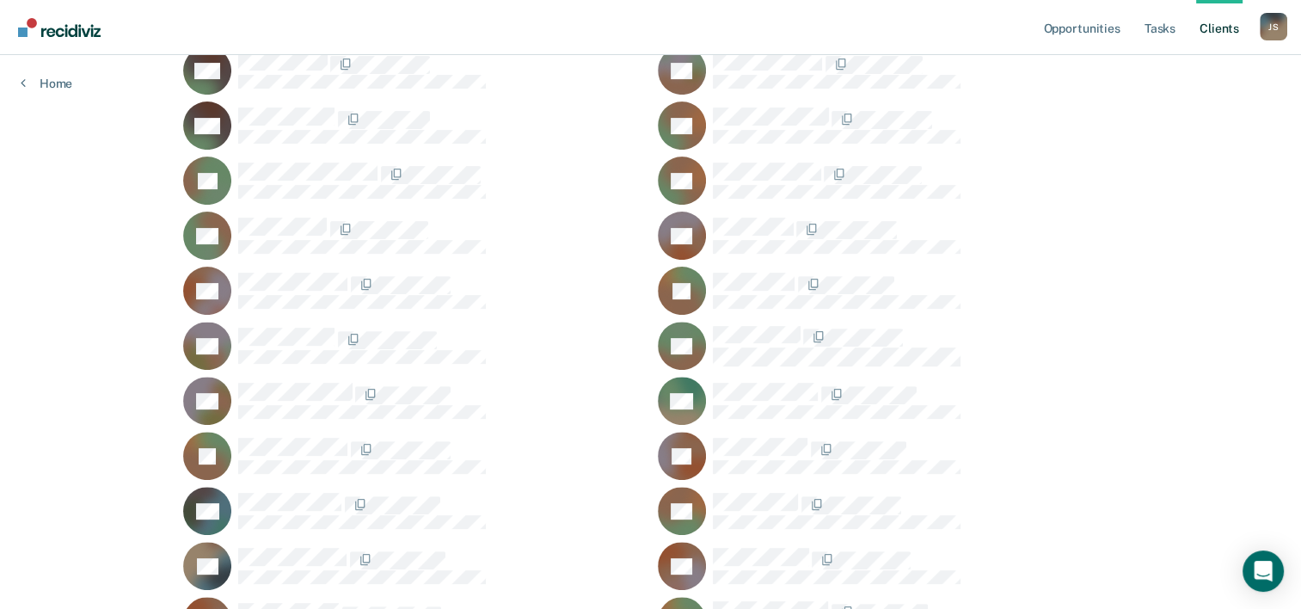
scroll to position [344, 0]
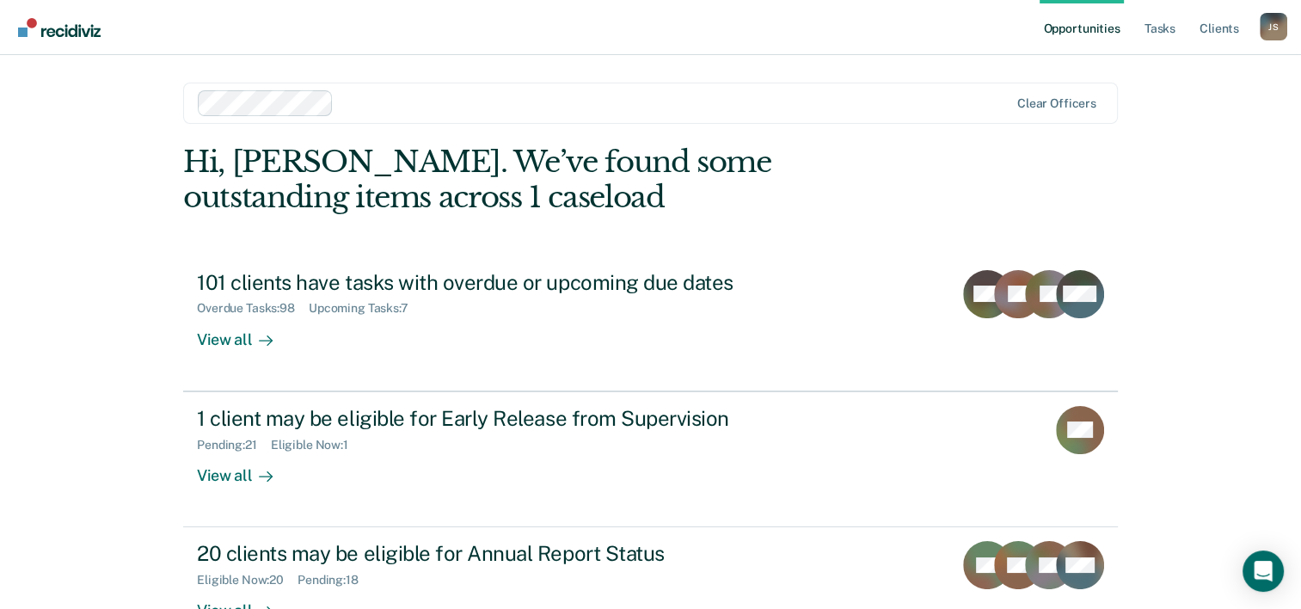
scroll to position [52, 0]
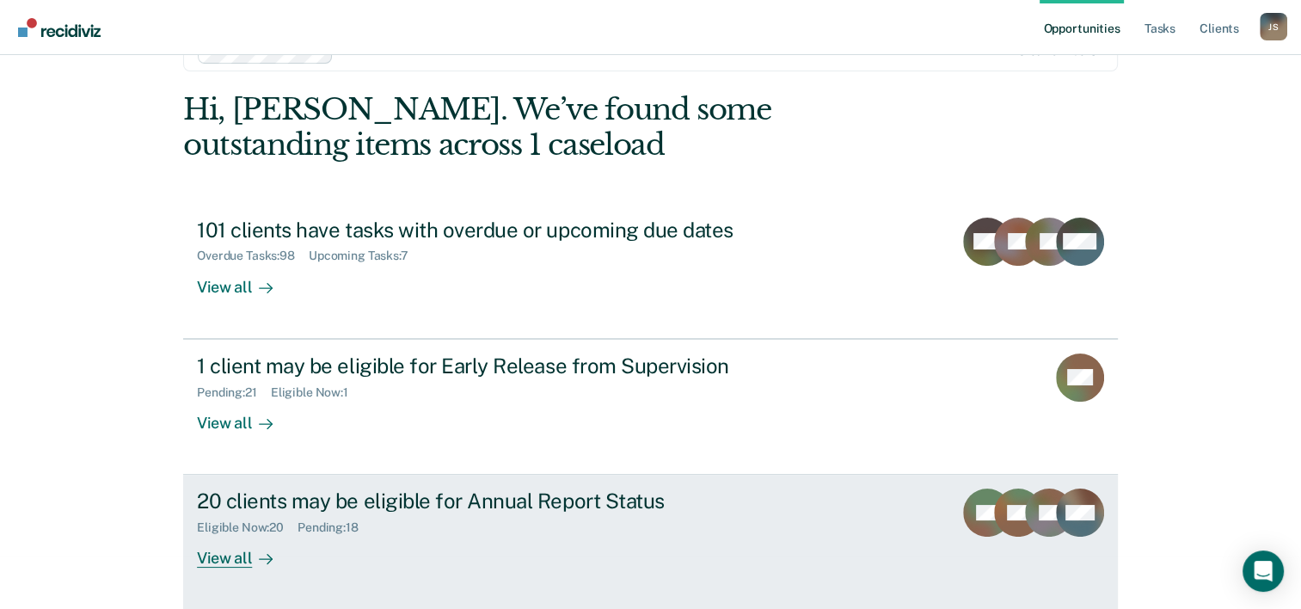
click at [219, 559] on div "View all" at bounding box center [245, 552] width 96 height 34
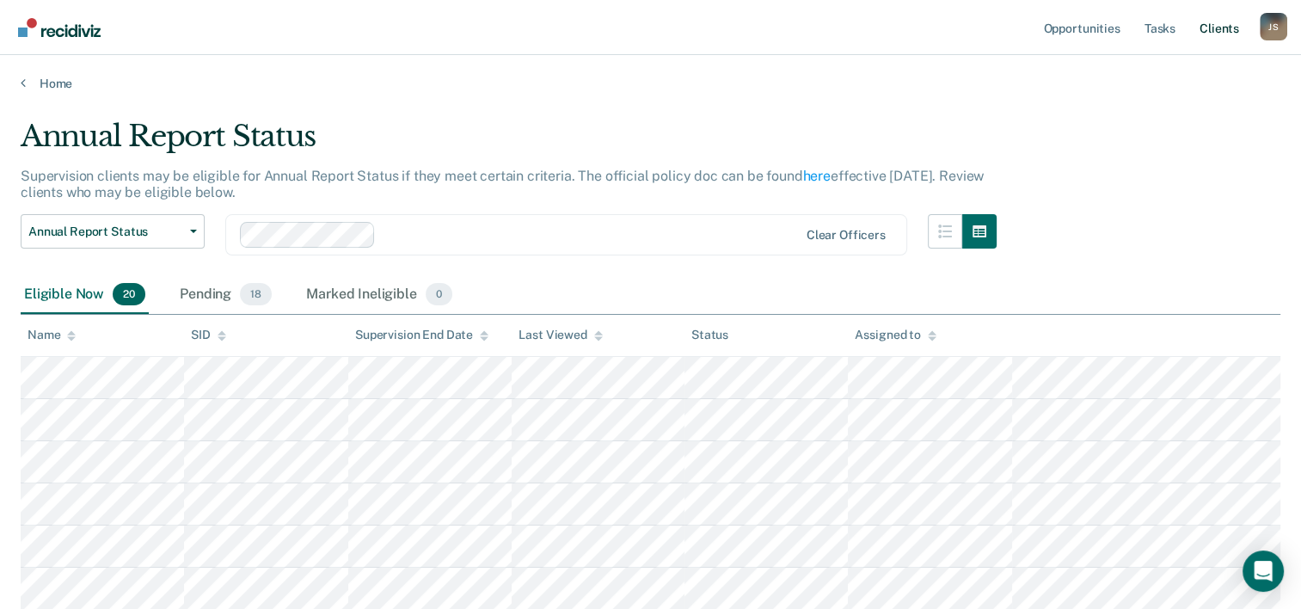
click at [1216, 27] on link "Client s" at bounding box center [1219, 27] width 46 height 55
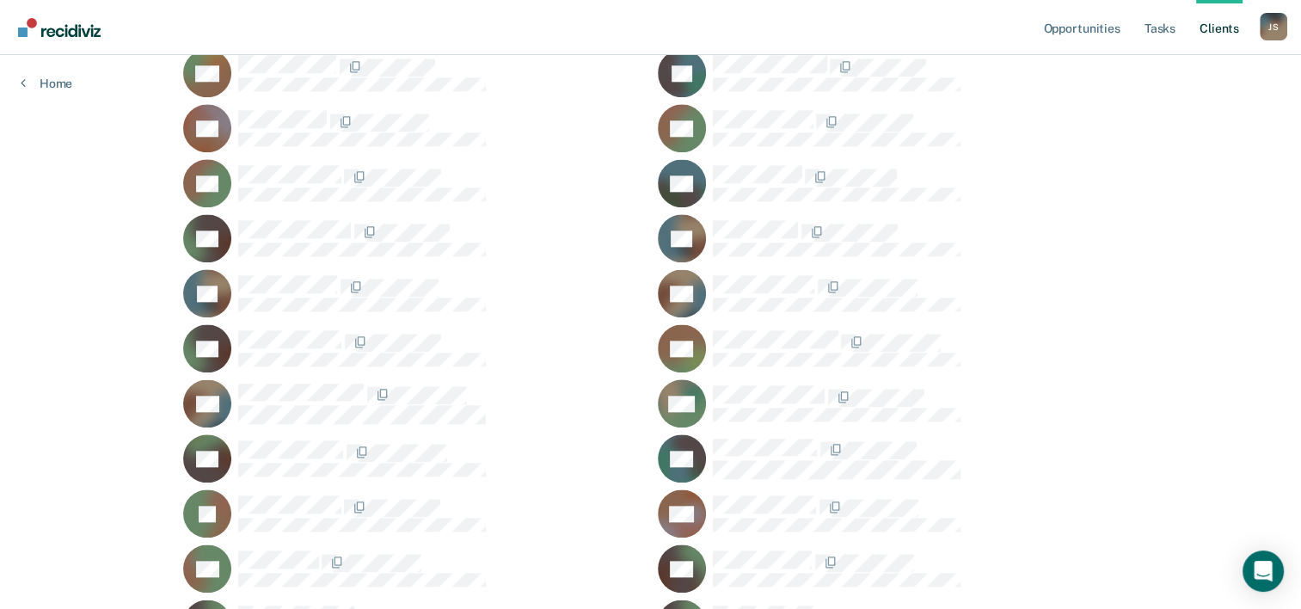
scroll to position [1892, 0]
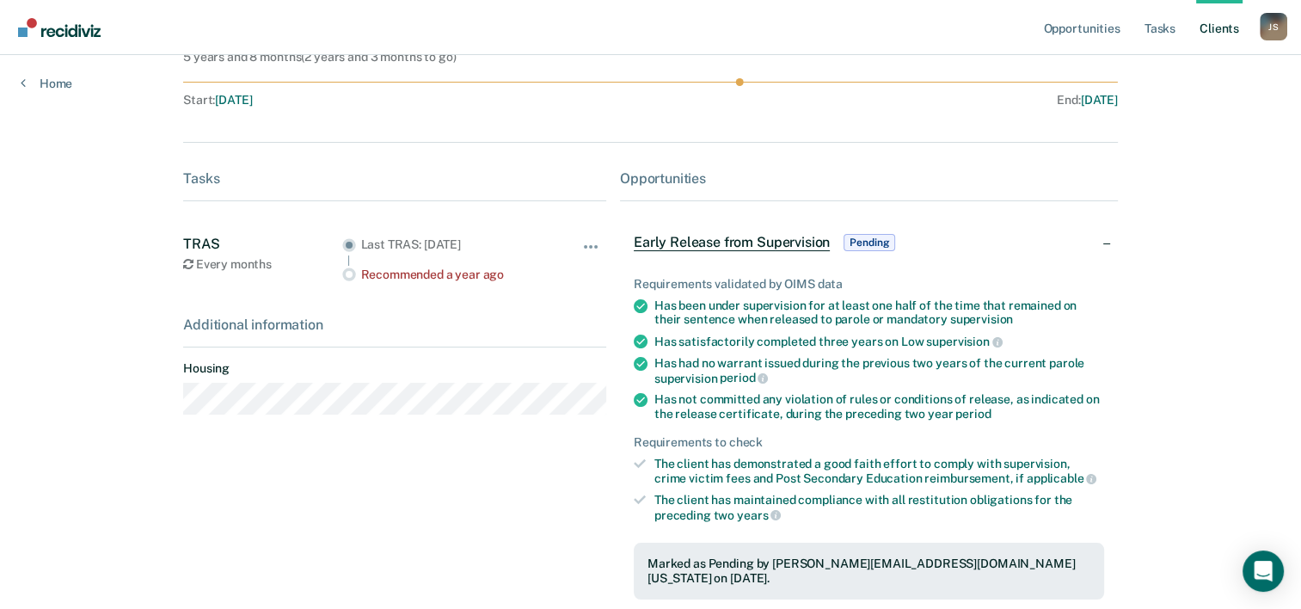
scroll to position [258, 0]
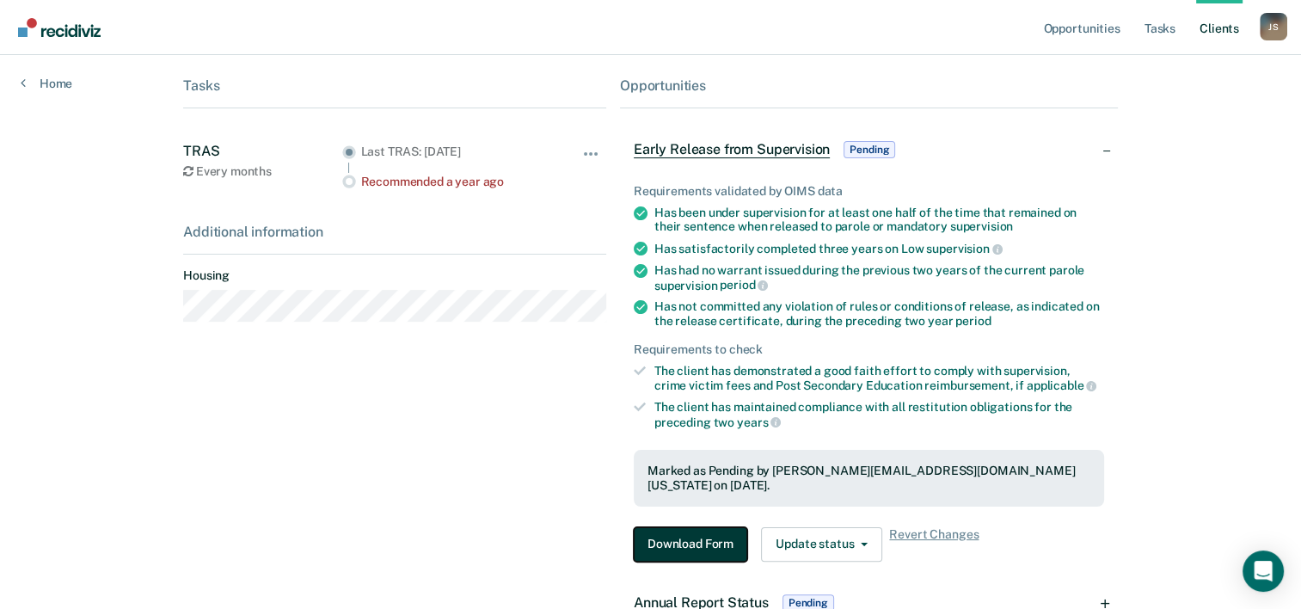
click at [684, 527] on button "Download Form" at bounding box center [690, 544] width 113 height 34
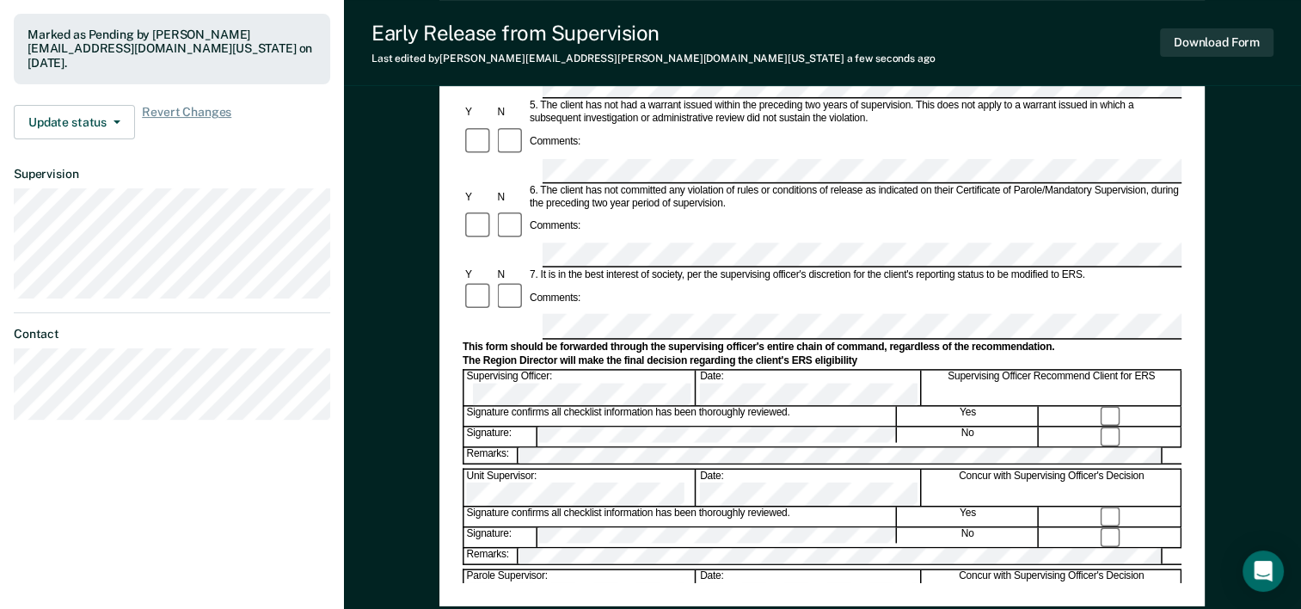
scroll to position [516, 0]
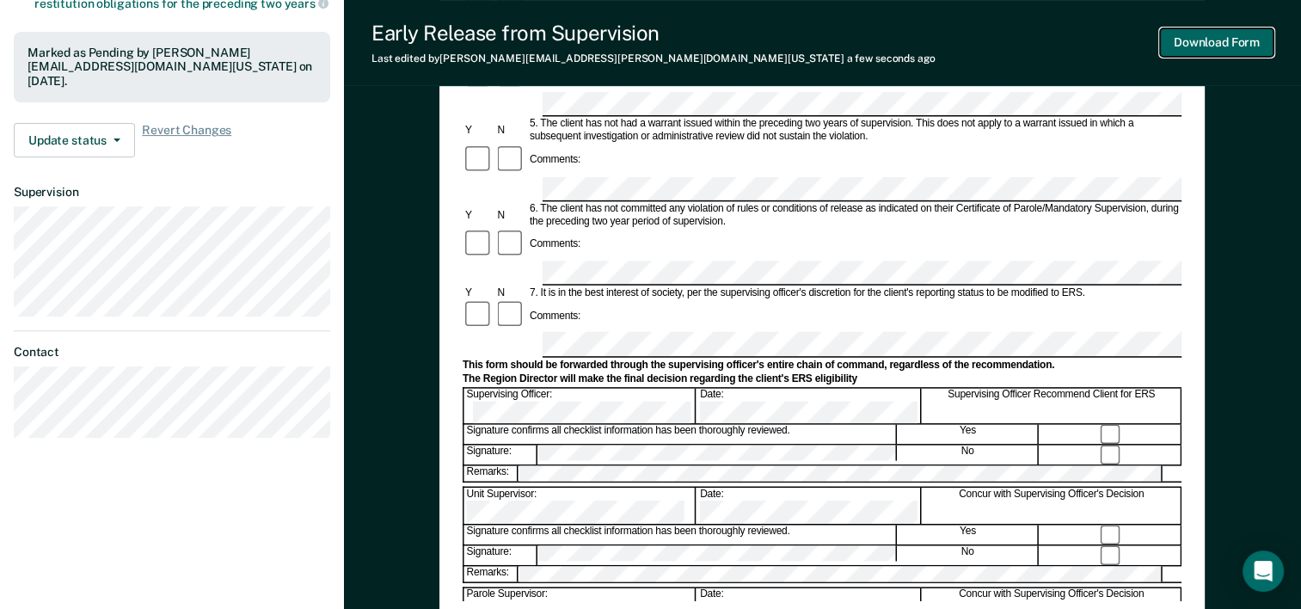
click at [1188, 42] on button "Download Form" at bounding box center [1216, 42] width 113 height 28
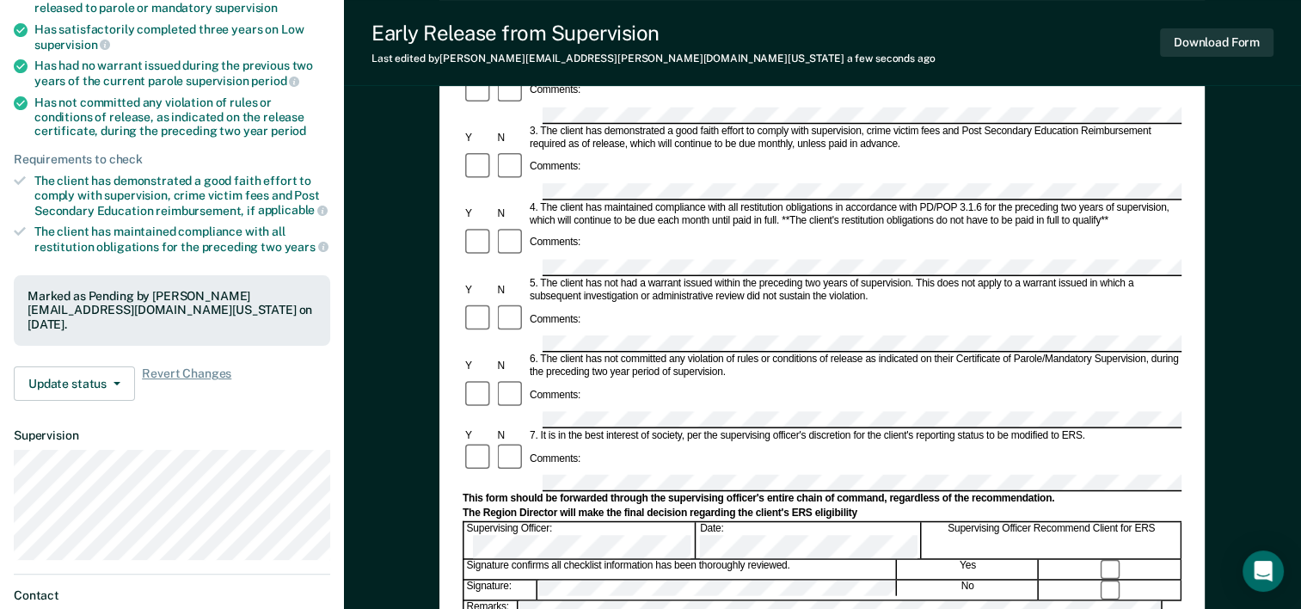
scroll to position [258, 0]
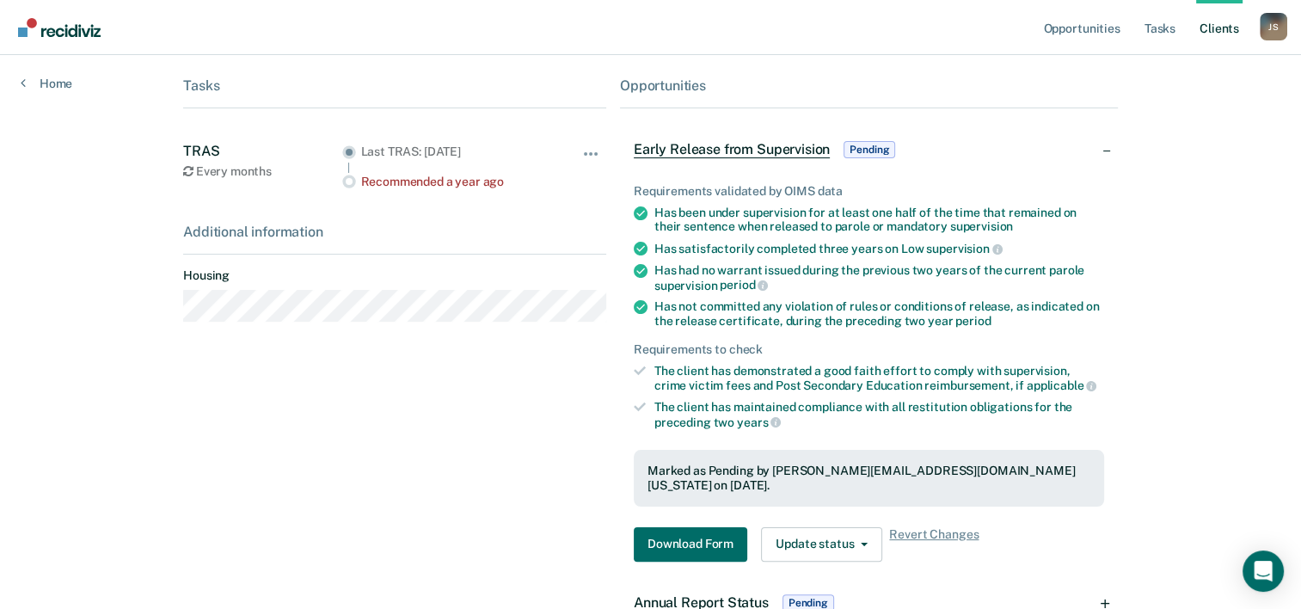
scroll to position [1892, 0]
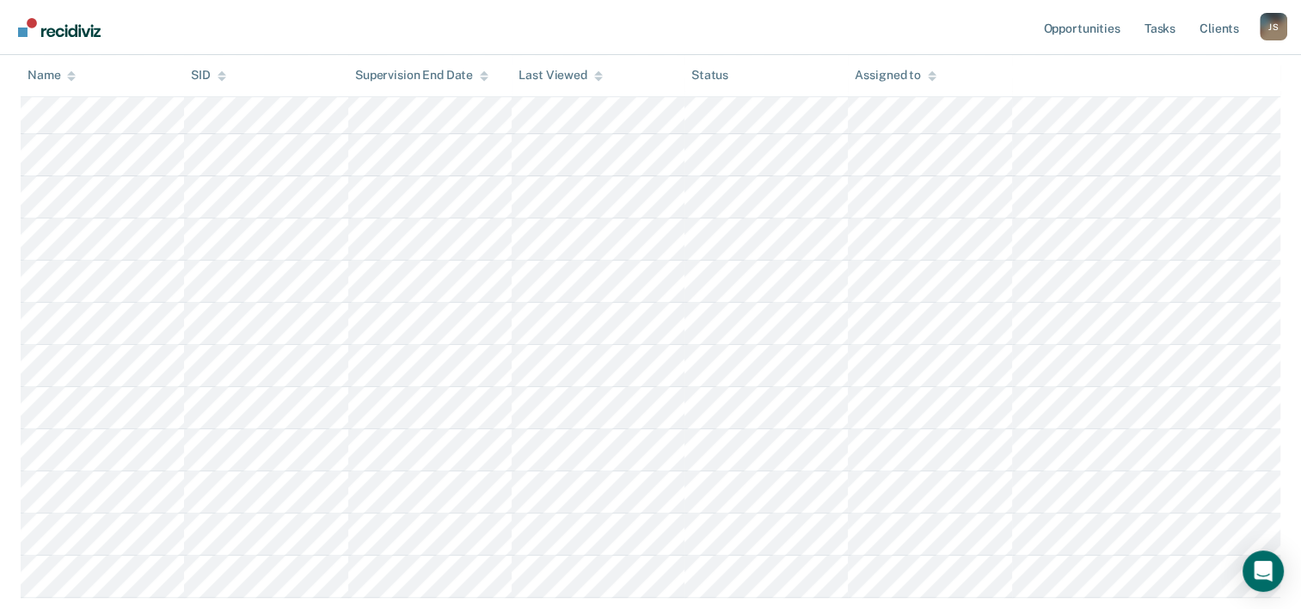
scroll to position [688, 0]
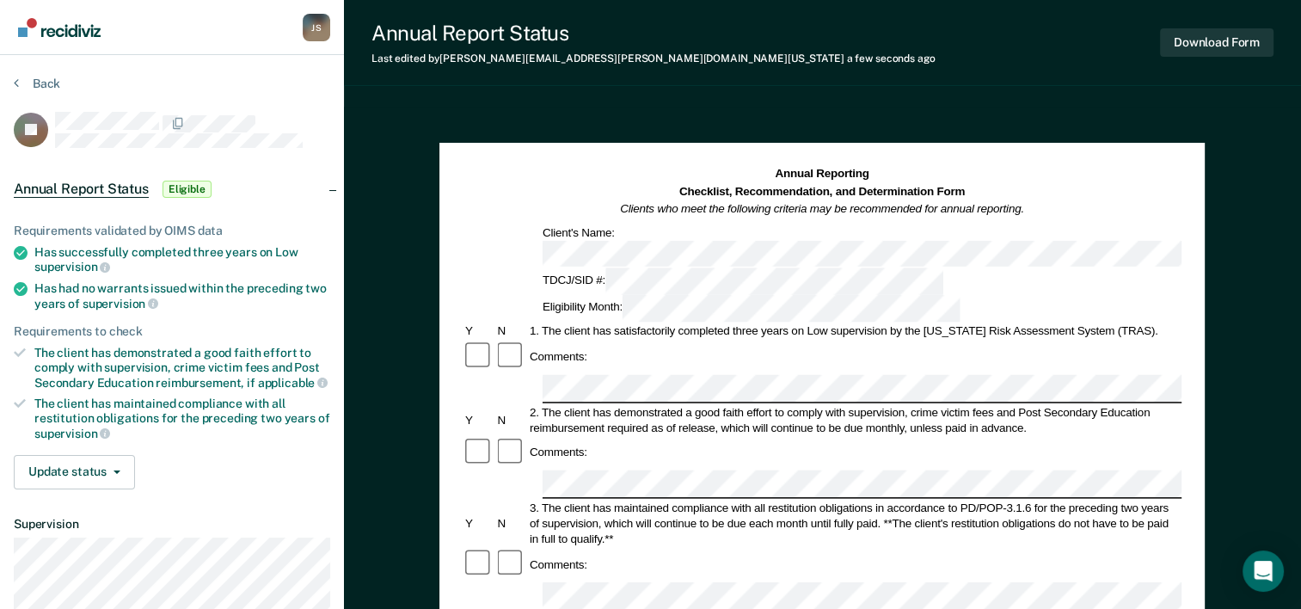
click at [585, 548] on div "Comments:" at bounding box center [822, 564] width 719 height 33
click at [1211, 41] on button "Download Form" at bounding box center [1216, 42] width 113 height 28
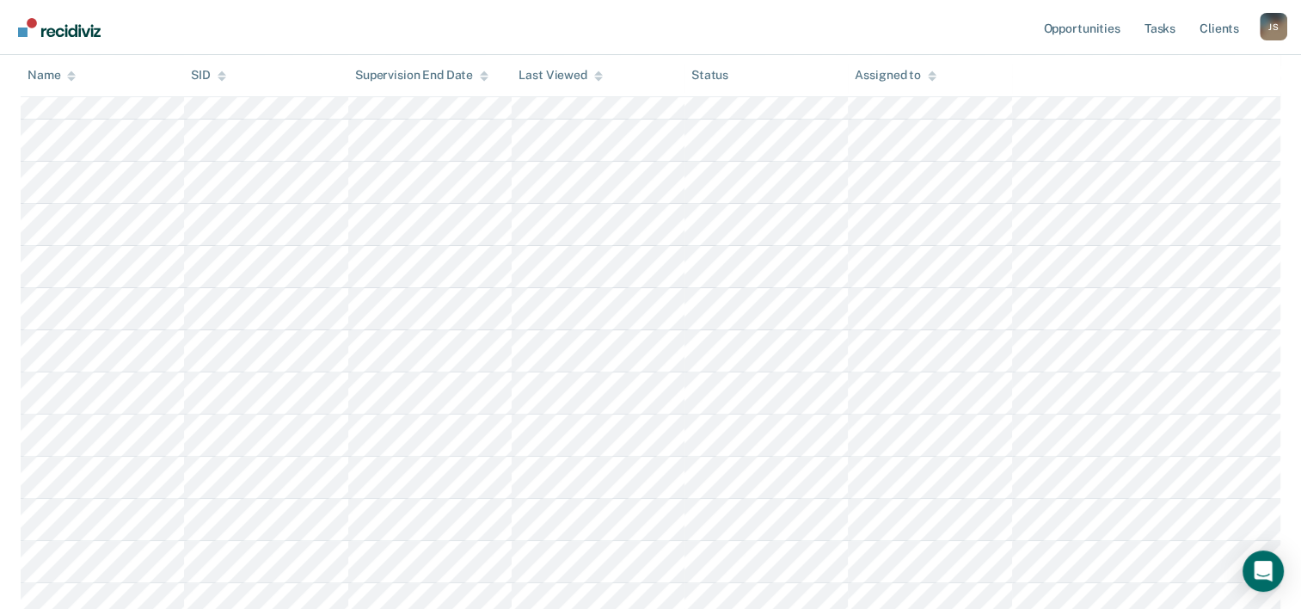
scroll to position [413, 0]
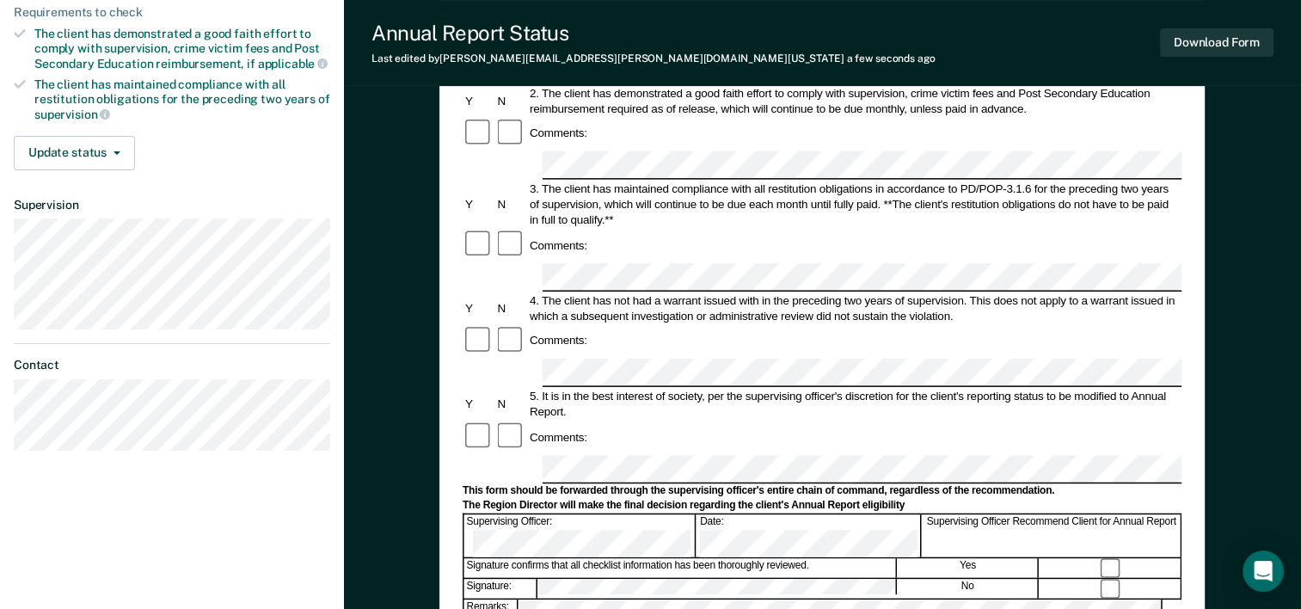
scroll to position [258, 0]
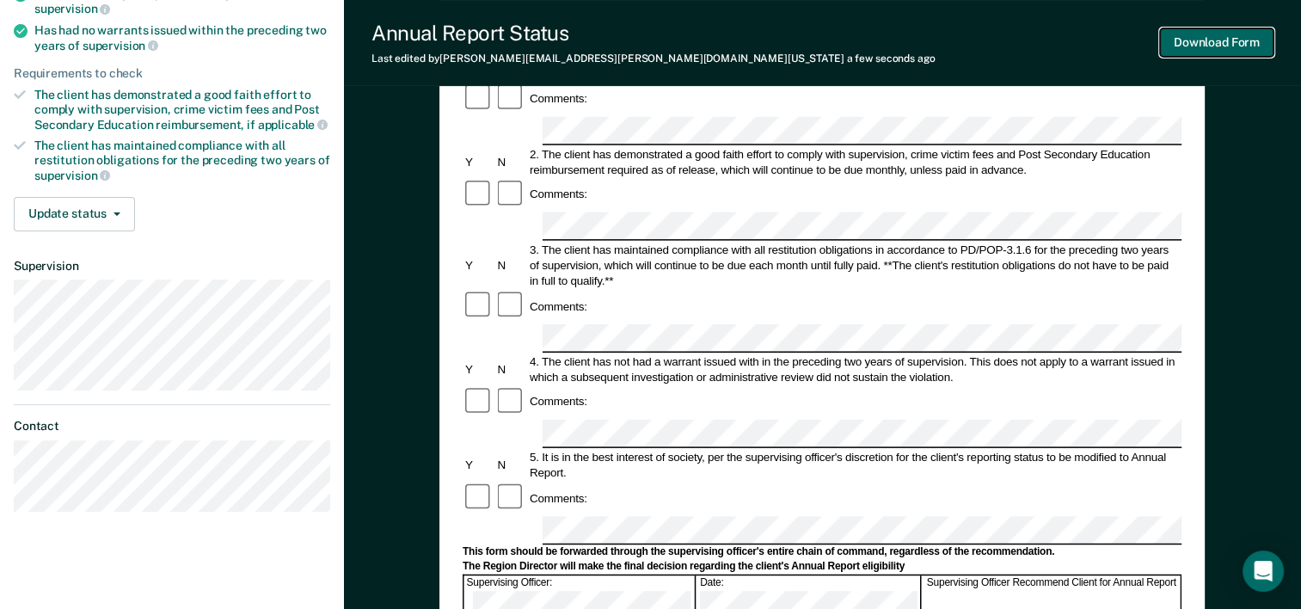
click at [1197, 34] on button "Download Form" at bounding box center [1216, 42] width 113 height 28
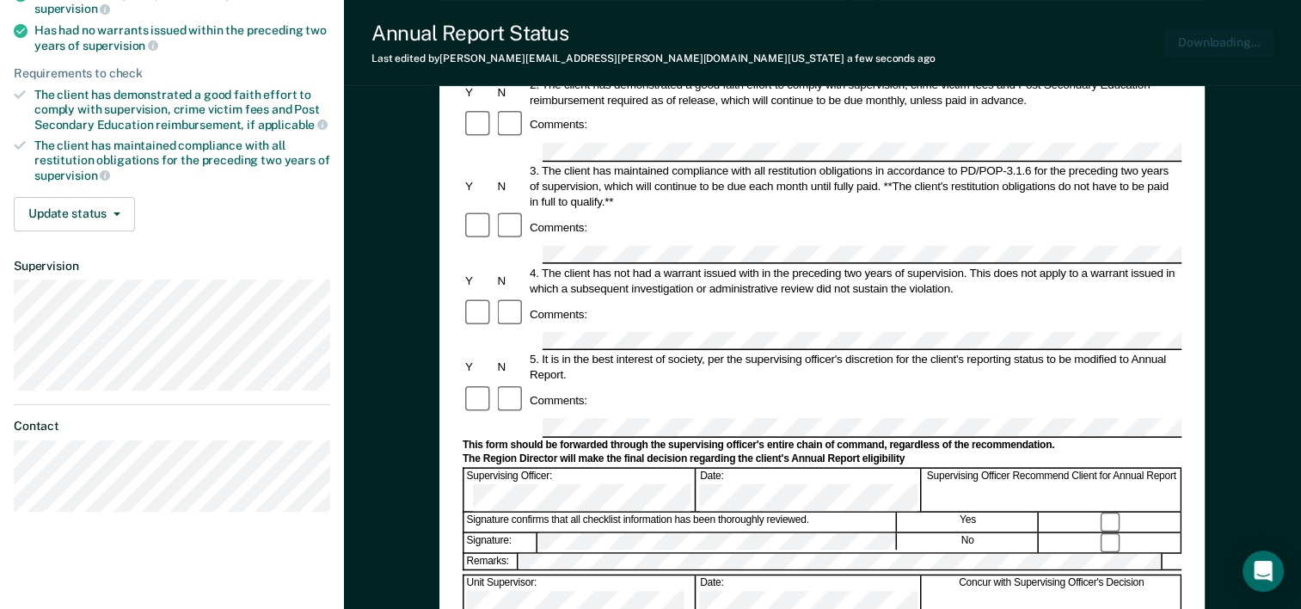
scroll to position [0, 0]
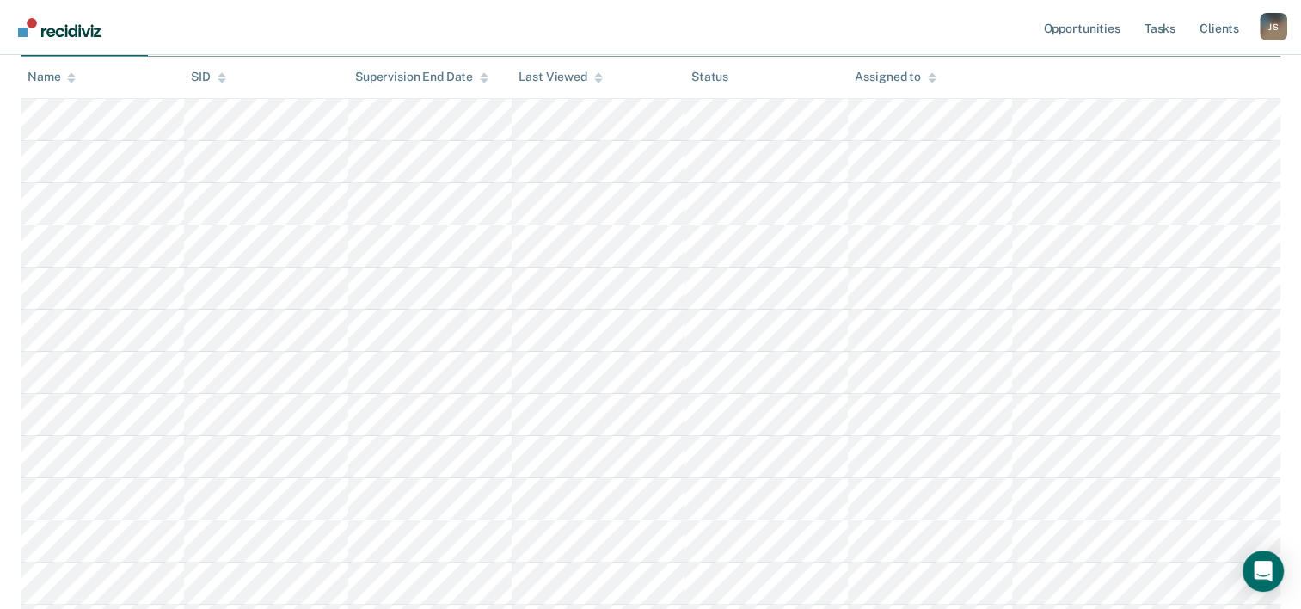
scroll to position [413, 0]
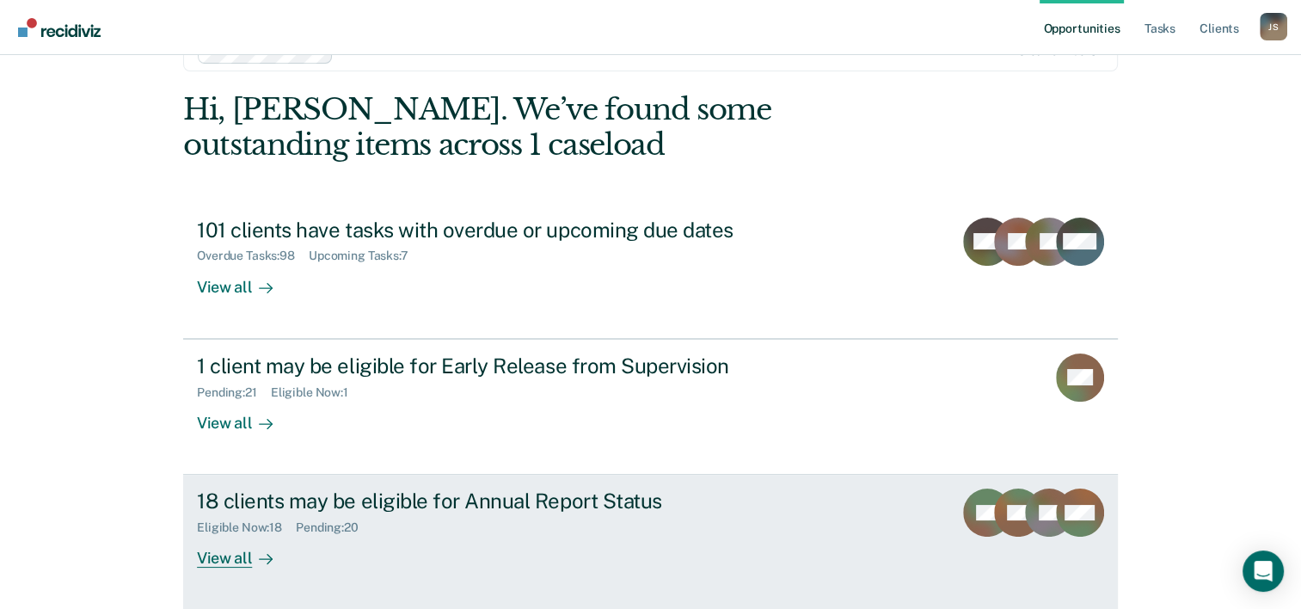
click at [406, 511] on div "18 clients may be eligible for Annual Report Status" at bounding box center [499, 500] width 604 height 25
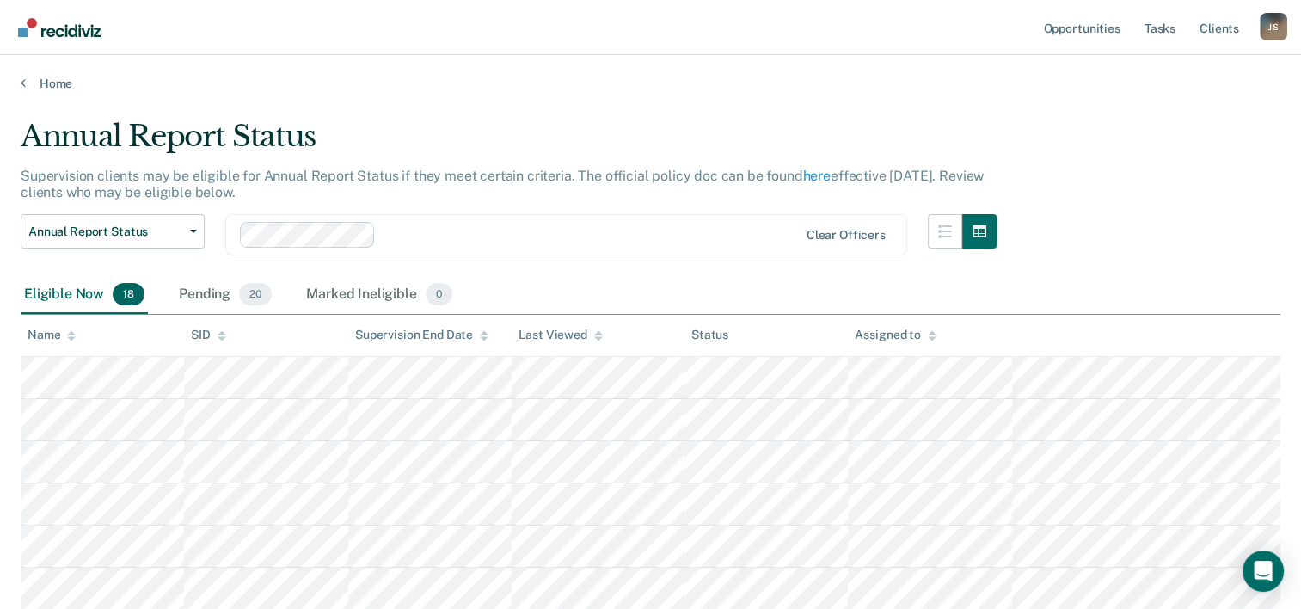
scroll to position [52, 0]
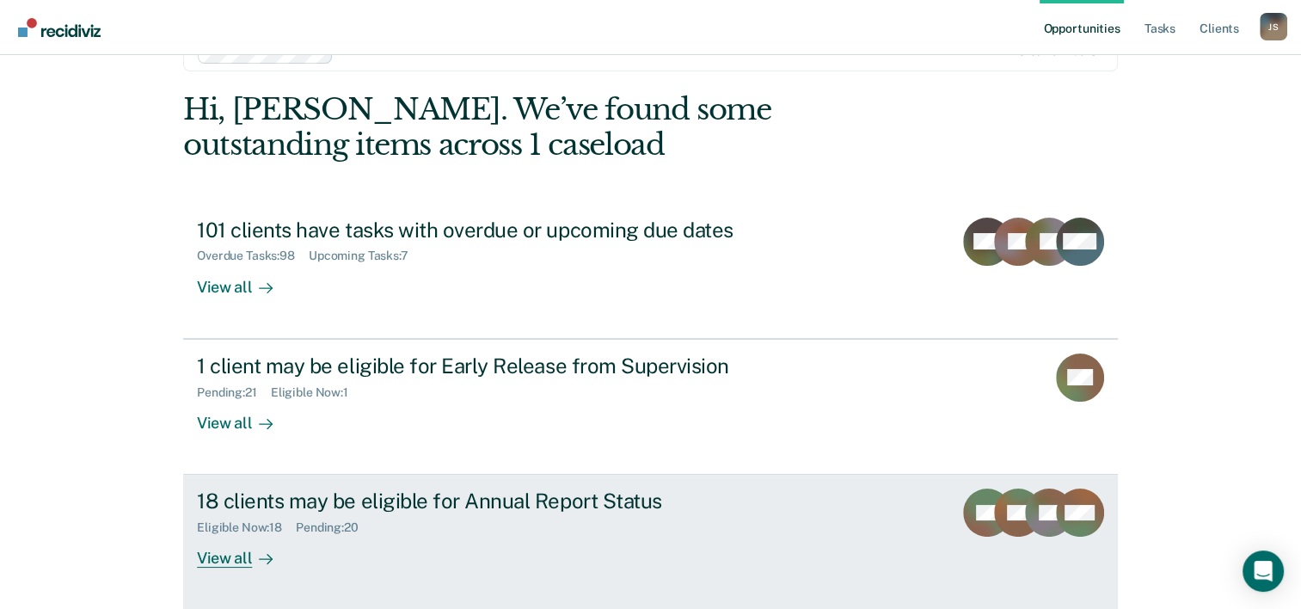
click at [220, 500] on div "18 clients may be eligible for Annual Report Status" at bounding box center [499, 500] width 604 height 25
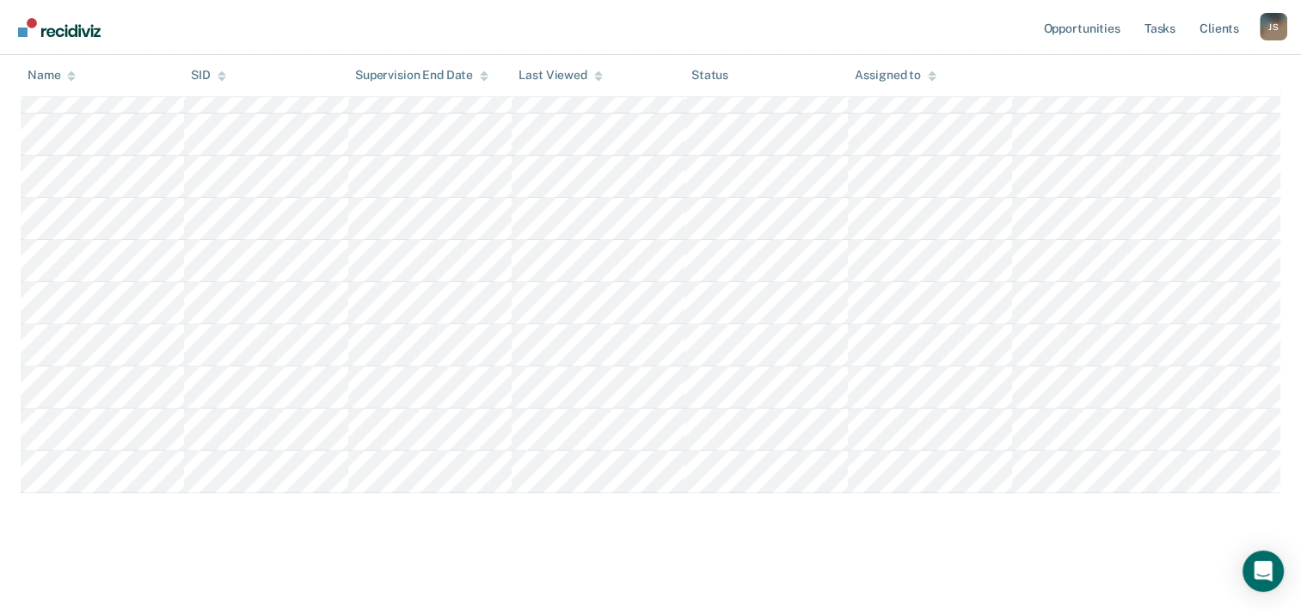
scroll to position [629, 0]
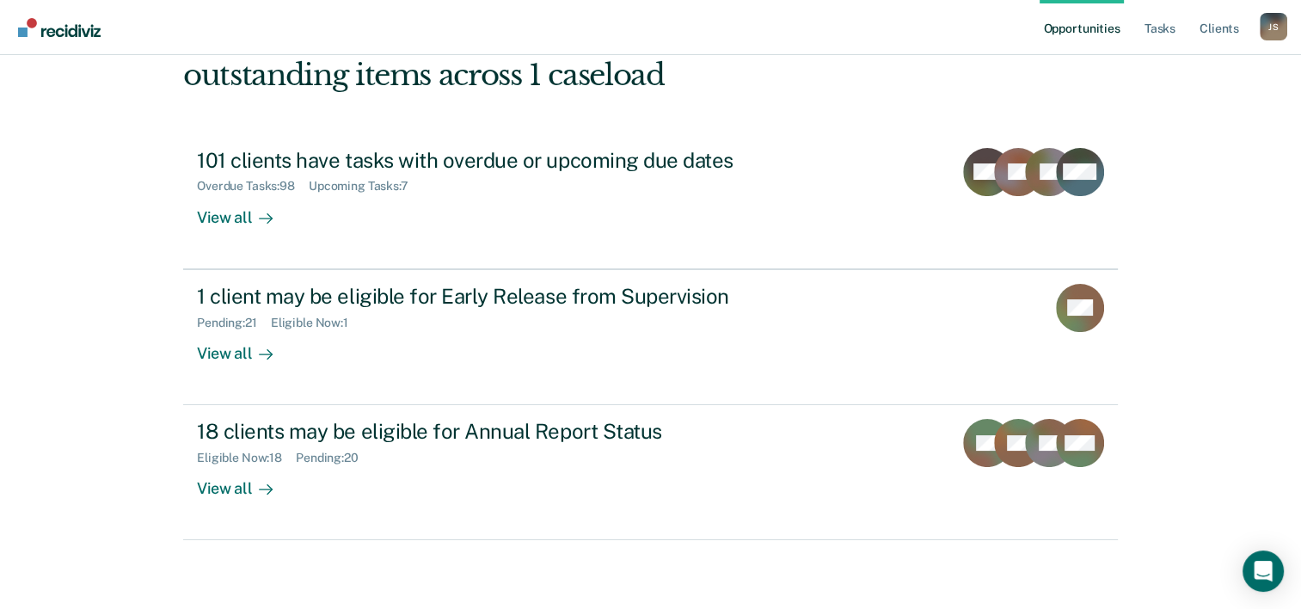
scroll to position [52, 0]
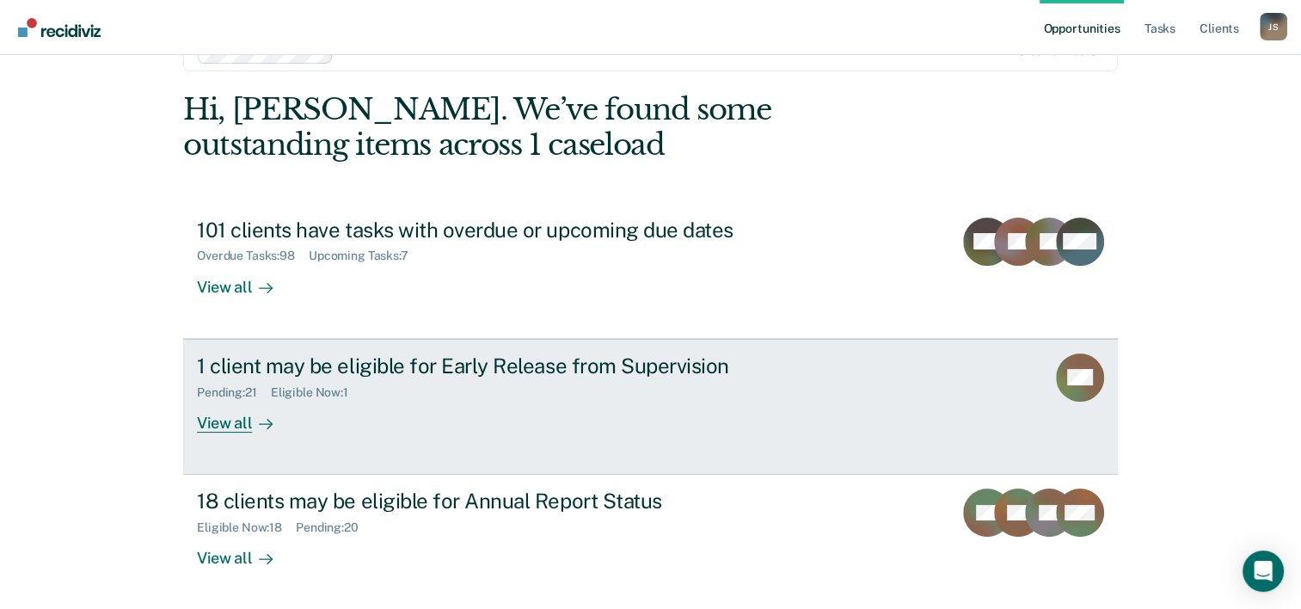
click at [396, 380] on div "Pending : 21 Eligible Now : 1" at bounding box center [499, 388] width 604 height 21
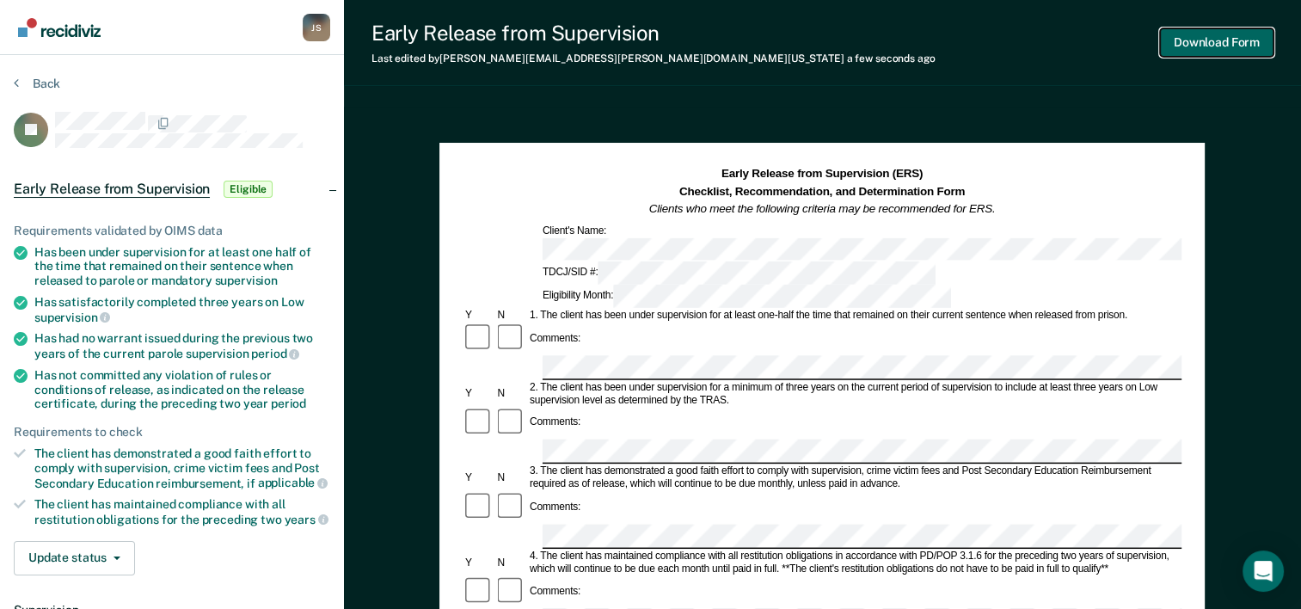
click at [1201, 52] on button "Download Form" at bounding box center [1216, 42] width 113 height 28
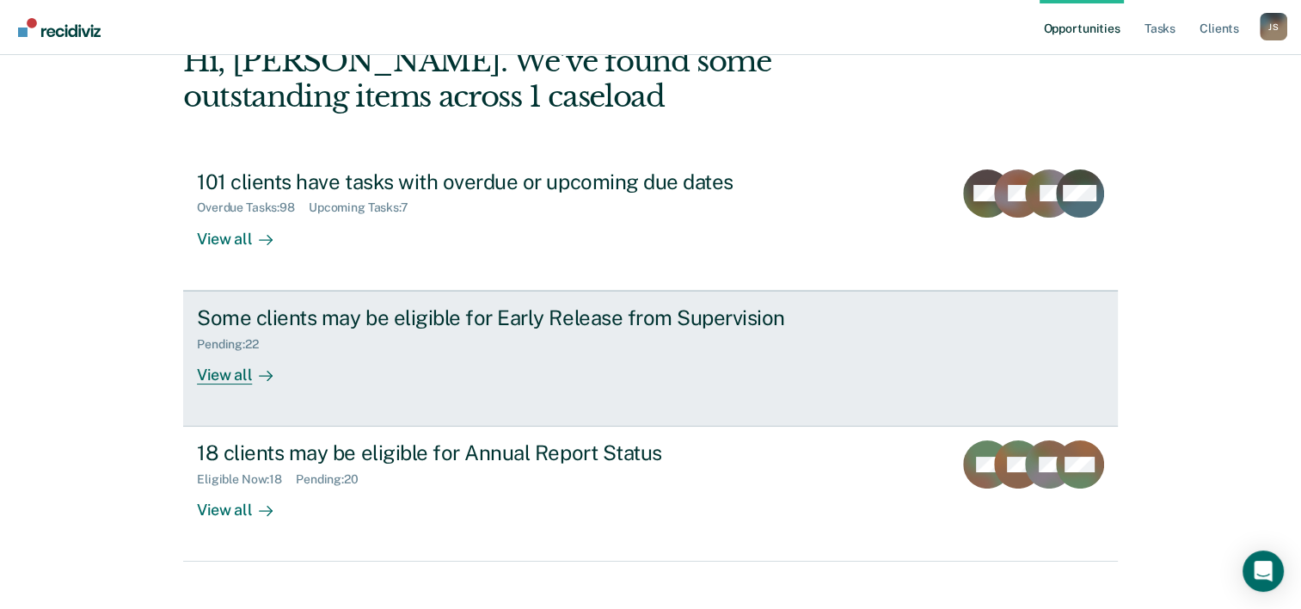
scroll to position [121, 0]
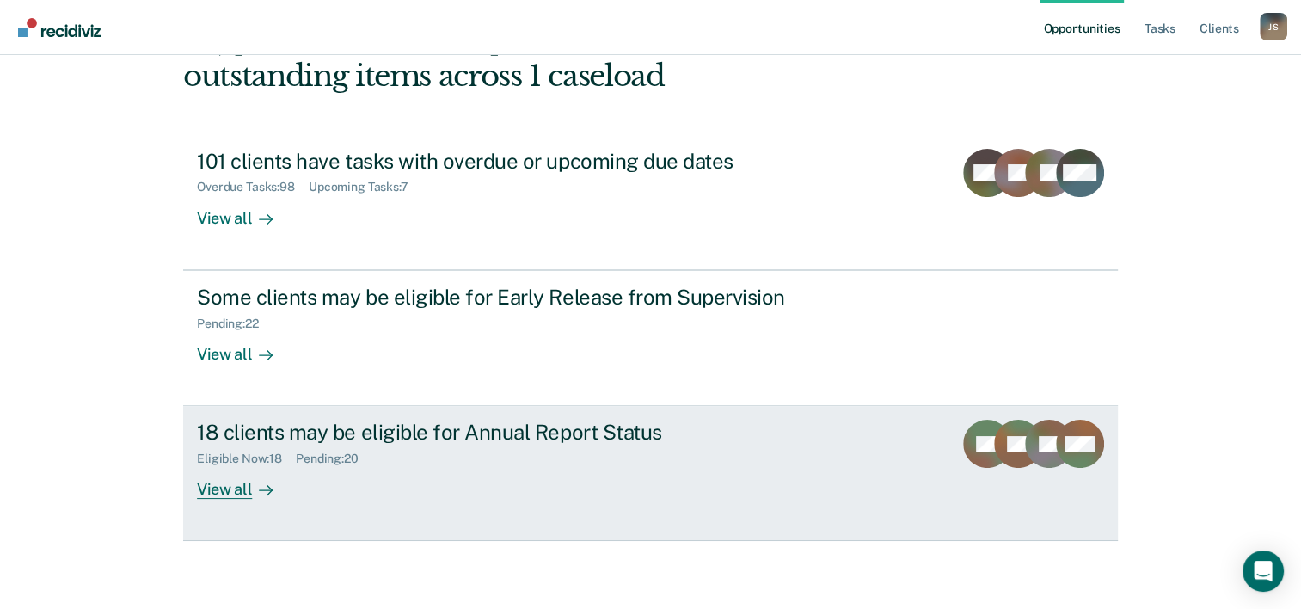
click at [254, 437] on div "18 clients may be eligible for Annual Report Status" at bounding box center [499, 432] width 604 height 25
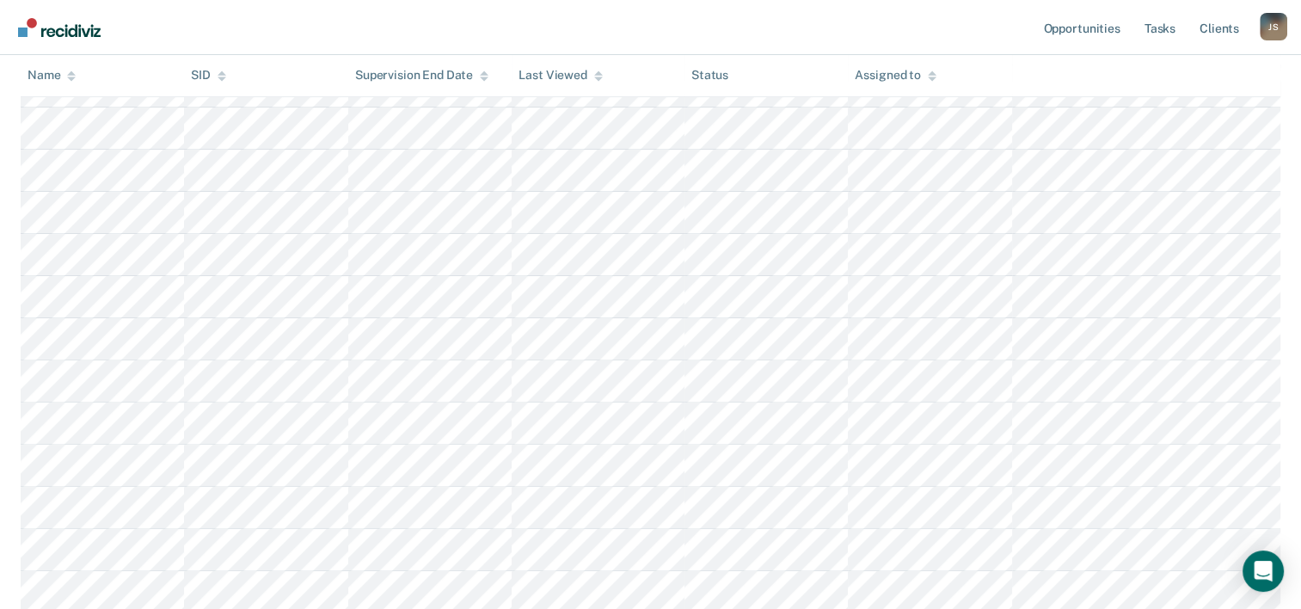
scroll to position [430, 0]
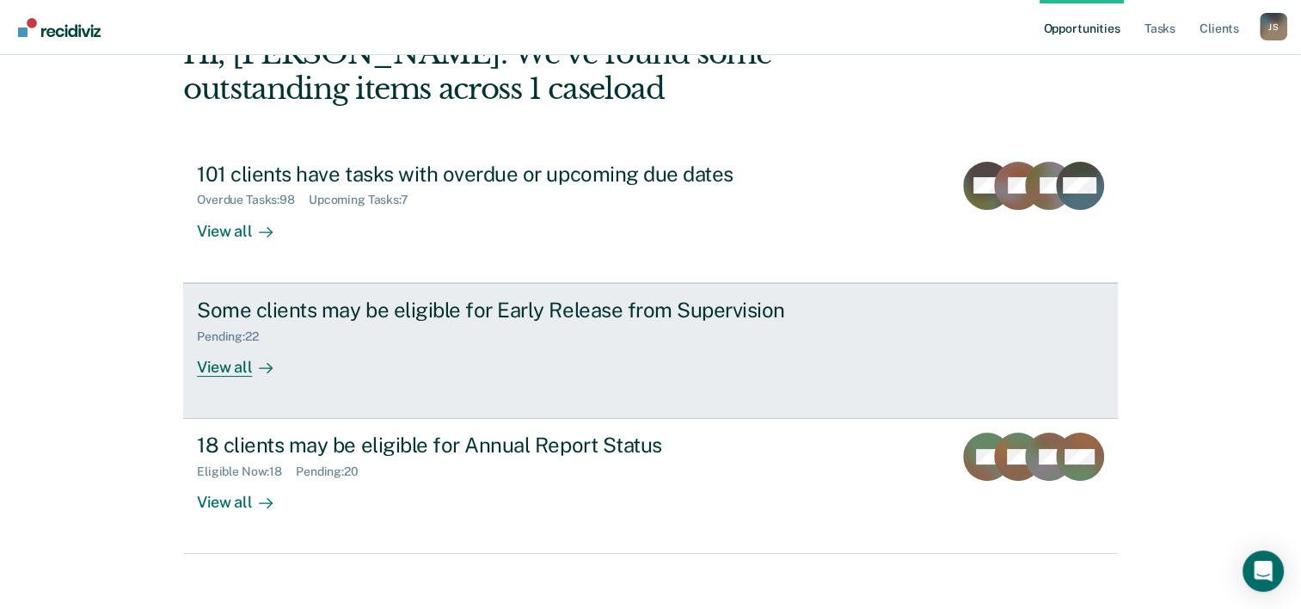
scroll to position [121, 0]
